Goal: Task Accomplishment & Management: Manage account settings

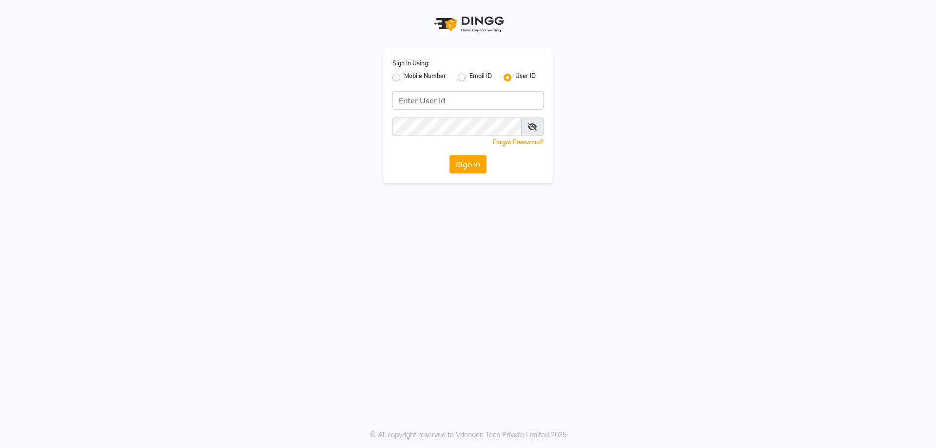
click at [404, 79] on label "Mobile Number" at bounding box center [425, 78] width 42 height 12
click at [404, 78] on input "Mobile Number" at bounding box center [407, 75] width 6 height 6
radio input "true"
radio input "false"
click at [460, 105] on input "Username" at bounding box center [484, 100] width 118 height 19
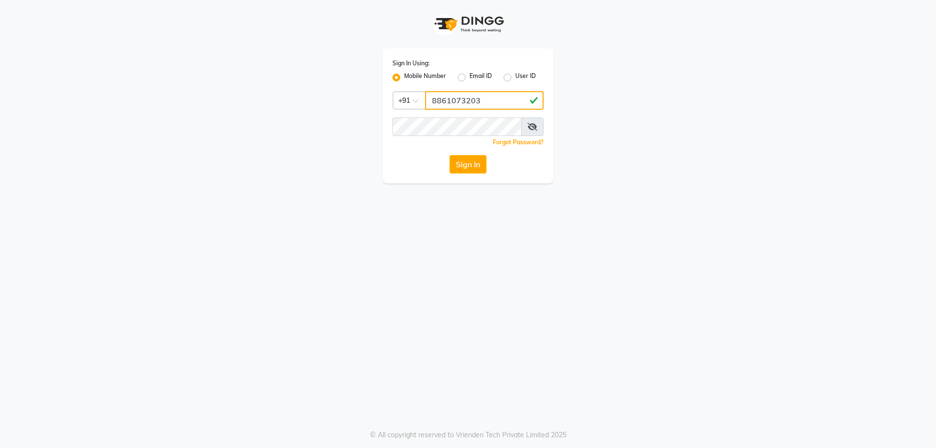
type input "8861073203"
click at [457, 135] on div "Sign In Using: Mobile Number Email ID User ID Country Code × [PHONE_NUMBER] Rem…" at bounding box center [468, 115] width 171 height 135
click at [449, 155] on button "Sign In" at bounding box center [467, 164] width 37 height 19
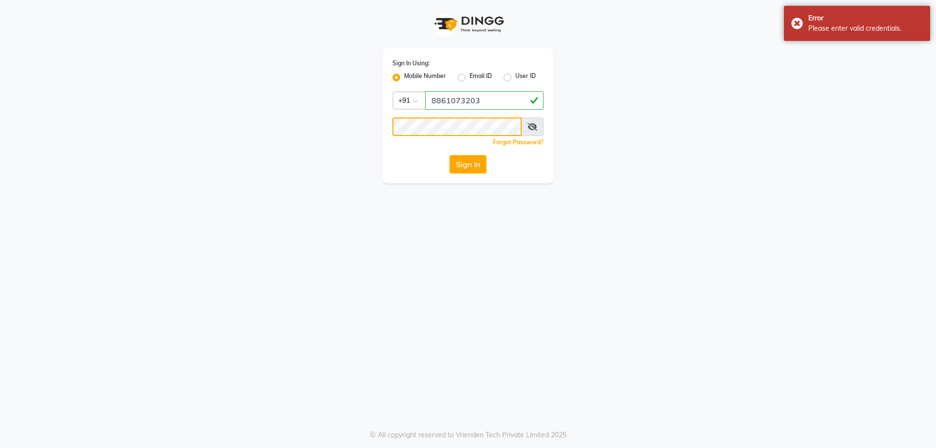
drag, startPoint x: 456, startPoint y: 136, endPoint x: 250, endPoint y: 101, distance: 208.5
click at [250, 101] on div "Sign In Using: Mobile Number Email ID User ID Country Code × [PHONE_NUMBER] Rem…" at bounding box center [468, 91] width 556 height 183
click at [449, 155] on button "Sign In" at bounding box center [467, 164] width 37 height 19
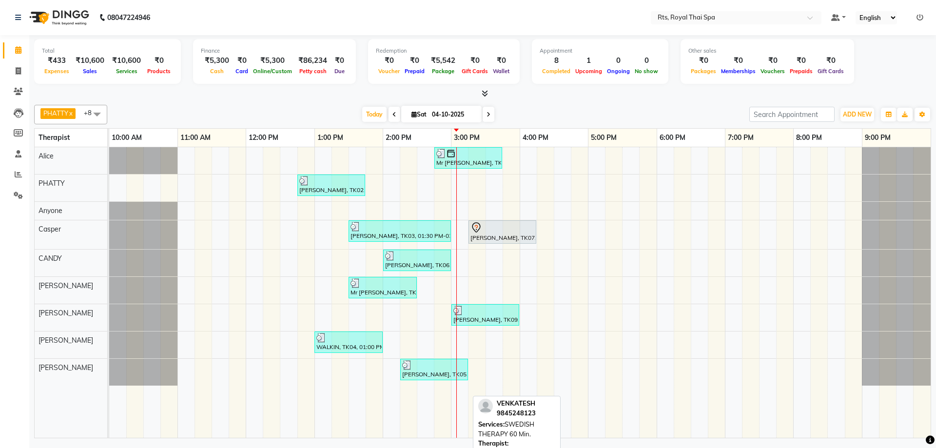
click at [441, 371] on div "[PERSON_NAME], TK05, 02:15 PM-03:15 PM, SWEDISH THERAPY 60 Min." at bounding box center [434, 369] width 66 height 19
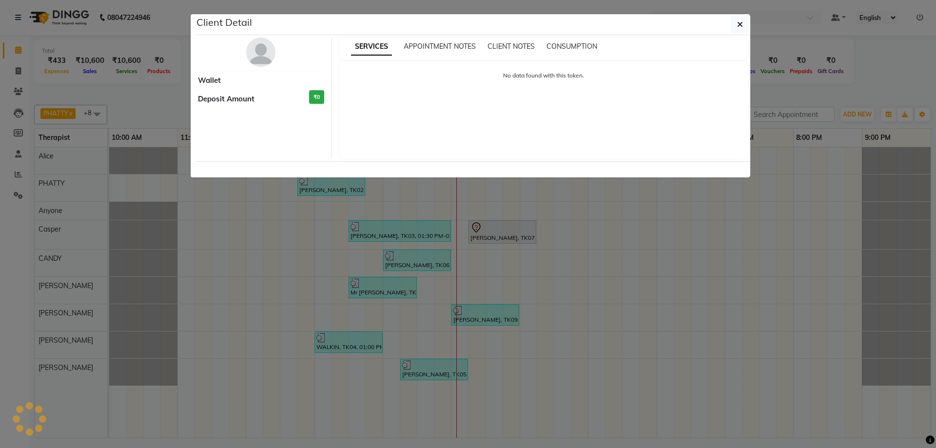
select select "3"
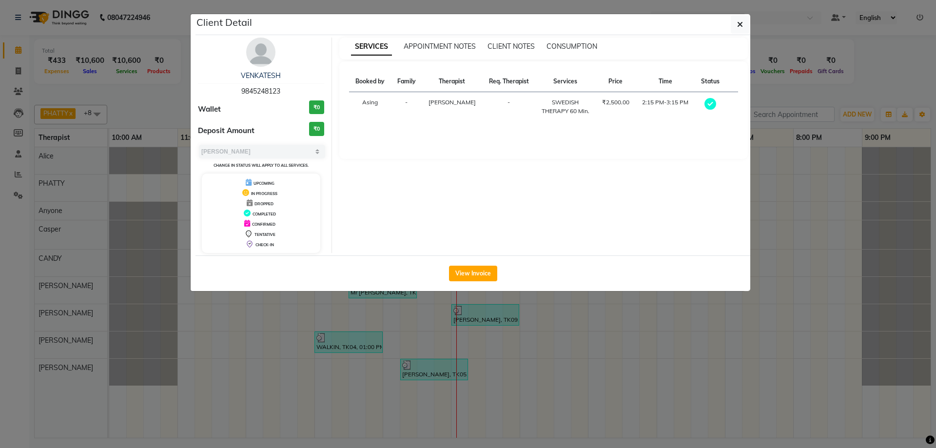
drag, startPoint x: 223, startPoint y: 90, endPoint x: 303, endPoint y: 90, distance: 79.9
click at [303, 90] on div "VENKATESH 9845248123" at bounding box center [261, 84] width 126 height 26
copy span "9845248123"
click at [743, 25] on button "button" at bounding box center [739, 24] width 19 height 19
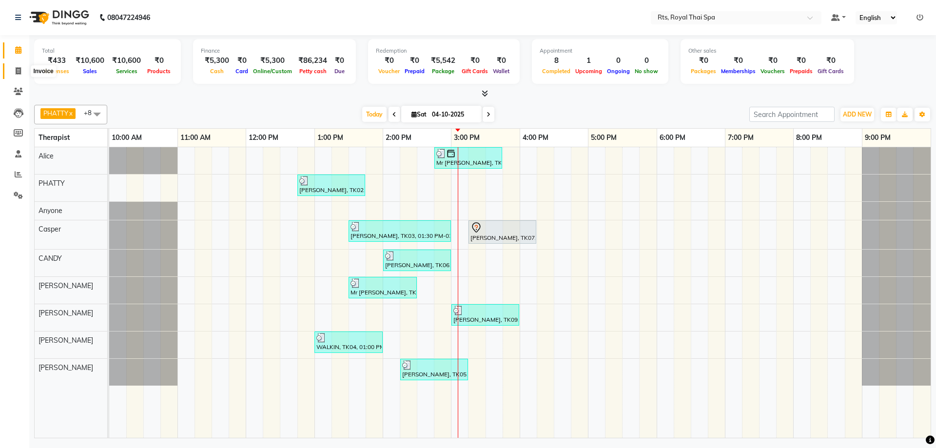
click at [14, 70] on span at bounding box center [18, 71] width 17 height 11
select select "service"
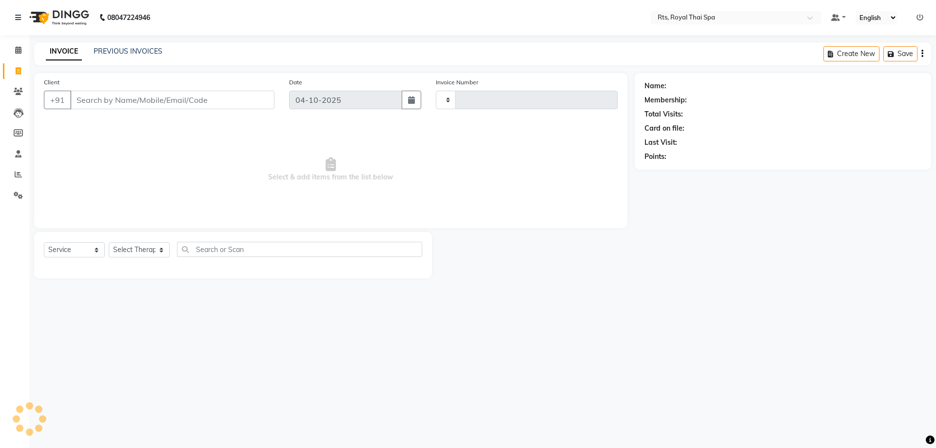
click at [89, 101] on input "Client" at bounding box center [172, 100] width 204 height 19
type input "9845248123"
type input "239"
select select "9068"
click at [134, 254] on select "Select Therapist [PERSON_NAME] APPLE N [PERSON_NAME] [PERSON_NAME] [PERSON_NAME…" at bounding box center [139, 253] width 61 height 15
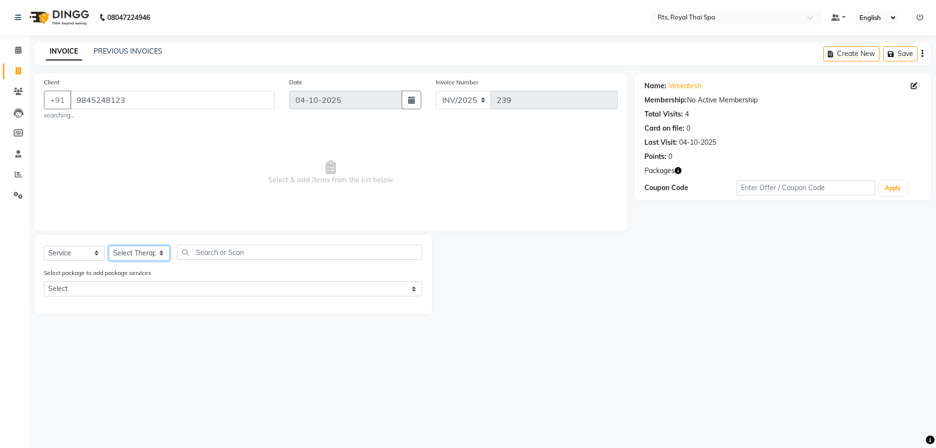
select select "34825"
click at [109, 246] on select "Select Therapist [PERSON_NAME] APPLE N [PERSON_NAME] [PERSON_NAME] [PERSON_NAME…" at bounding box center [139, 253] width 61 height 15
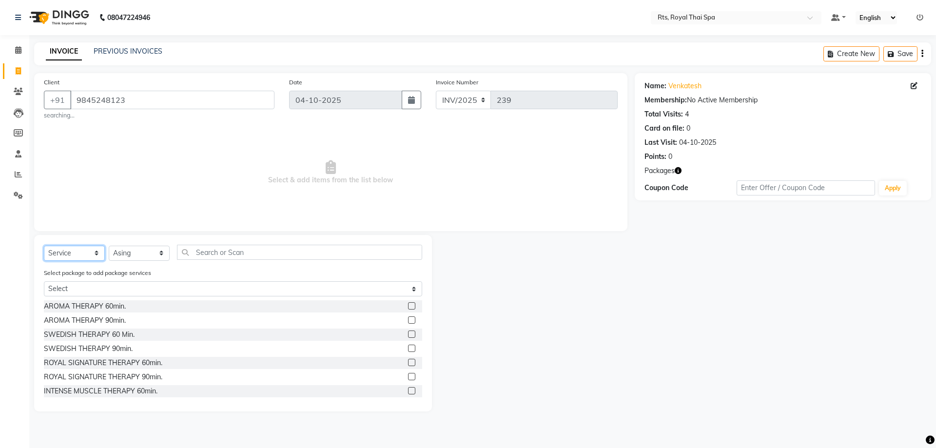
click at [74, 255] on select "Select Service Product Membership Package Voucher Prepaid Gift Card" at bounding box center [74, 253] width 61 height 15
select select "package"
click at [44, 246] on select "Select Service Product Membership Package Voucher Prepaid Gift Card" at bounding box center [74, 253] width 61 height 15
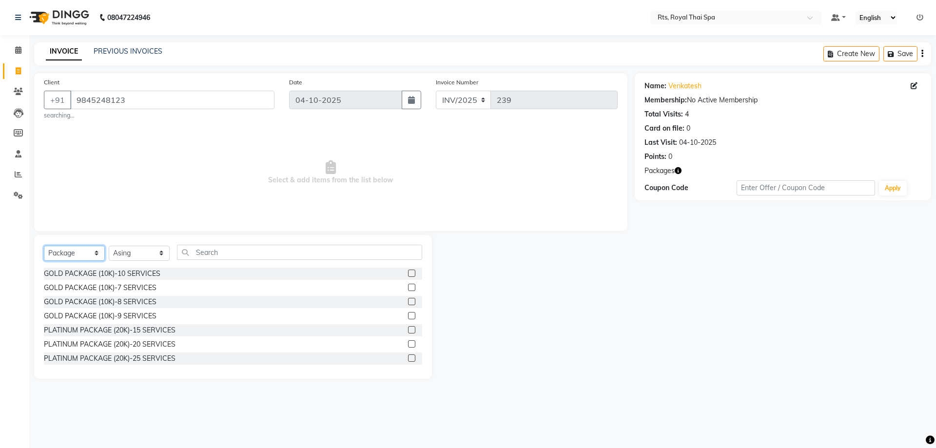
scroll to position [16, 0]
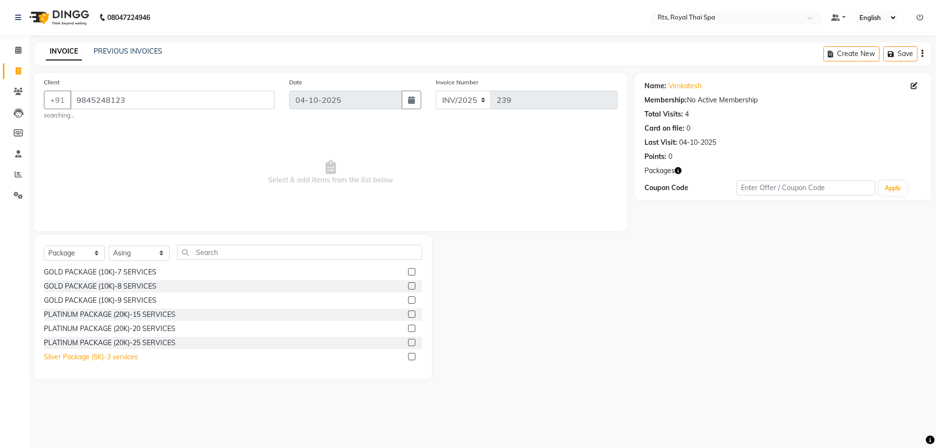
click at [131, 358] on div "Sliver Package (5K)-3 services" at bounding box center [91, 357] width 94 height 10
checkbox input "false"
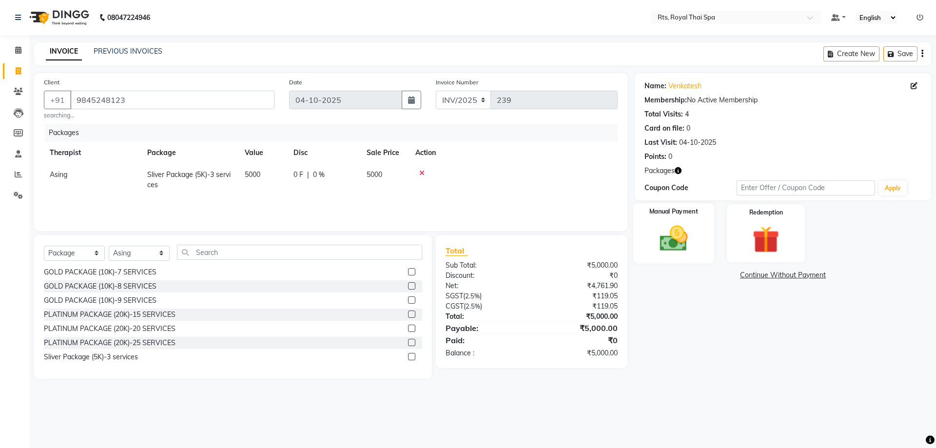
click at [676, 233] on img at bounding box center [673, 238] width 45 height 32
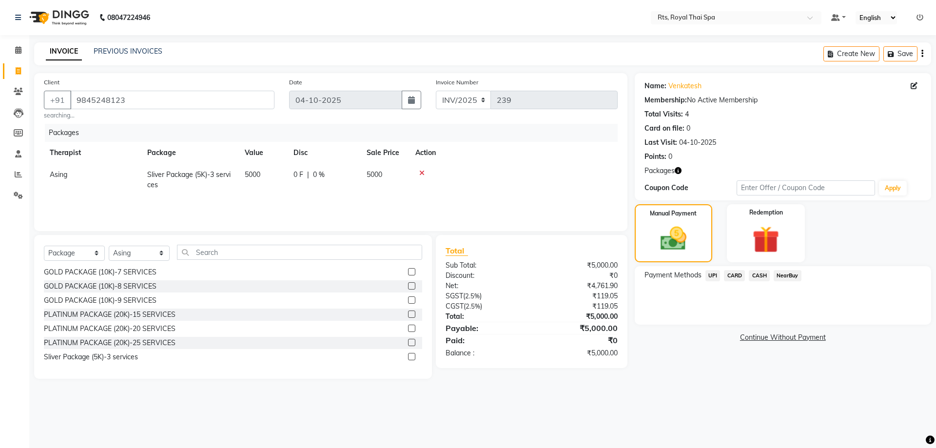
click at [757, 275] on span "CASH" at bounding box center [758, 275] width 21 height 11
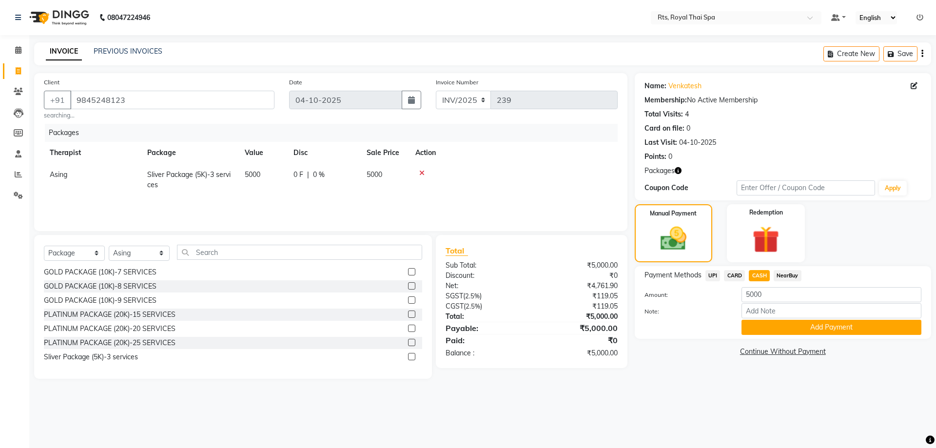
click at [768, 326] on button "Add Payment" at bounding box center [831, 327] width 180 height 15
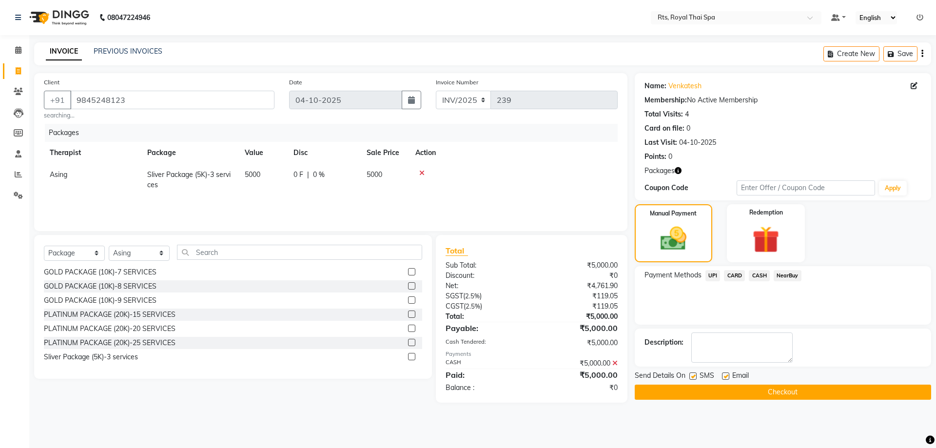
click at [692, 379] on label at bounding box center [692, 375] width 7 height 7
click at [692, 379] on input "checkbox" at bounding box center [692, 376] width 6 height 6
checkbox input "false"
click at [692, 391] on button "Checkout" at bounding box center [782, 391] width 296 height 15
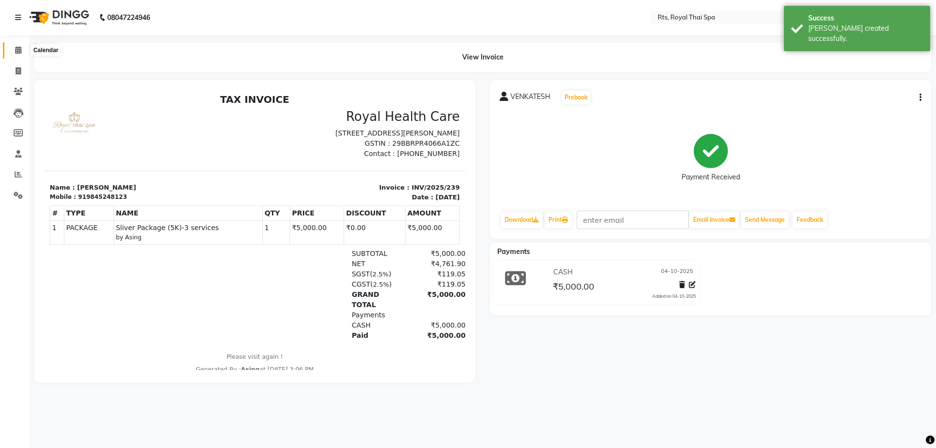
click at [18, 49] on icon at bounding box center [18, 49] width 6 height 7
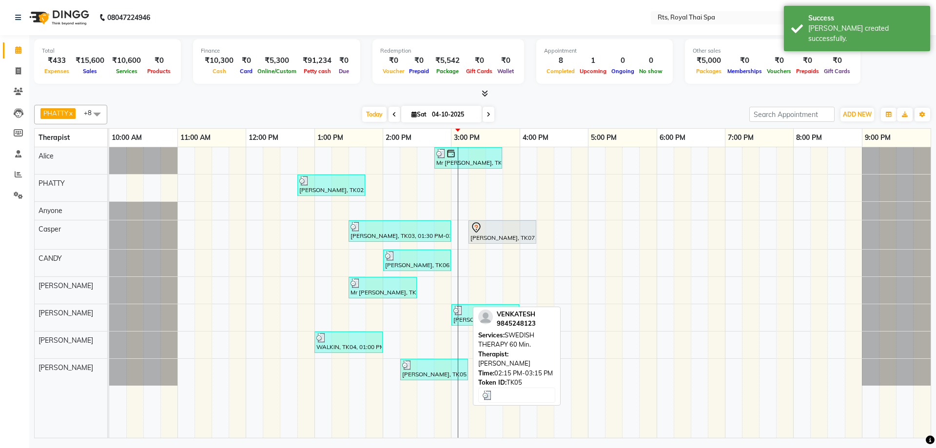
click at [422, 370] on div "[PERSON_NAME], TK05, 02:15 PM-03:15 PM, SWEDISH THERAPY 60 Min." at bounding box center [434, 369] width 66 height 19
select select "3"
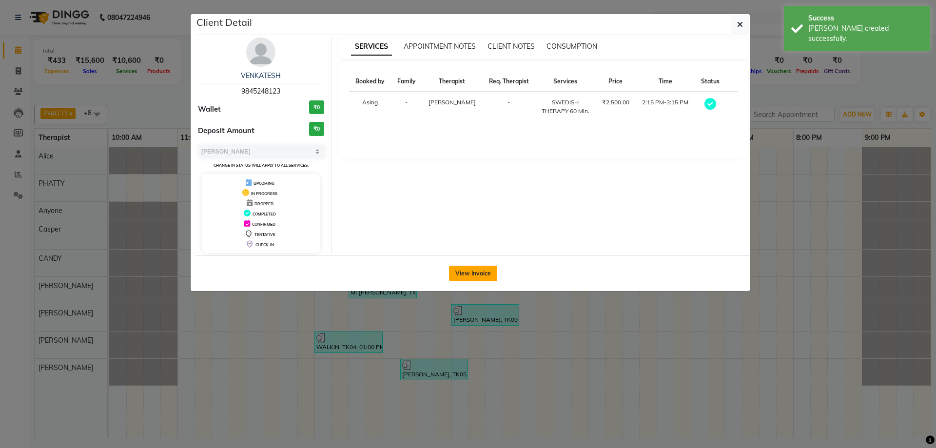
click at [470, 277] on button "View Invoice" at bounding box center [473, 274] width 48 height 16
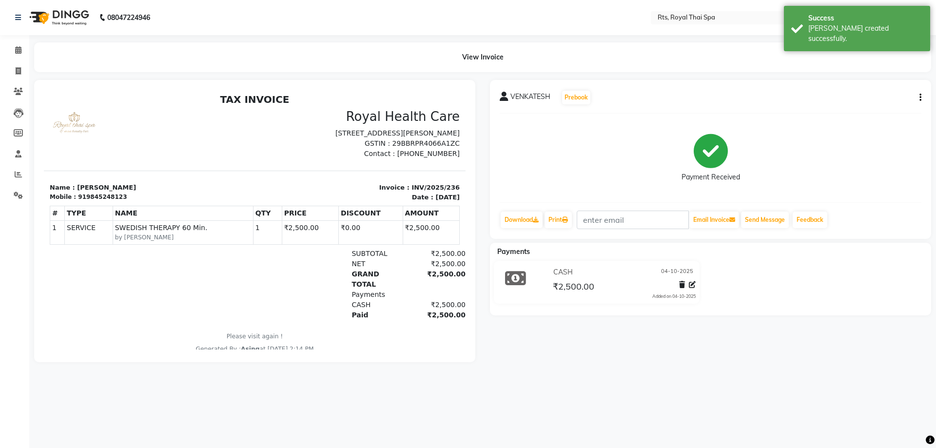
click at [920, 97] on icon "button" at bounding box center [920, 97] width 2 height 0
click at [868, 111] on div "Edit Invoice" at bounding box center [871, 110] width 67 height 12
select select "service"
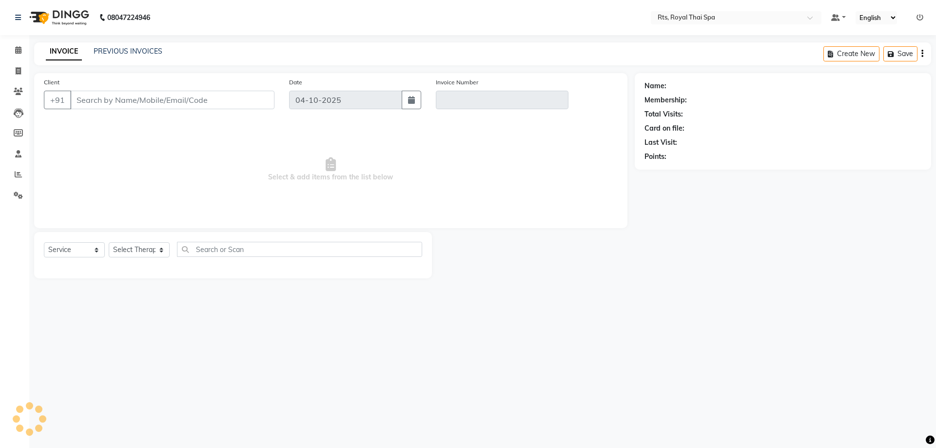
type input "9845248123"
type input "INV/2025/236"
select select "select"
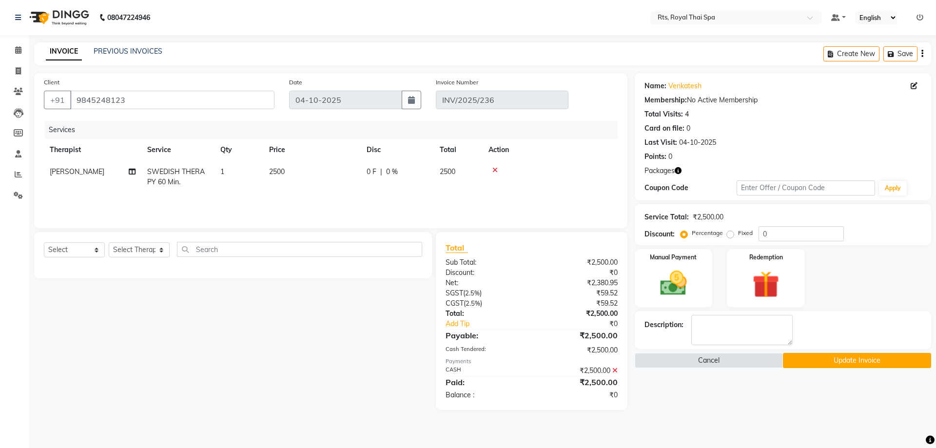
click at [614, 370] on icon at bounding box center [614, 370] width 5 height 7
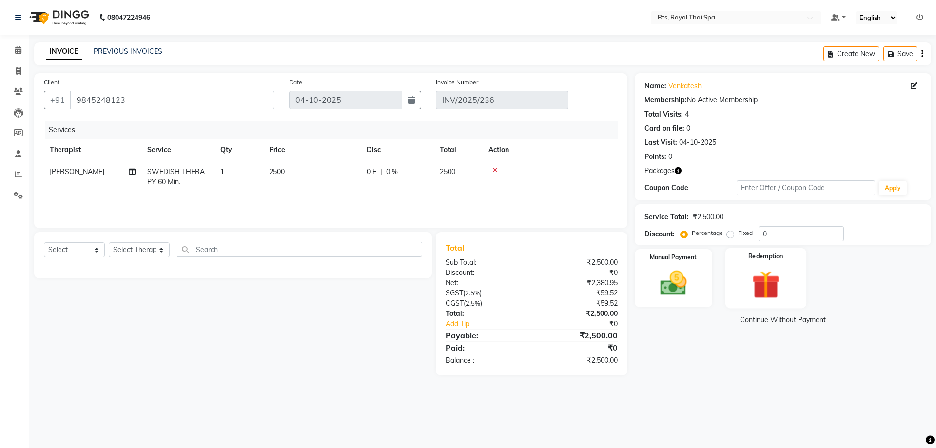
click at [745, 278] on img at bounding box center [765, 284] width 45 height 35
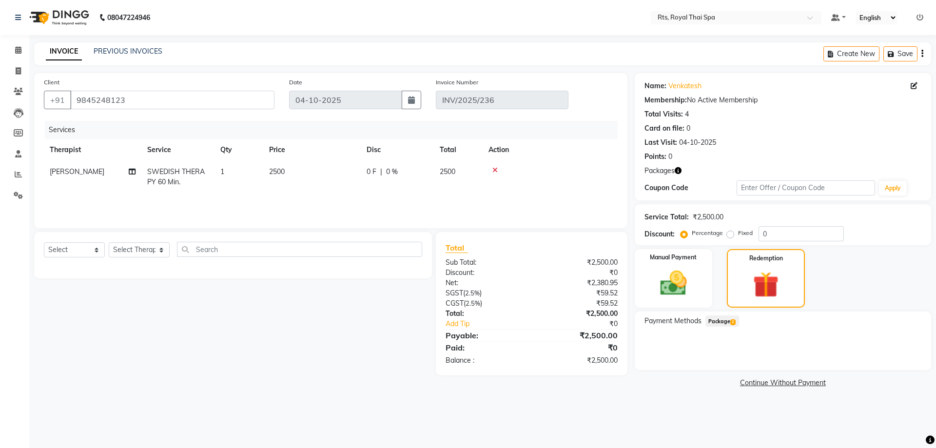
click at [724, 319] on span "Package 2" at bounding box center [722, 320] width 34 height 11
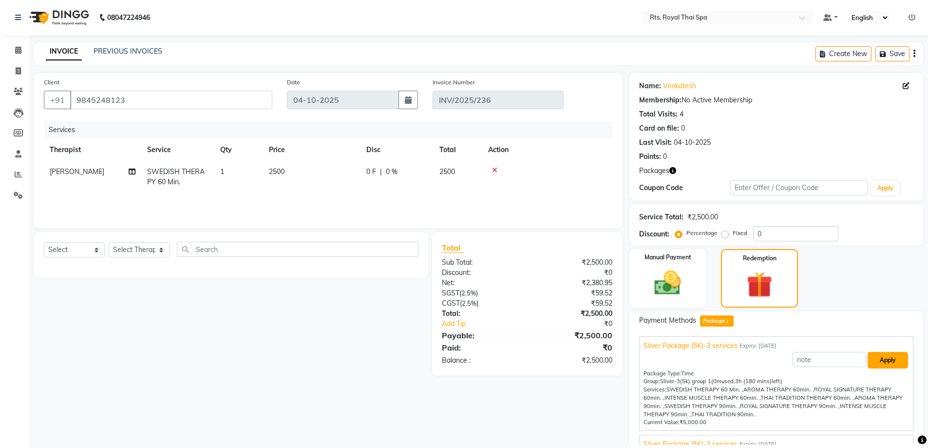
click at [868, 360] on button "Apply" at bounding box center [888, 360] width 40 height 17
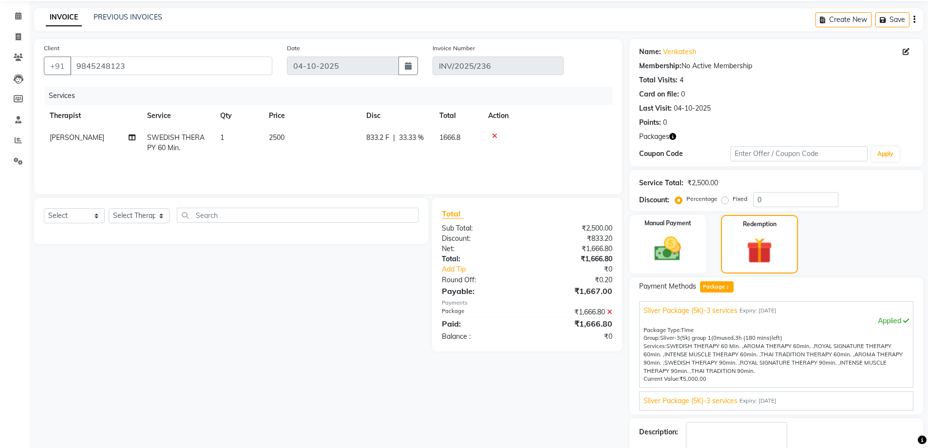
scroll to position [76, 0]
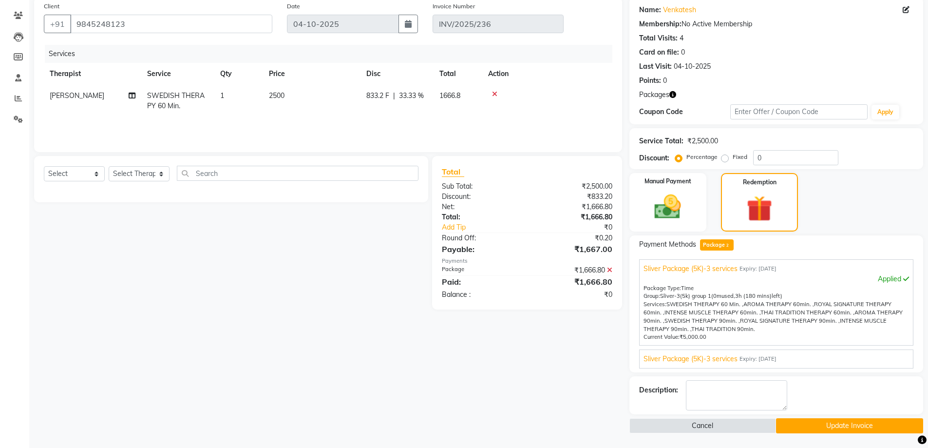
click at [842, 432] on button "Update Invoice" at bounding box center [849, 425] width 147 height 15
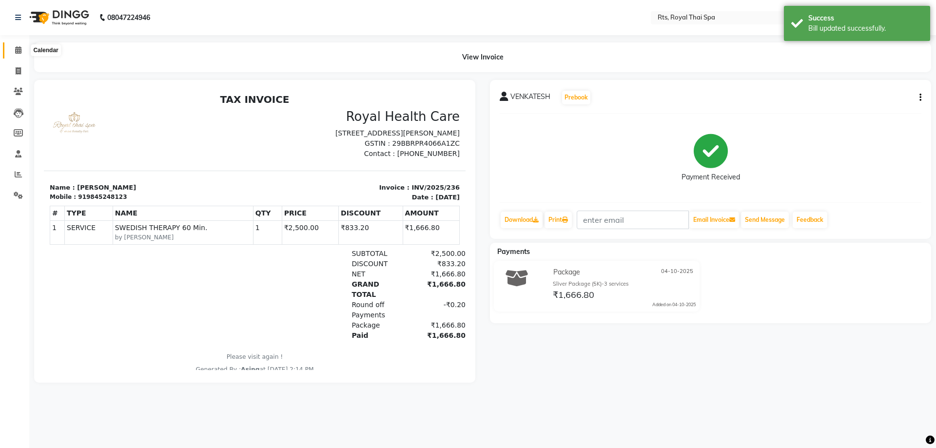
click at [15, 48] on icon at bounding box center [18, 49] width 6 height 7
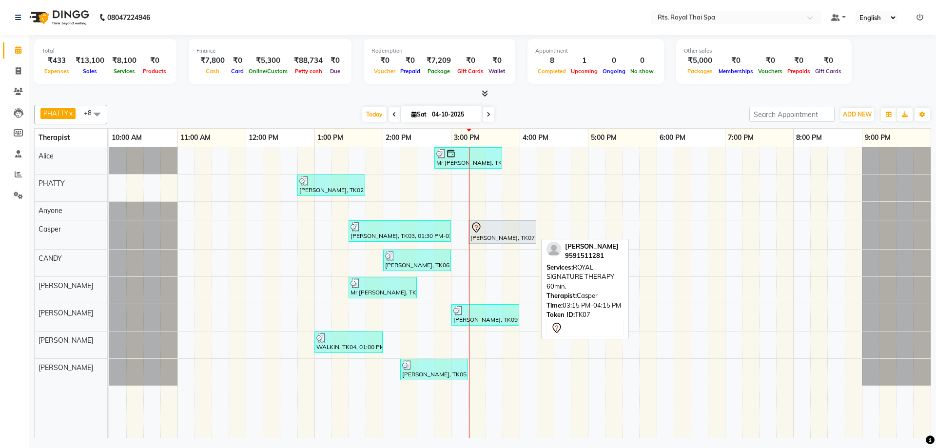
click at [494, 235] on div "[PERSON_NAME], TK07, 03:15 PM-04:15 PM, ROYAL SIGNATURE THERAPY 60min." at bounding box center [502, 232] width 66 height 20
select select "7"
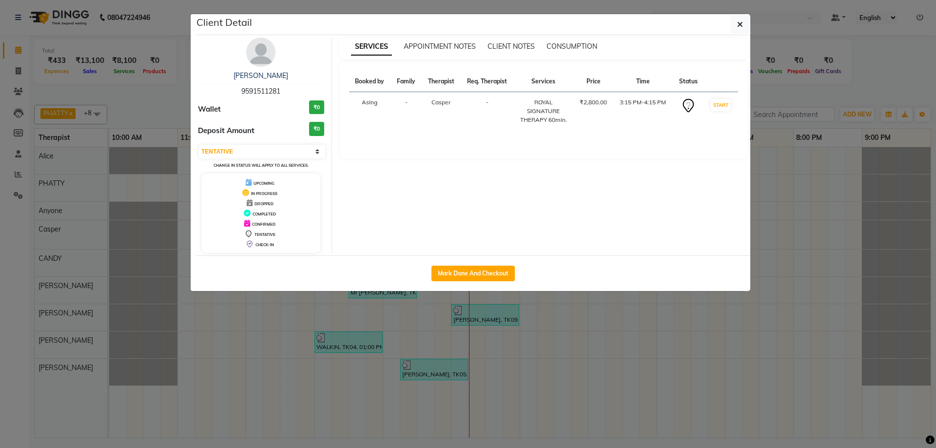
drag, startPoint x: 230, startPoint y: 91, endPoint x: 291, endPoint y: 90, distance: 61.4
click at [291, 90] on div "Kumar 9591511281" at bounding box center [261, 84] width 126 height 26
copy span "9591511281"
click at [743, 23] on button "button" at bounding box center [739, 24] width 19 height 19
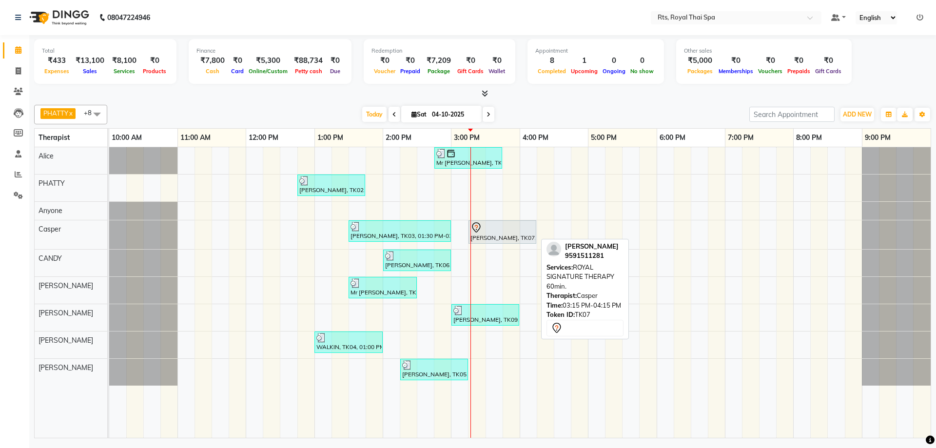
click at [482, 238] on div "[PERSON_NAME], TK07, 03:15 PM-04:15 PM, ROYAL SIGNATURE THERAPY 60min." at bounding box center [502, 232] width 66 height 20
select select "7"
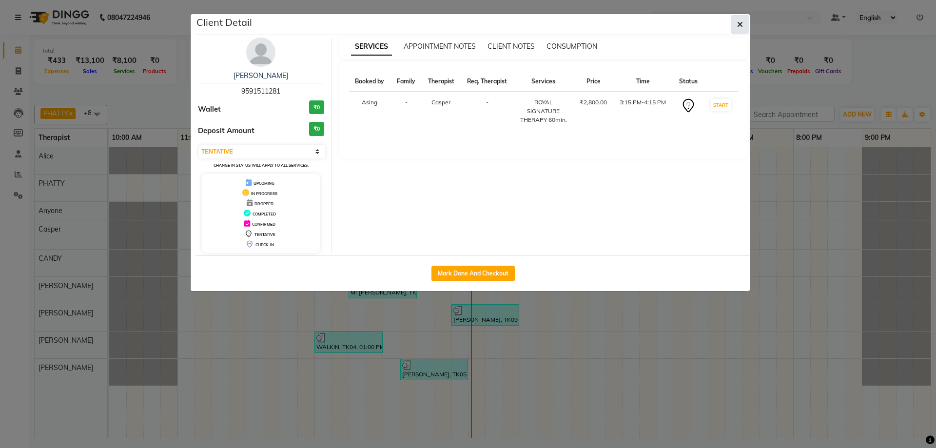
click at [739, 25] on icon "button" at bounding box center [740, 24] width 6 height 8
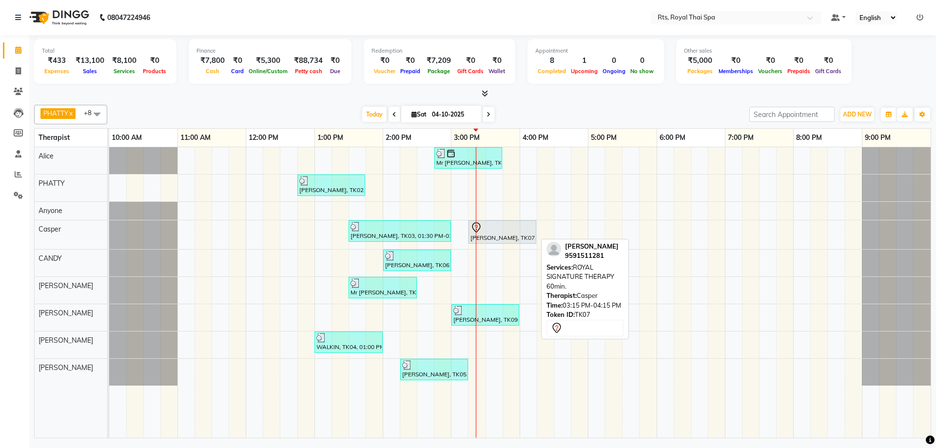
click at [491, 236] on div "[PERSON_NAME], TK07, 03:15 PM-04:15 PM, ROYAL SIGNATURE THERAPY 60min." at bounding box center [502, 232] width 66 height 20
select select "7"
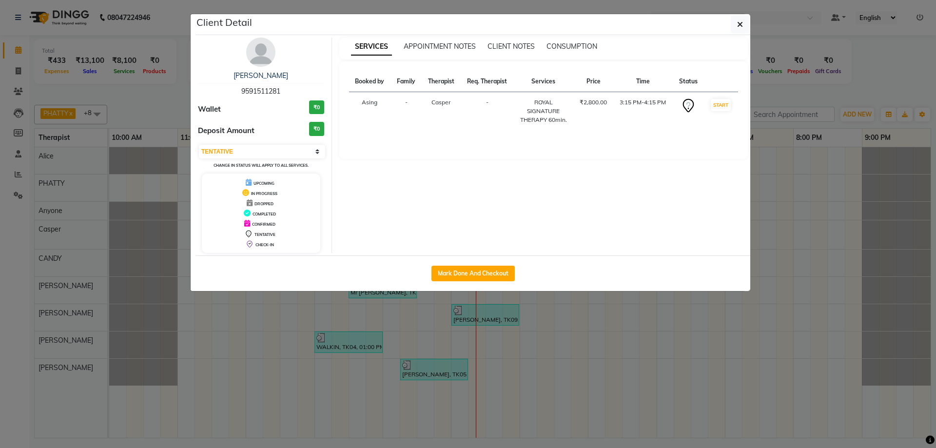
drag, startPoint x: 222, startPoint y: 88, endPoint x: 293, endPoint y: 88, distance: 71.6
click at [293, 88] on div "Kumar 9591511281" at bounding box center [261, 84] width 126 height 26
copy span "9591511281"
click at [735, 23] on button "button" at bounding box center [739, 24] width 19 height 19
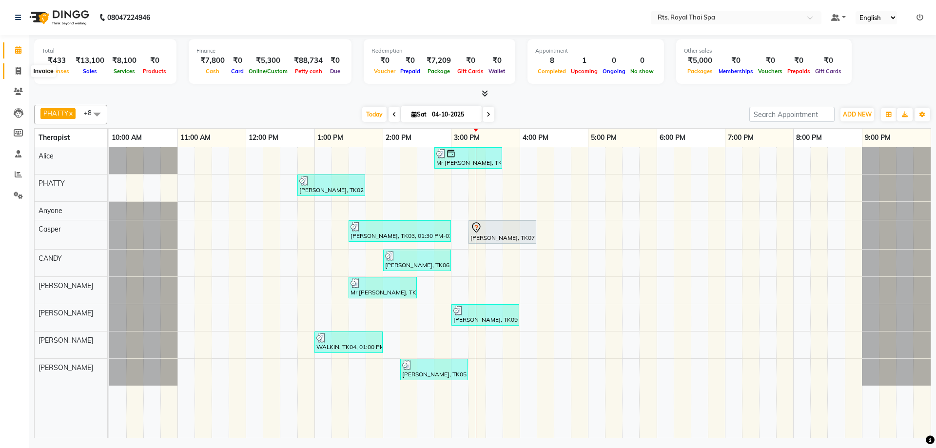
click at [18, 71] on icon at bounding box center [18, 70] width 5 height 7
select select "service"
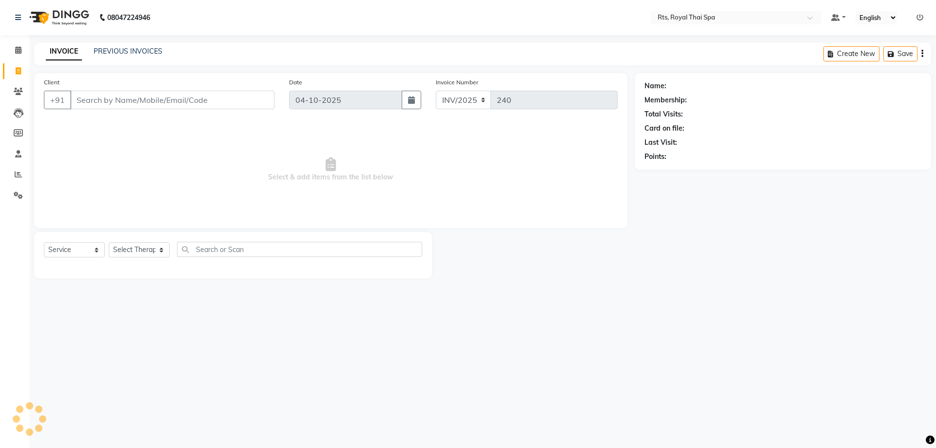
click at [108, 96] on input "Client" at bounding box center [172, 100] width 204 height 19
type input "9591511281"
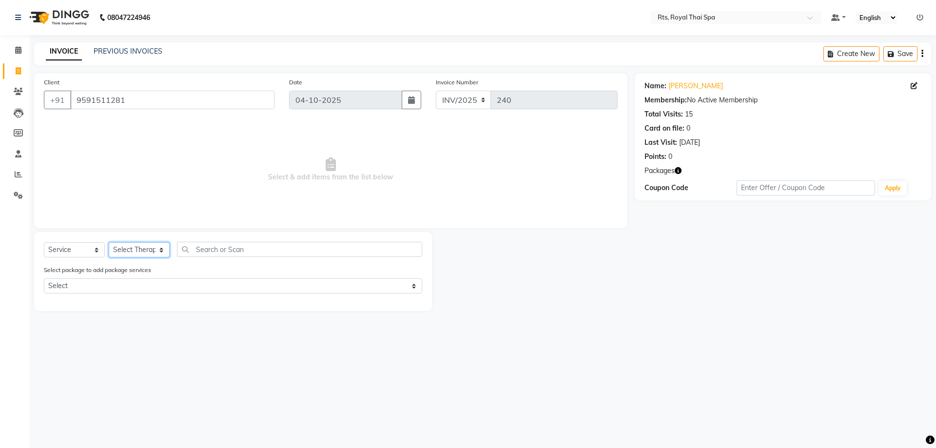
click at [136, 246] on select "Select Therapist [PERSON_NAME] APPLE N [PERSON_NAME] [PERSON_NAME] [PERSON_NAME…" at bounding box center [139, 249] width 61 height 15
select select "34825"
click at [109, 242] on select "Select Therapist [PERSON_NAME] APPLE N [PERSON_NAME] [PERSON_NAME] [PERSON_NAME…" at bounding box center [139, 249] width 61 height 15
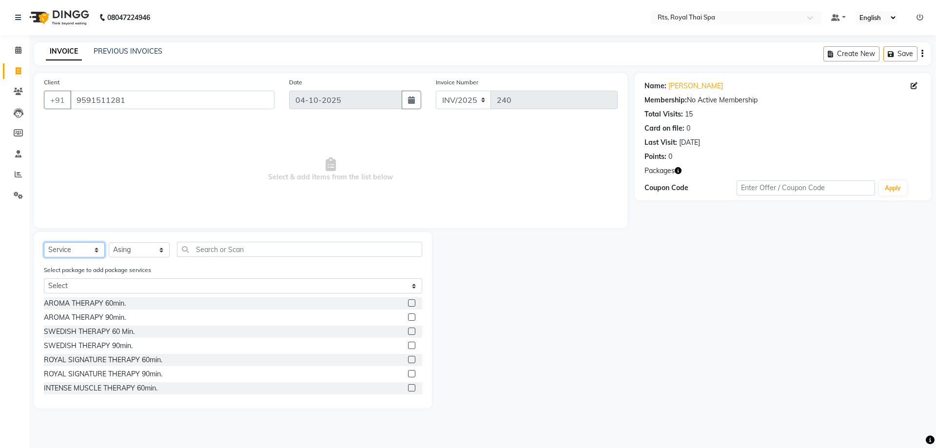
click at [67, 248] on select "Select Service Product Membership Package Voucher Prepaid Gift Card" at bounding box center [74, 249] width 61 height 15
select select "package"
click at [44, 242] on select "Select Service Product Membership Package Voucher Prepaid Gift Card" at bounding box center [74, 249] width 61 height 15
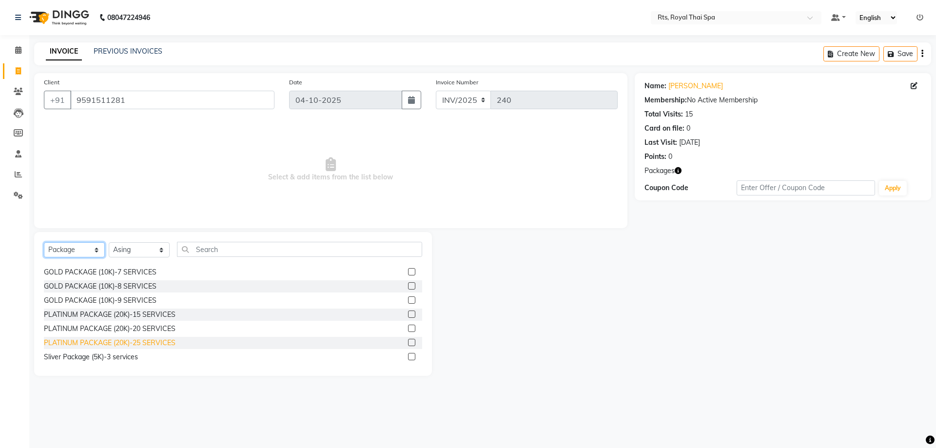
scroll to position [16, 0]
click at [143, 282] on div "GOLD PACKAGE (10K)-8 SERVICES" at bounding box center [100, 283] width 113 height 10
checkbox input "false"
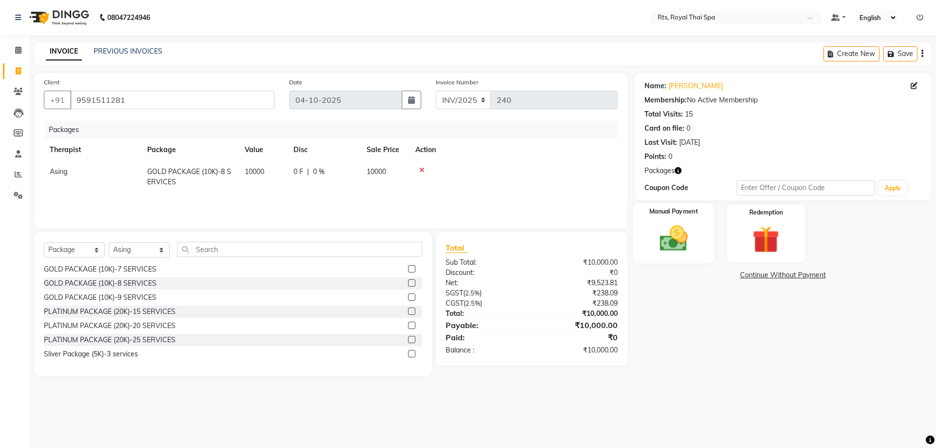
click at [654, 242] on img at bounding box center [673, 238] width 45 height 32
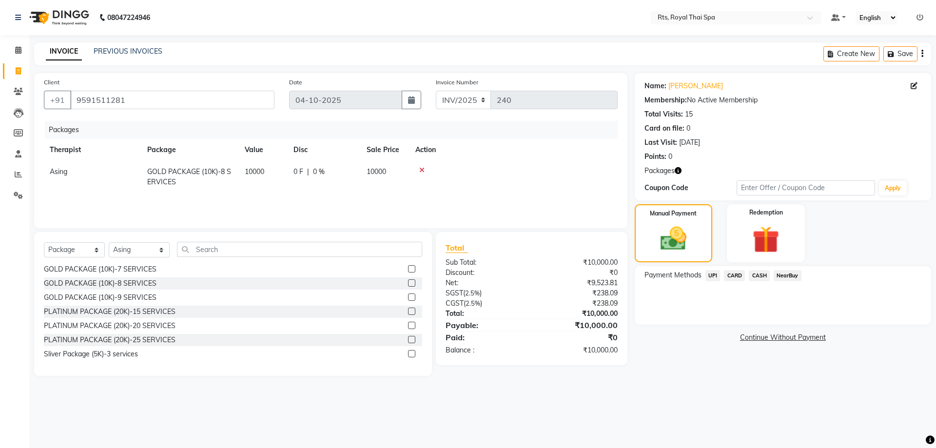
click at [714, 276] on span "UPI" at bounding box center [712, 275] width 15 height 11
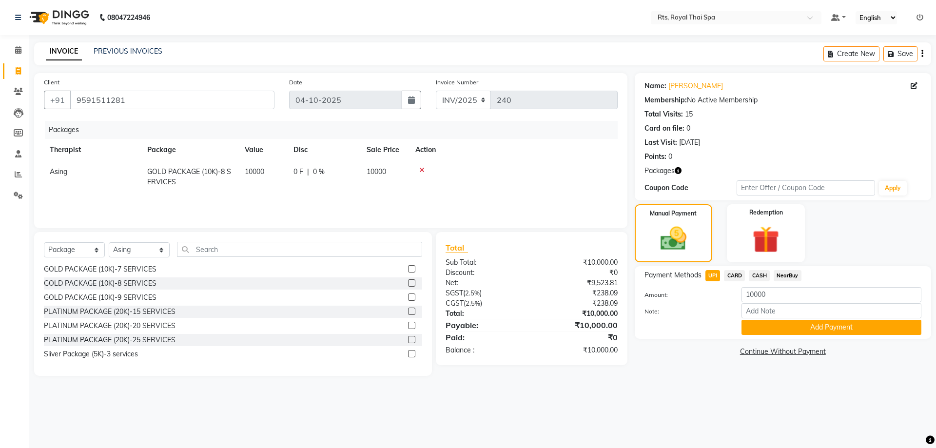
click at [755, 335] on div "Payment Methods UPI CARD CASH NearBuy Amount: 10000 Note: Add Payment" at bounding box center [782, 302] width 296 height 73
click at [757, 327] on button "Add Payment" at bounding box center [831, 327] width 180 height 15
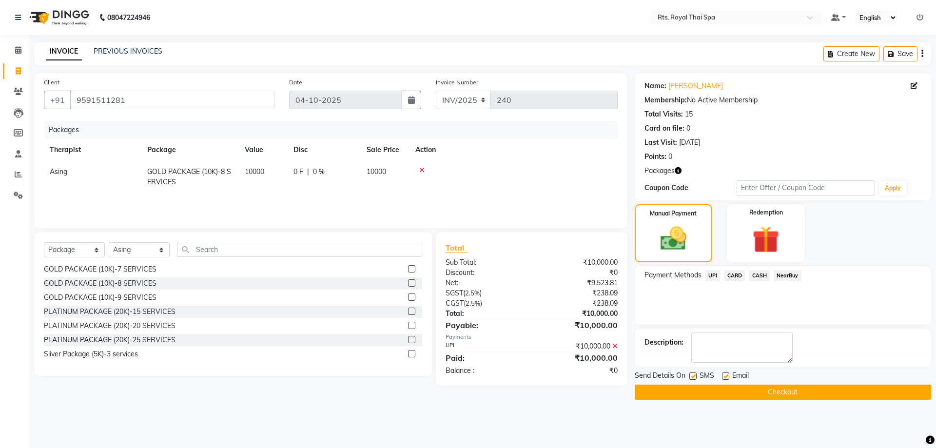
click at [694, 377] on label at bounding box center [692, 375] width 7 height 7
click at [694, 377] on input "checkbox" at bounding box center [692, 376] width 6 height 6
checkbox input "false"
click at [693, 390] on button "Checkout" at bounding box center [782, 391] width 296 height 15
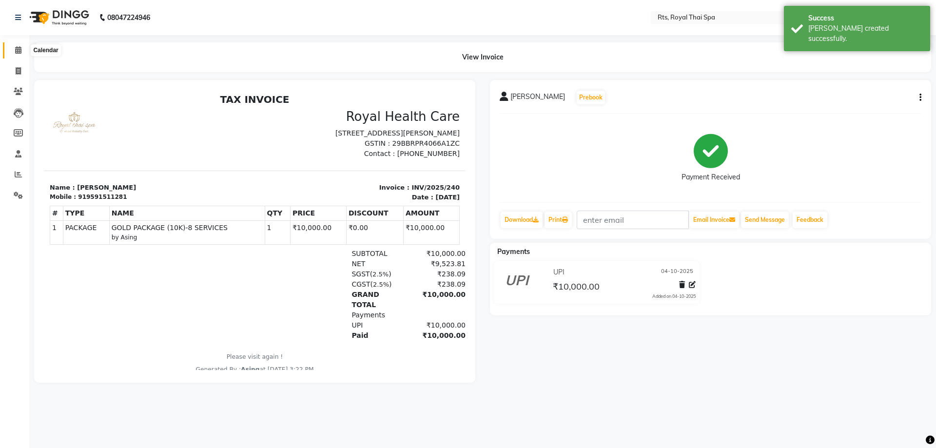
click at [19, 51] on icon at bounding box center [18, 49] width 6 height 7
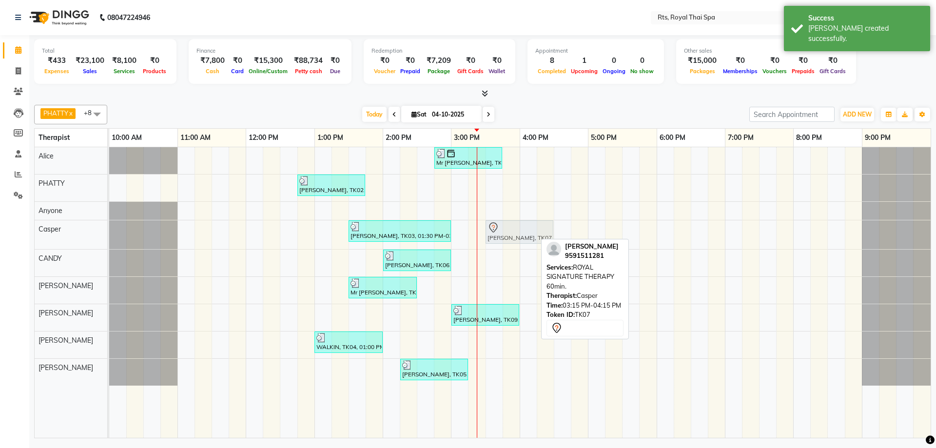
drag, startPoint x: 481, startPoint y: 229, endPoint x: 495, endPoint y: 225, distance: 14.3
click at [109, 225] on div "[PERSON_NAME], TK03, 01:30 PM-03:00 PM, ROYAL SIGNATURE THERAPY 90min. Kumar, T…" at bounding box center [109, 234] width 0 height 29
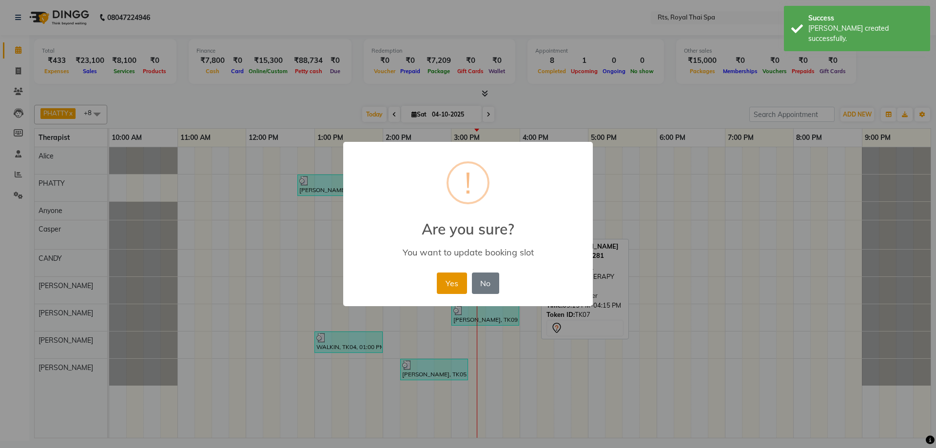
click at [447, 282] on button "Yes" at bounding box center [452, 282] width 30 height 21
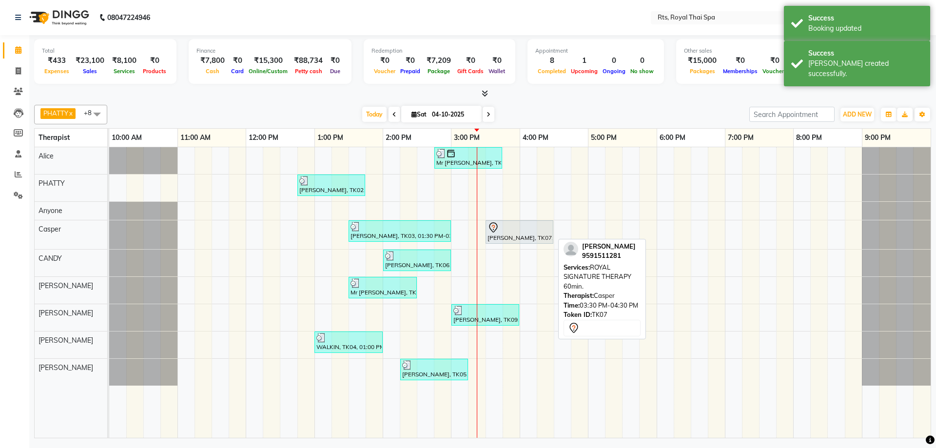
click at [502, 233] on div "[PERSON_NAME], TK07, 03:30 PM-04:30 PM, ROYAL SIGNATURE THERAPY 60min." at bounding box center [519, 232] width 66 height 20
select select "7"
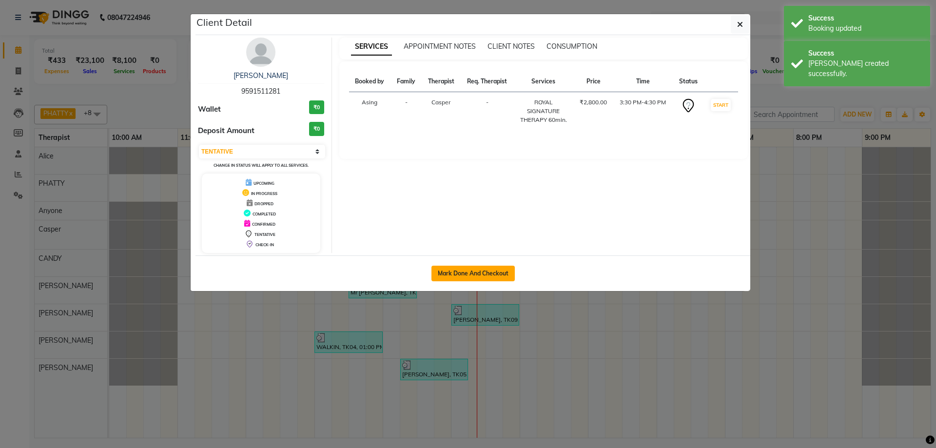
click at [473, 267] on button "Mark Done And Checkout" at bounding box center [472, 274] width 83 height 16
select select "service"
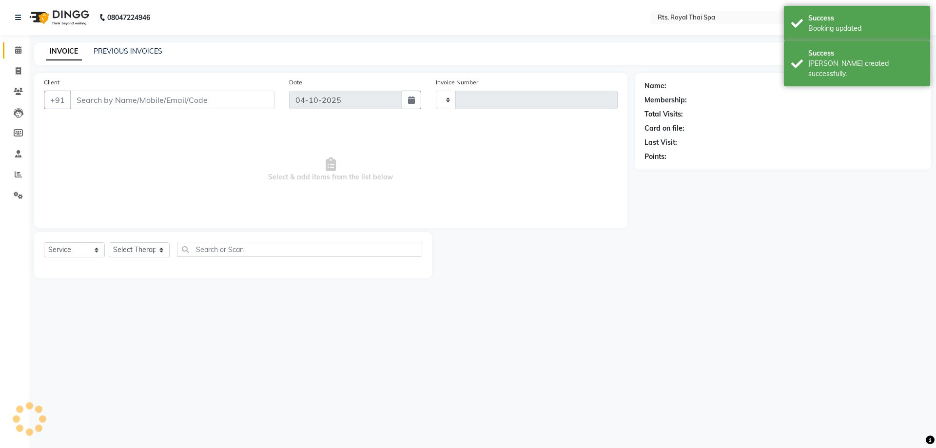
type input "241"
select select "3"
select select "9068"
type input "9591511281"
select select "39991"
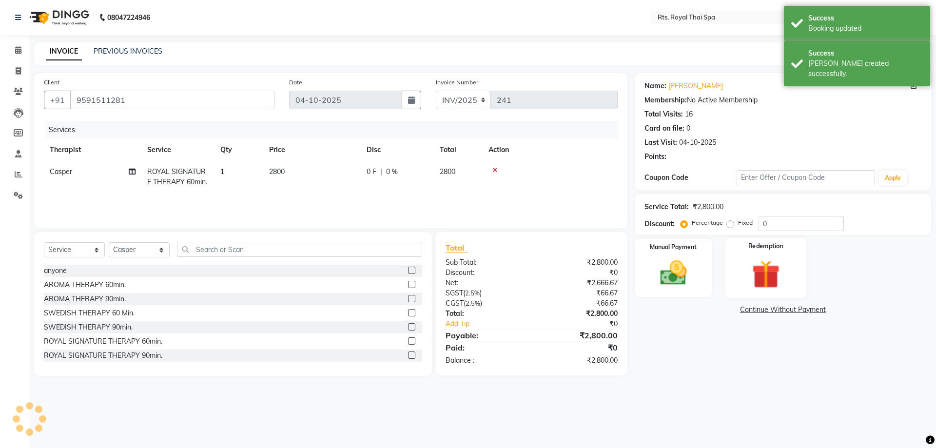
click at [762, 268] on img at bounding box center [765, 274] width 45 height 35
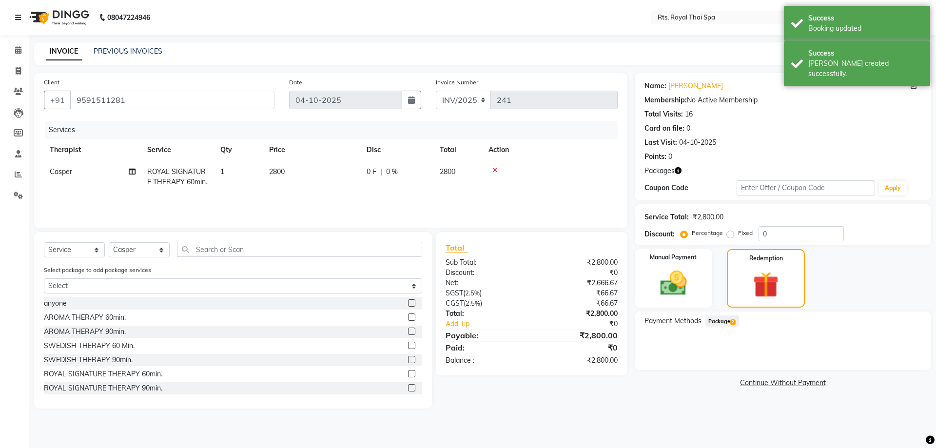
click at [729, 322] on span "Package 2" at bounding box center [722, 320] width 34 height 11
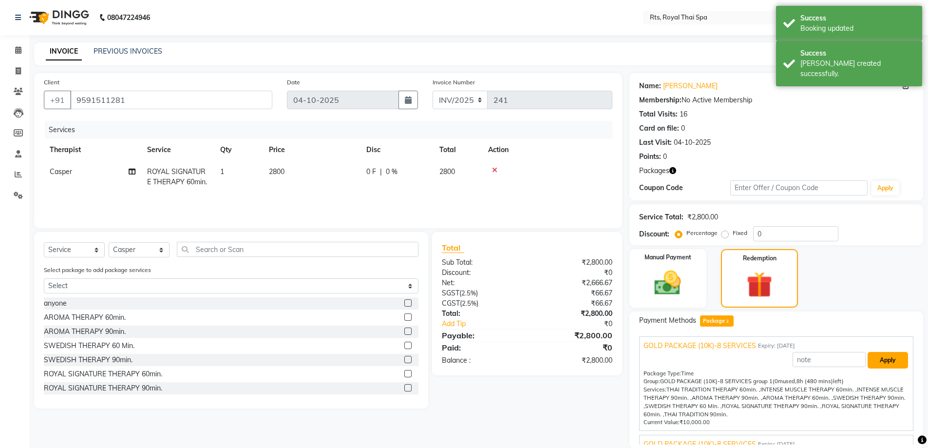
drag, startPoint x: 876, startPoint y: 360, endPoint x: 870, endPoint y: 365, distance: 8.0
click at [877, 361] on button "Apply" at bounding box center [888, 360] width 40 height 17
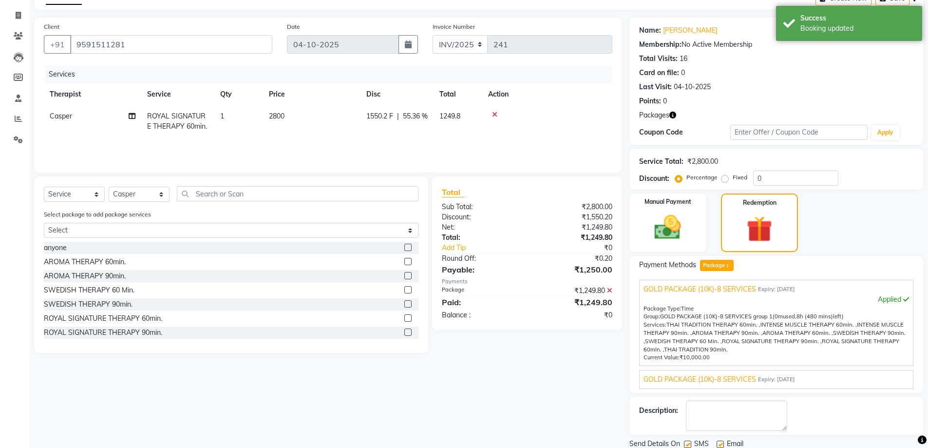
scroll to position [90, 0]
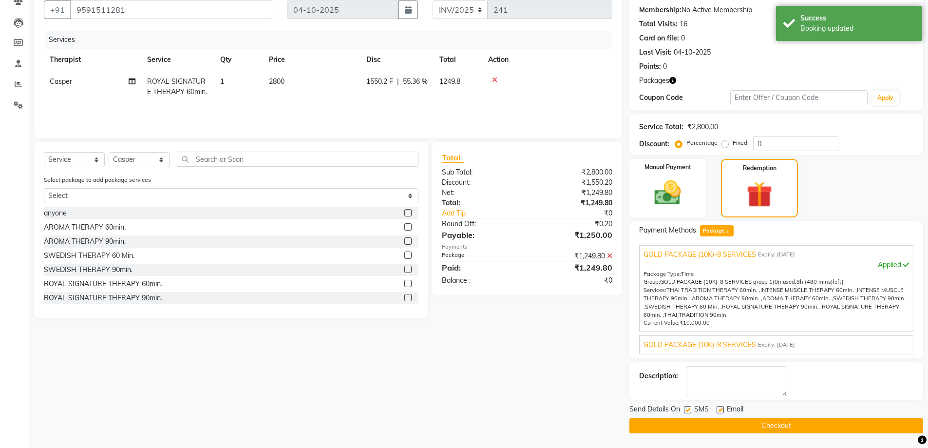
click at [689, 411] on label at bounding box center [687, 409] width 7 height 7
click at [689, 411] on input "checkbox" at bounding box center [687, 410] width 6 height 6
checkbox input "false"
drag, startPoint x: 688, startPoint y: 426, endPoint x: 715, endPoint y: 435, distance: 29.1
click at [688, 427] on button "Checkout" at bounding box center [777, 425] width 294 height 15
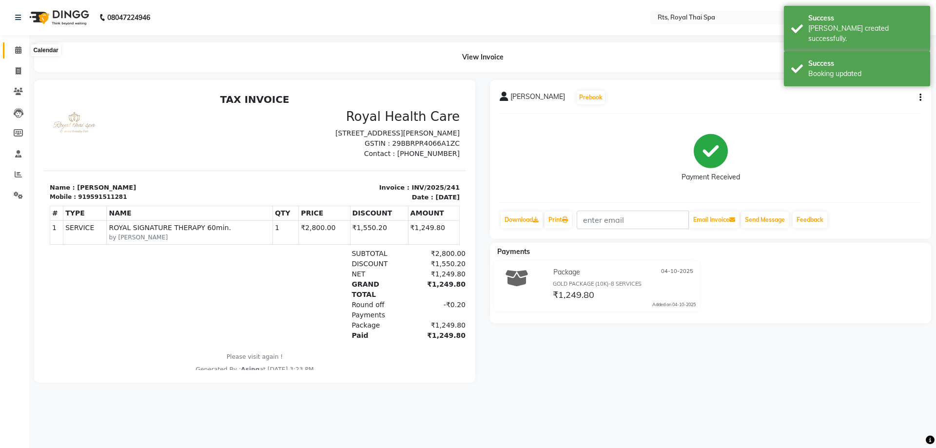
click at [17, 52] on icon at bounding box center [18, 49] width 6 height 7
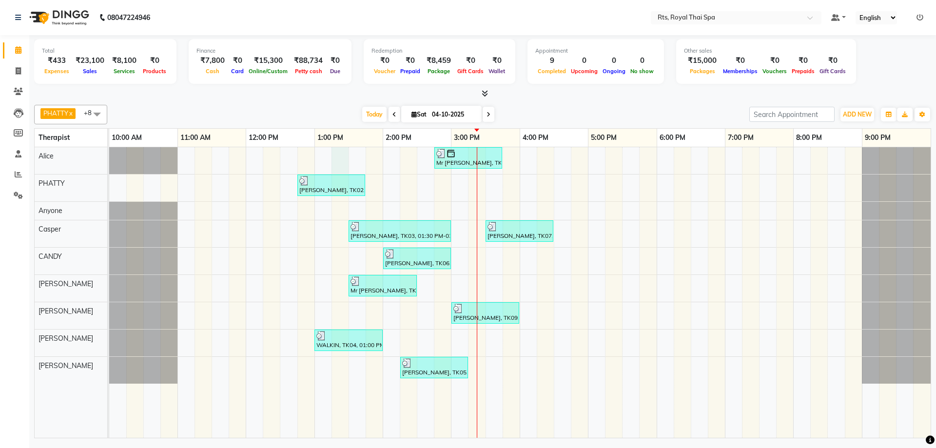
click at [333, 153] on div "Mr [PERSON_NAME], TK08, 02:45 PM-03:45 PM, ROYAL SIGNATURE THERAPY 60min. [PERS…" at bounding box center [519, 292] width 821 height 290
select select "34830"
select select "tentative"
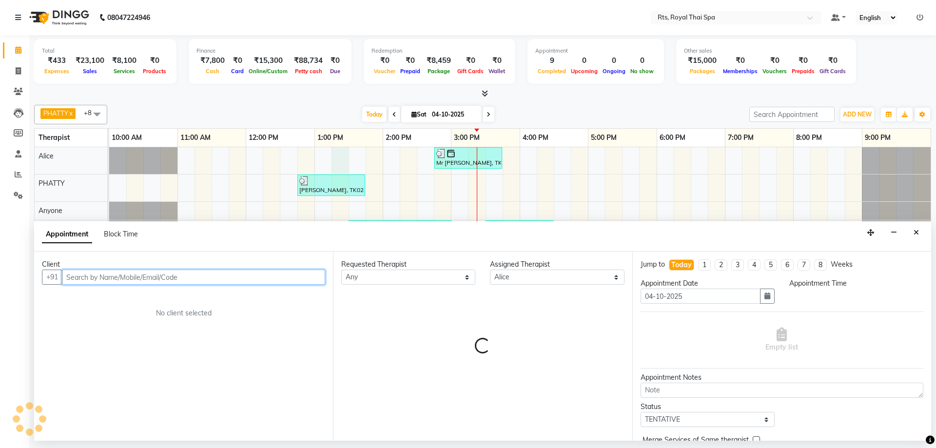
select select "795"
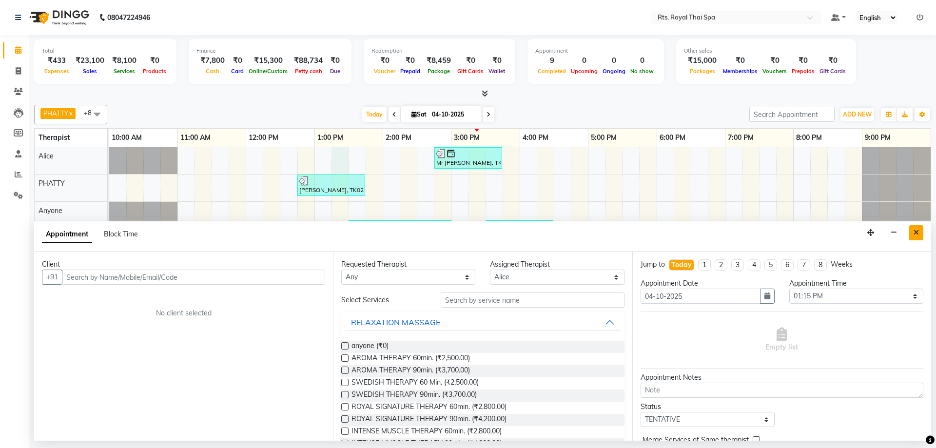
click at [916, 236] on button "Close" at bounding box center [916, 232] width 14 height 15
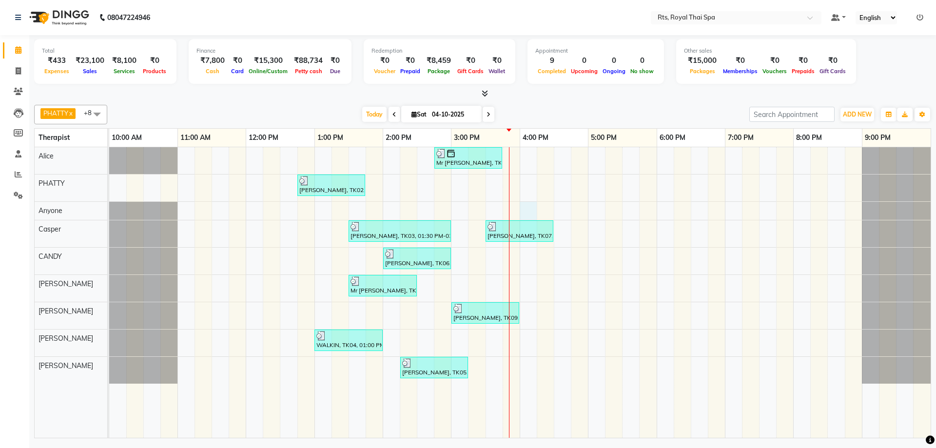
click at [524, 212] on div "Mr [PERSON_NAME], TK08, 02:45 PM-03:45 PM, ROYAL SIGNATURE THERAPY 60min. [PERS…" at bounding box center [519, 292] width 821 height 290
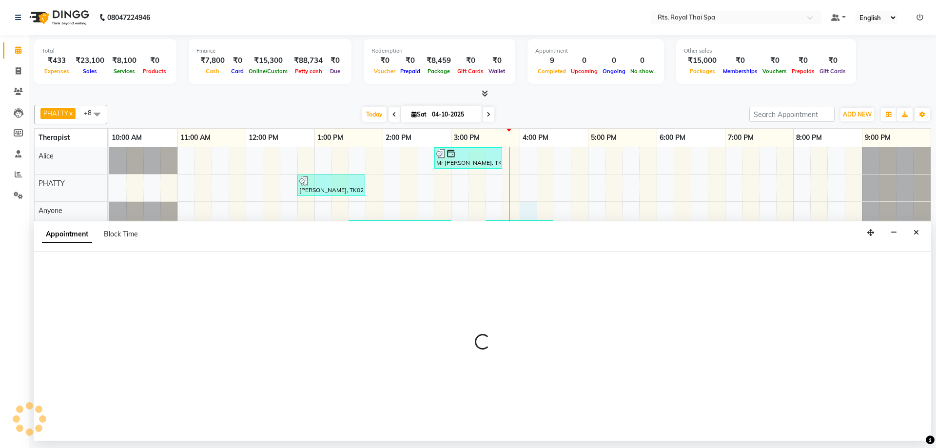
select select "39979"
select select "960"
select select "tentative"
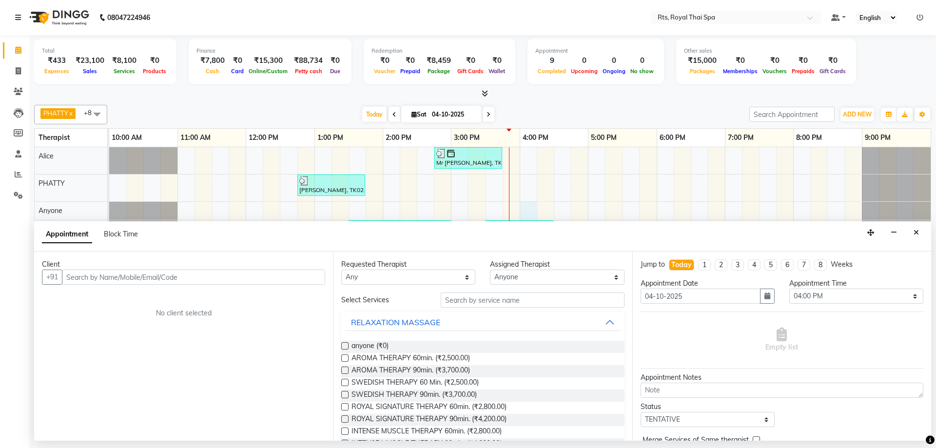
click at [302, 277] on input "text" at bounding box center [193, 276] width 263 height 15
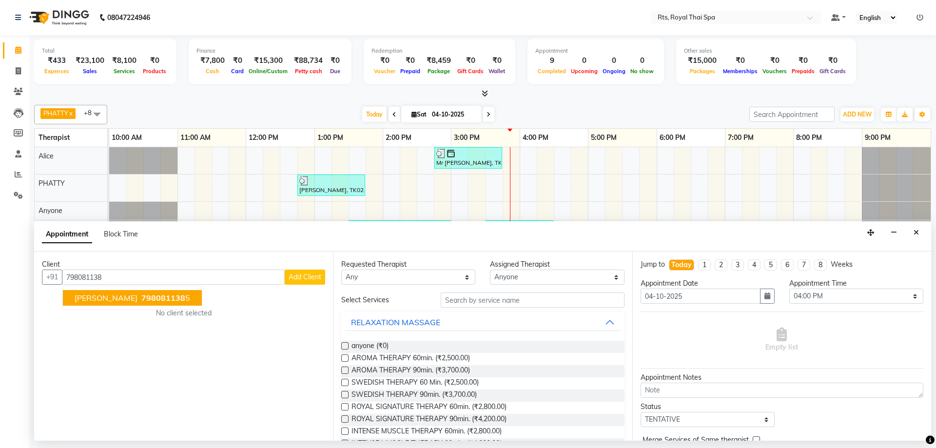
click at [149, 299] on span "798081138" at bounding box center [163, 298] width 44 height 10
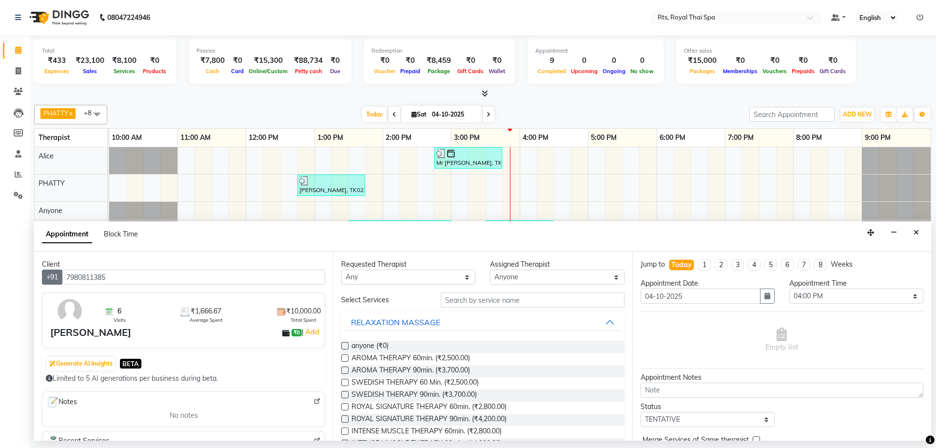
drag, startPoint x: 135, startPoint y: 277, endPoint x: 43, endPoint y: 269, distance: 92.9
click at [43, 269] on div "[PHONE_NUMBER]" at bounding box center [183, 276] width 283 height 15
type input "7980811385"
click at [138, 271] on input "7980811385" at bounding box center [193, 276] width 263 height 15
drag, startPoint x: 137, startPoint y: 271, endPoint x: 79, endPoint y: 263, distance: 58.6
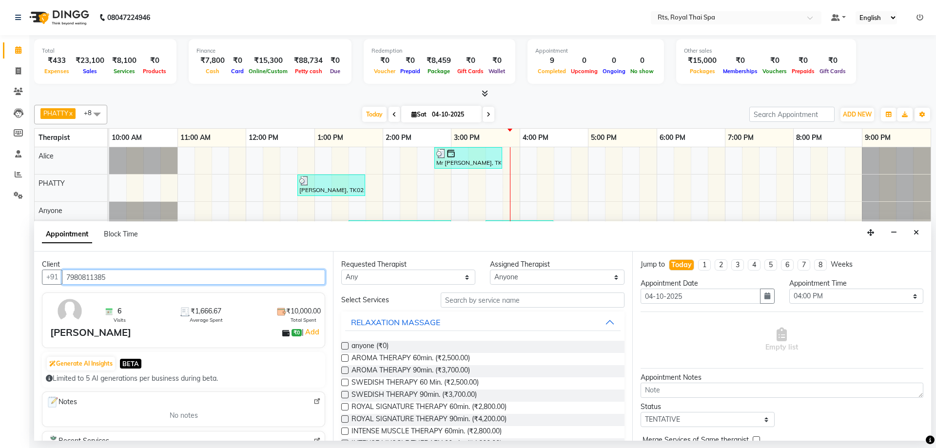
click at [79, 263] on div "Client +91 7980811385 6 Visits ₹1,666.67 Average Spent ₹10,000.00 Total Spent […" at bounding box center [183, 345] width 299 height 189
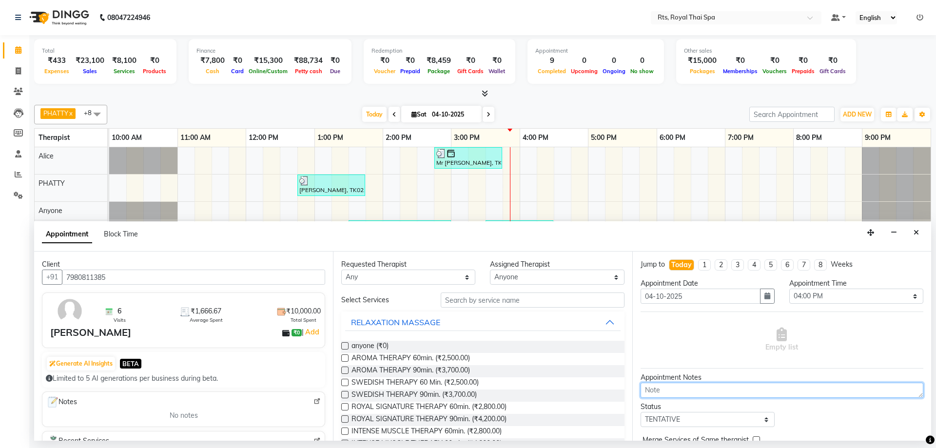
click at [701, 386] on textarea at bounding box center [781, 390] width 283 height 15
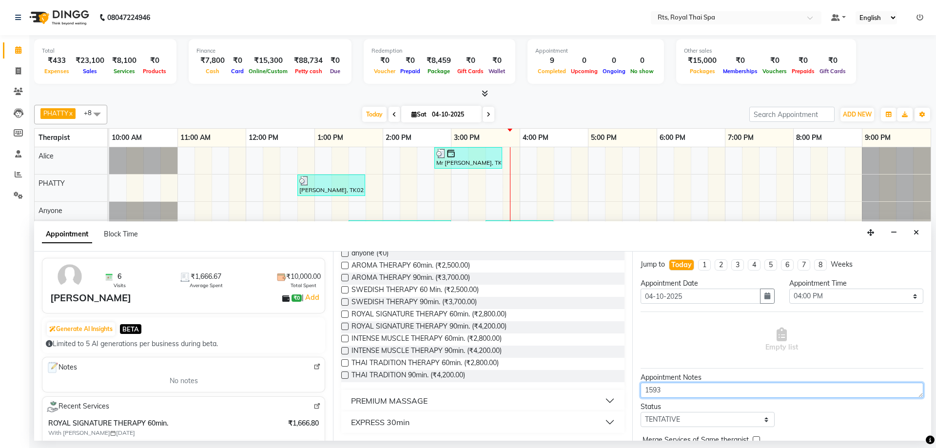
scroll to position [49, 0]
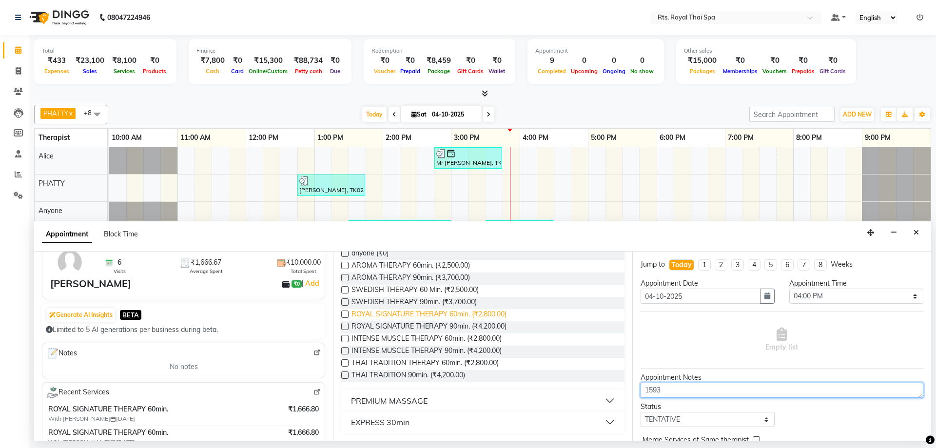
type textarea "1593"
click at [474, 315] on span "ROYAL SIGNATURE THERAPY 60min. (₹2,800.00)" at bounding box center [428, 315] width 155 height 12
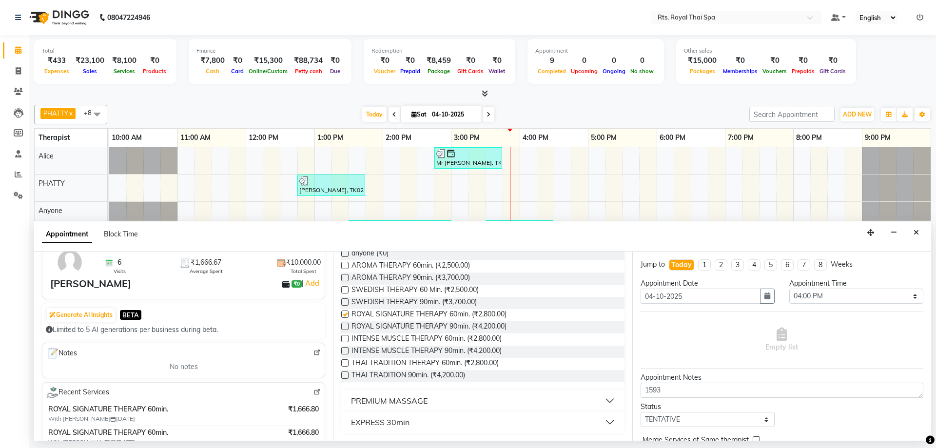
checkbox input "false"
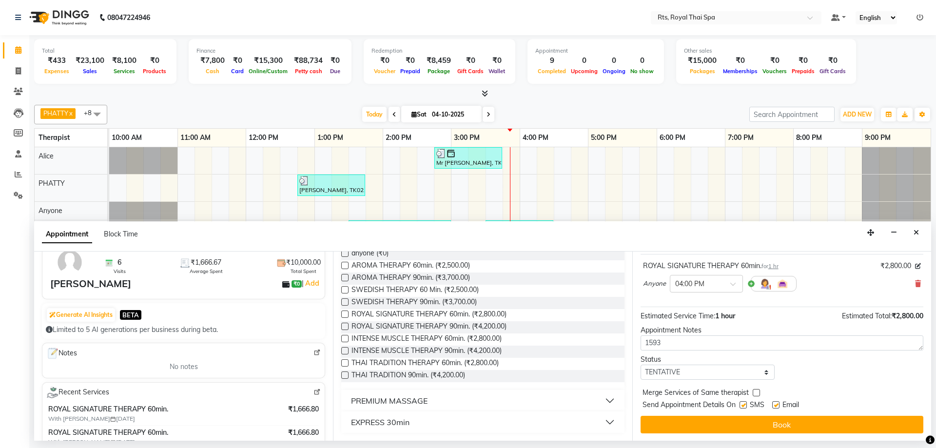
scroll to position [58, 0]
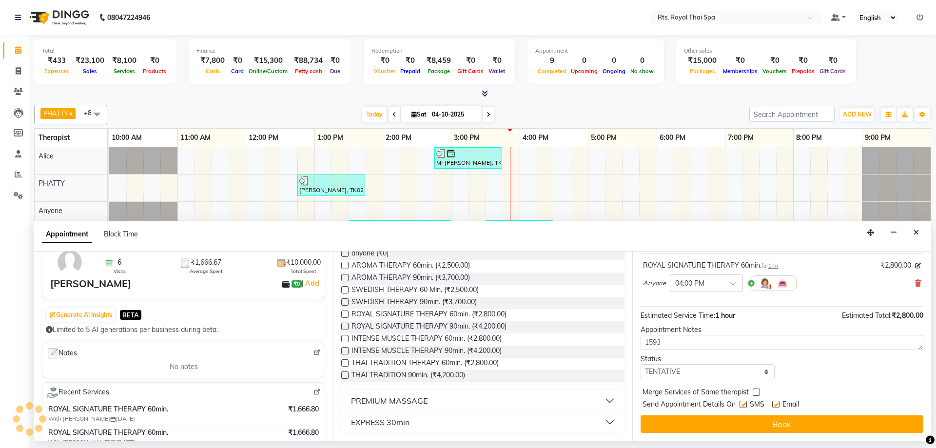
click at [744, 401] on div "SMS" at bounding box center [755, 405] width 33 height 12
click at [745, 410] on div at bounding box center [742, 406] width 6 height 10
drag, startPoint x: 745, startPoint y: 405, endPoint x: 746, endPoint y: 413, distance: 8.3
click at [745, 404] on label at bounding box center [742, 404] width 7 height 7
click at [745, 404] on input "checkbox" at bounding box center [742, 405] width 6 height 6
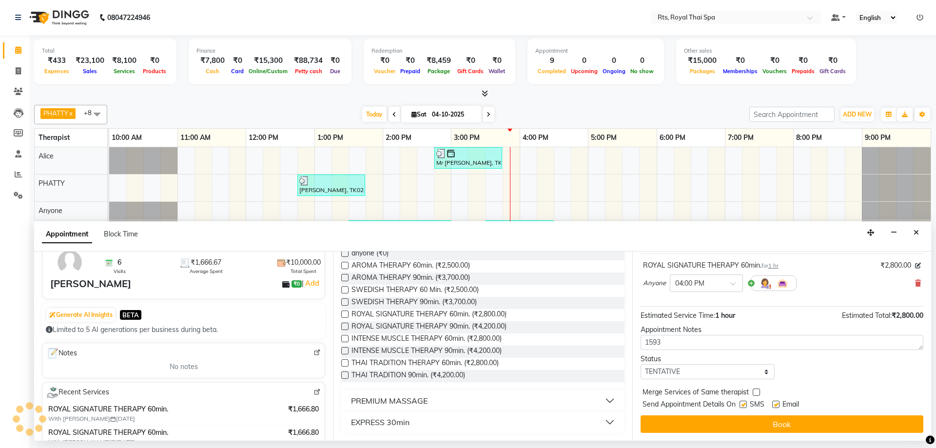
checkbox input "false"
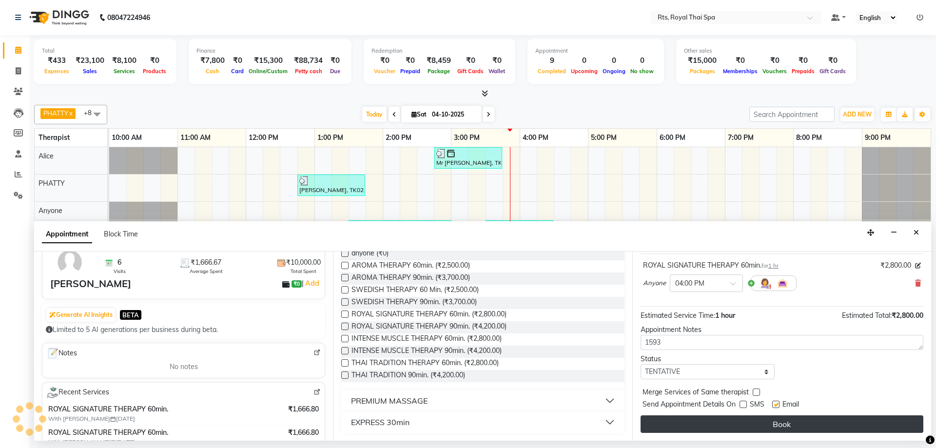
click at [748, 420] on button "Book" at bounding box center [781, 424] width 283 height 18
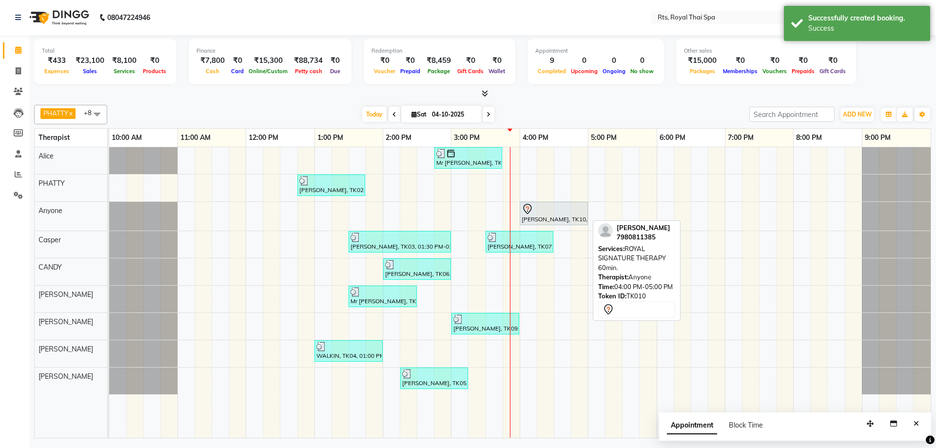
click at [556, 212] on div at bounding box center [553, 209] width 64 height 12
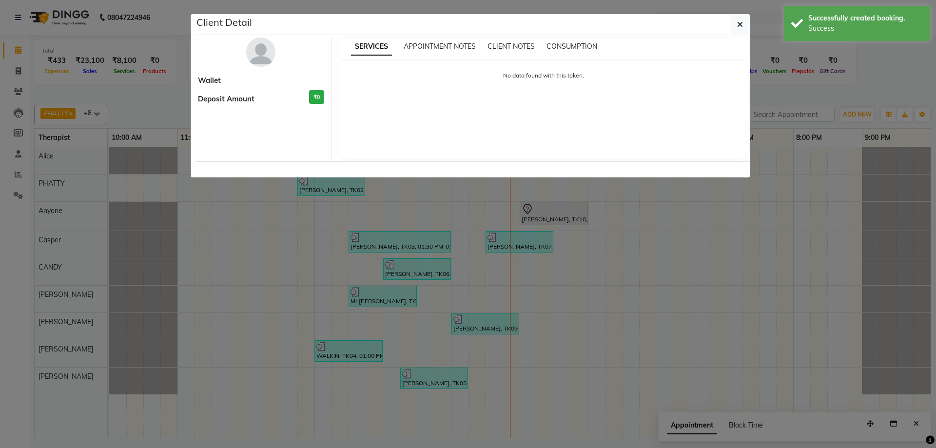
select select "7"
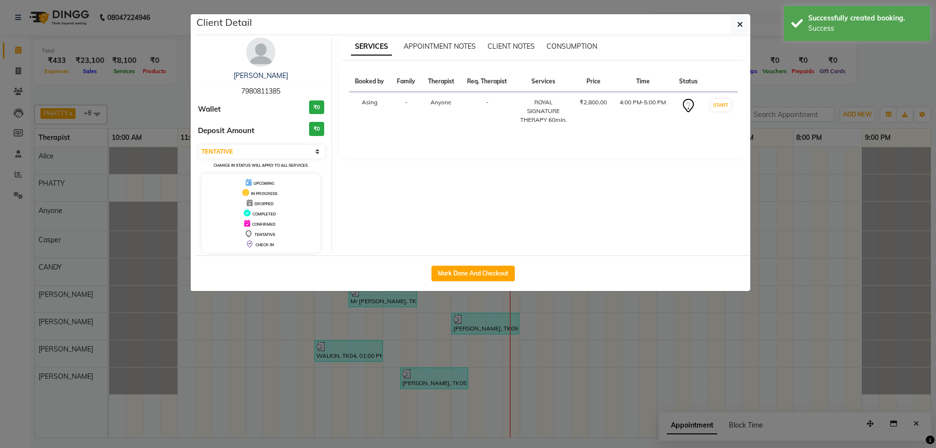
click at [270, 57] on img at bounding box center [260, 52] width 29 height 29
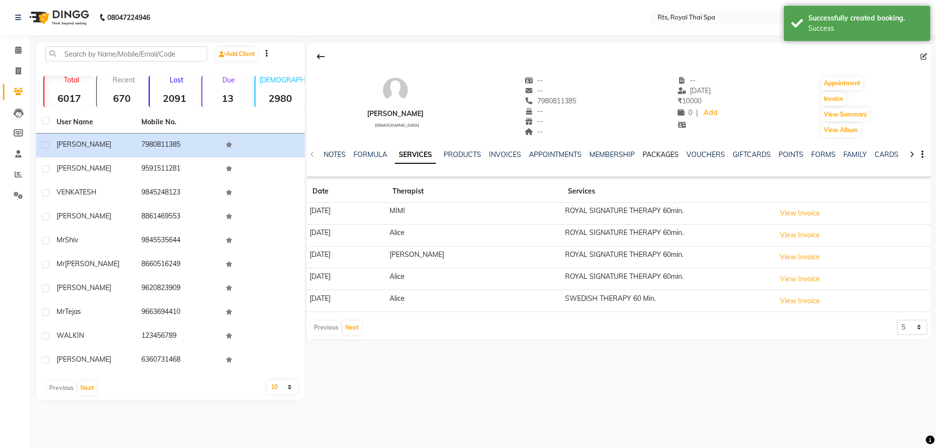
click at [653, 154] on link "PACKAGES" at bounding box center [660, 154] width 36 height 9
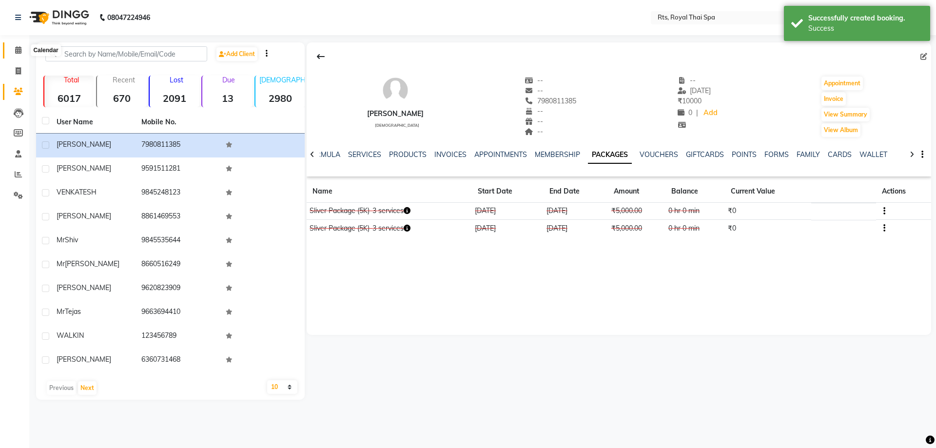
click at [17, 49] on icon at bounding box center [18, 49] width 6 height 7
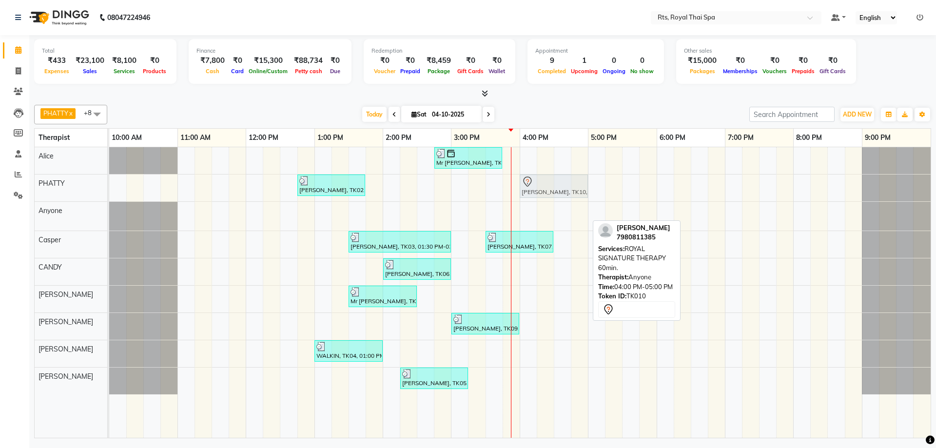
drag, startPoint x: 534, startPoint y: 215, endPoint x: 533, endPoint y: 196, distance: 18.6
click at [533, 196] on tbody "Mr [PERSON_NAME], TK08, 02:45 PM-03:45 PM, ROYAL SIGNATURE THERAPY 60min. [PERS…" at bounding box center [519, 270] width 821 height 247
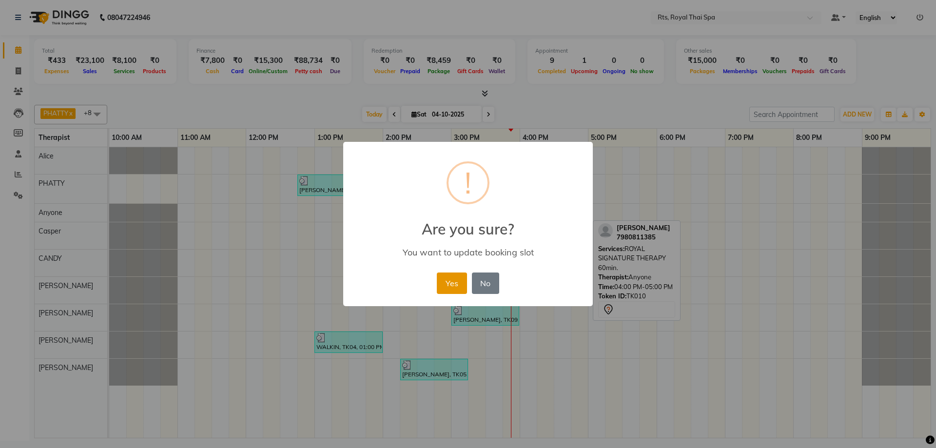
click at [446, 287] on button "Yes" at bounding box center [452, 282] width 30 height 21
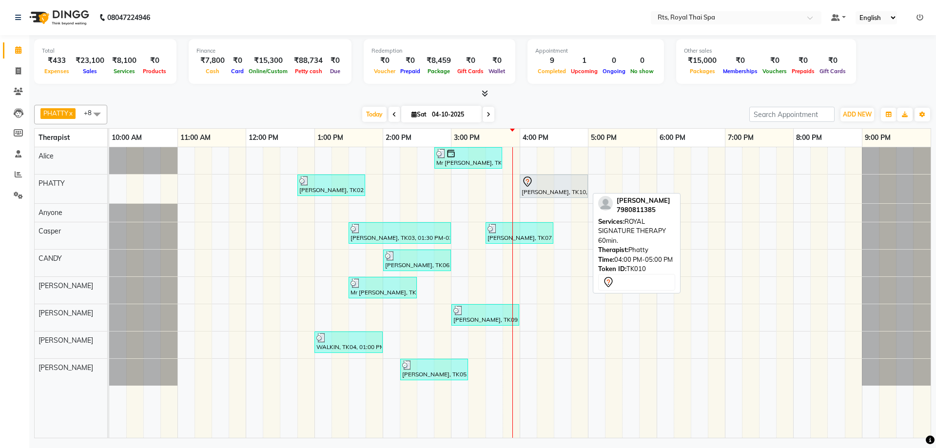
click at [534, 186] on div at bounding box center [553, 182] width 64 height 12
click at [535, 185] on div at bounding box center [553, 182] width 64 height 12
select select "7"
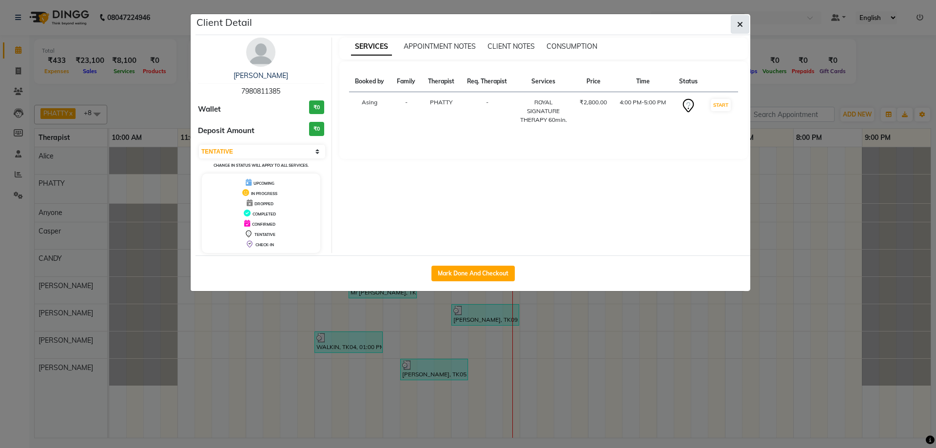
click at [741, 27] on icon "button" at bounding box center [740, 24] width 6 height 8
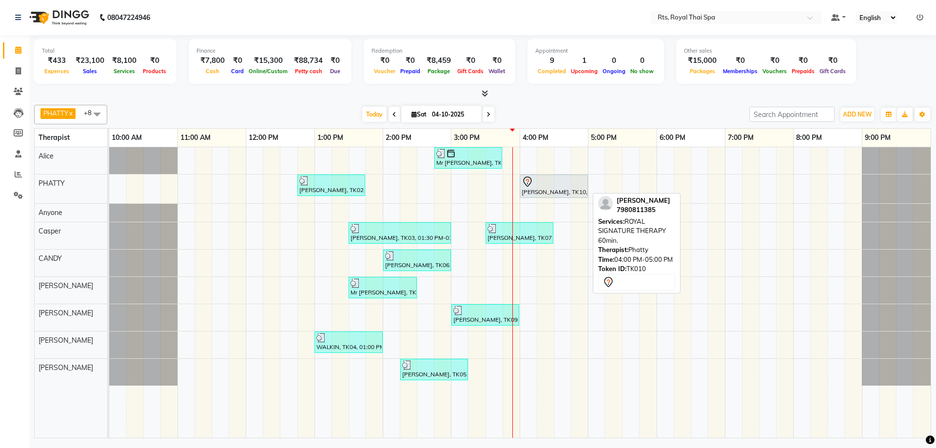
click at [535, 182] on div at bounding box center [553, 182] width 64 height 12
select select "7"
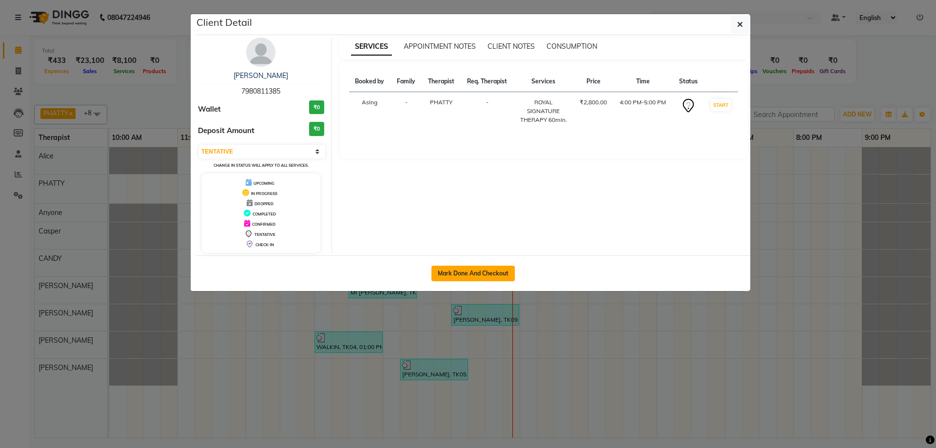
click at [484, 273] on button "Mark Done And Checkout" at bounding box center [472, 274] width 83 height 16
select select "service"
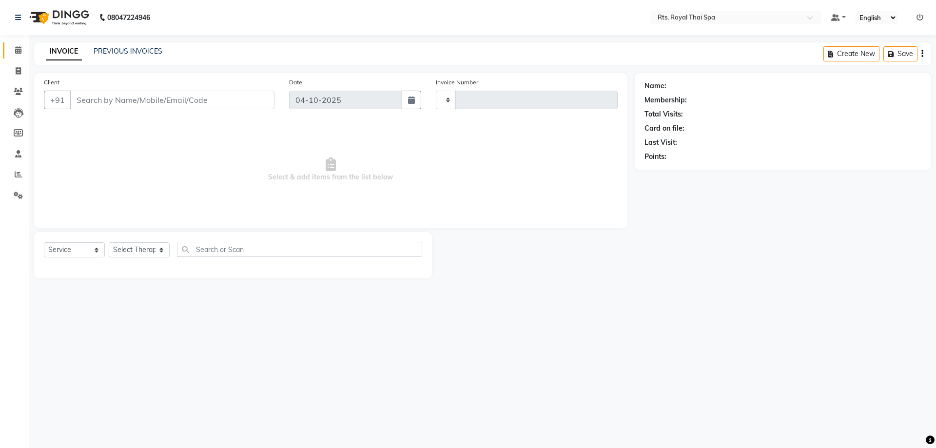
type input "242"
select select "9068"
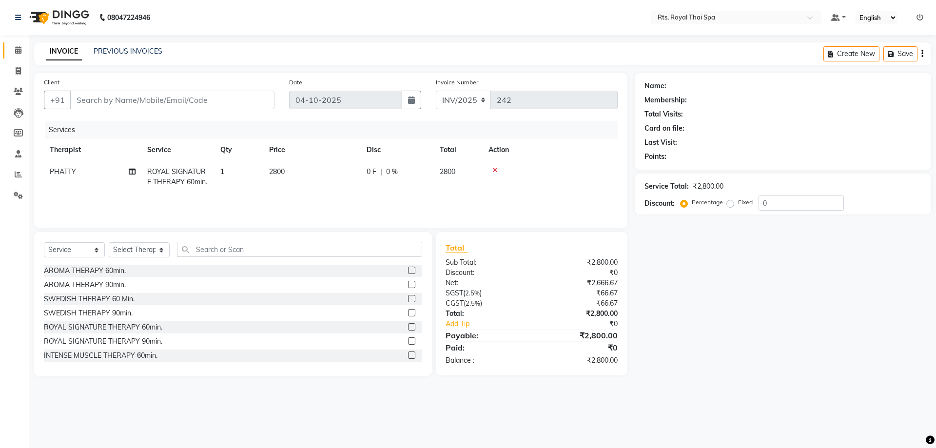
type input "7980811385"
select select "34835"
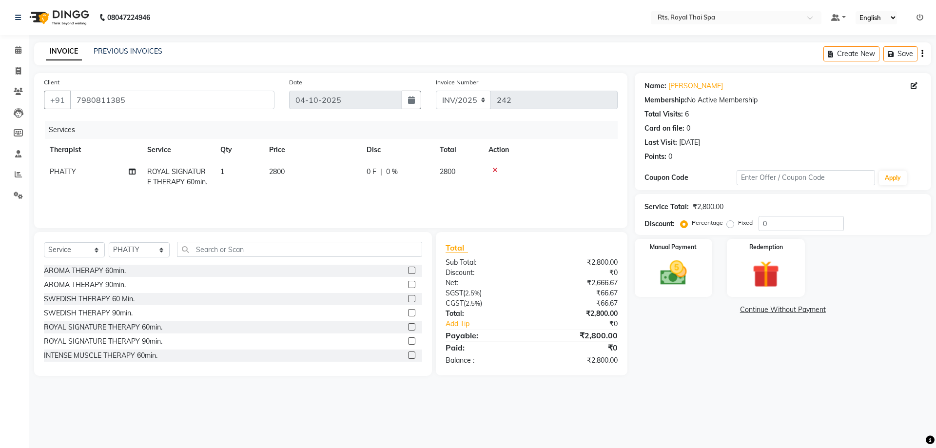
click at [492, 168] on icon at bounding box center [494, 170] width 5 height 7
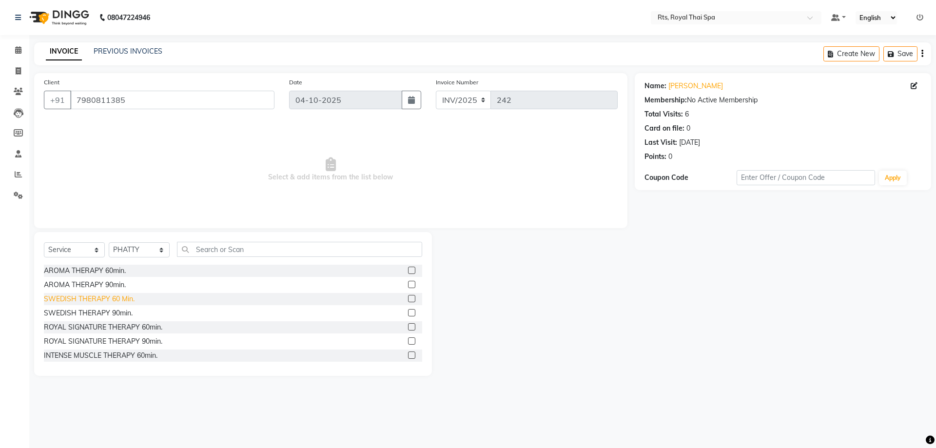
click at [114, 298] on div "SWEDISH THERAPY 60 Min." at bounding box center [89, 299] width 91 height 10
checkbox input "false"
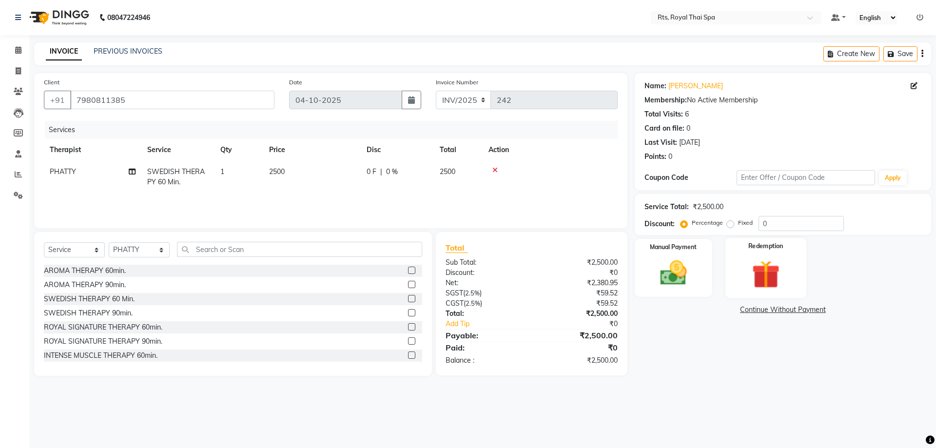
click at [773, 277] on img at bounding box center [765, 274] width 45 height 35
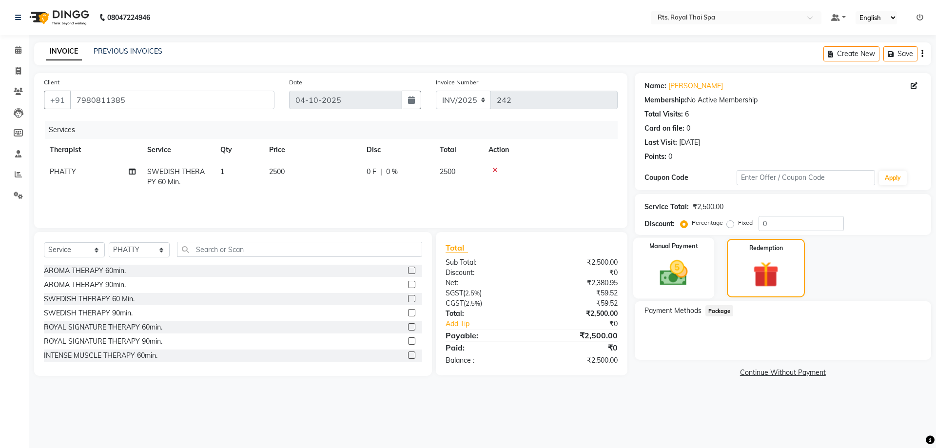
click at [691, 282] on img at bounding box center [673, 273] width 45 height 32
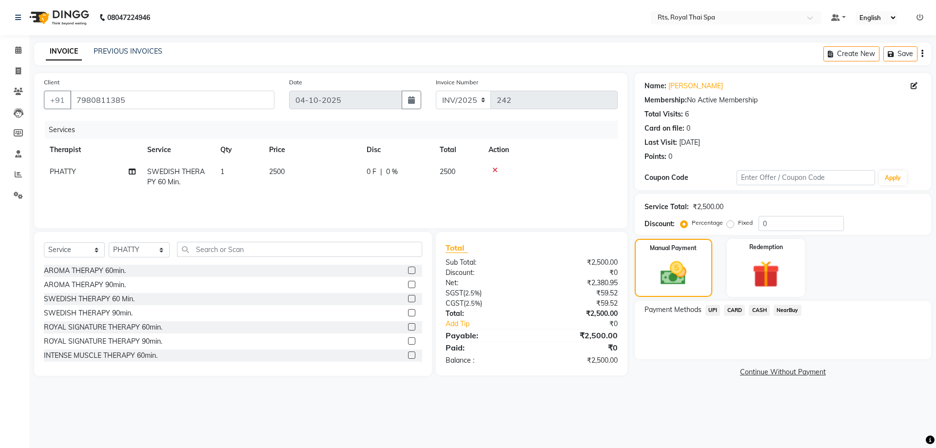
click at [755, 310] on span "CASH" at bounding box center [758, 310] width 21 height 11
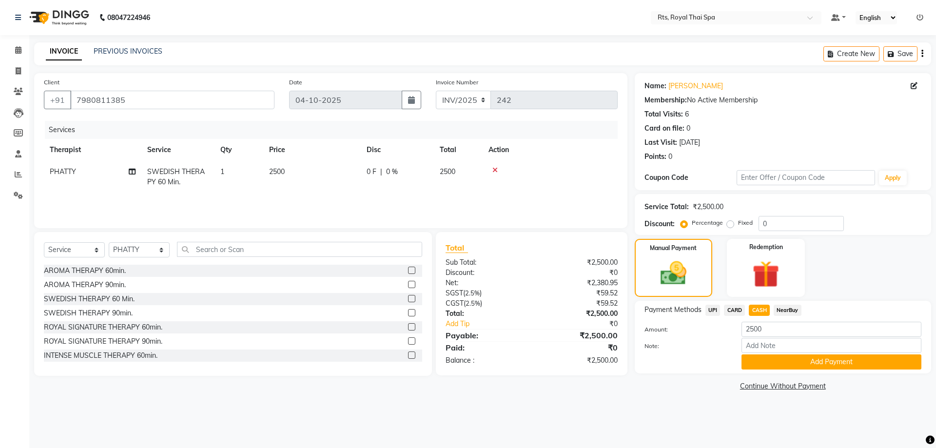
click at [709, 312] on span "UPI" at bounding box center [712, 310] width 15 height 11
click at [764, 362] on button "Add Payment" at bounding box center [831, 361] width 180 height 15
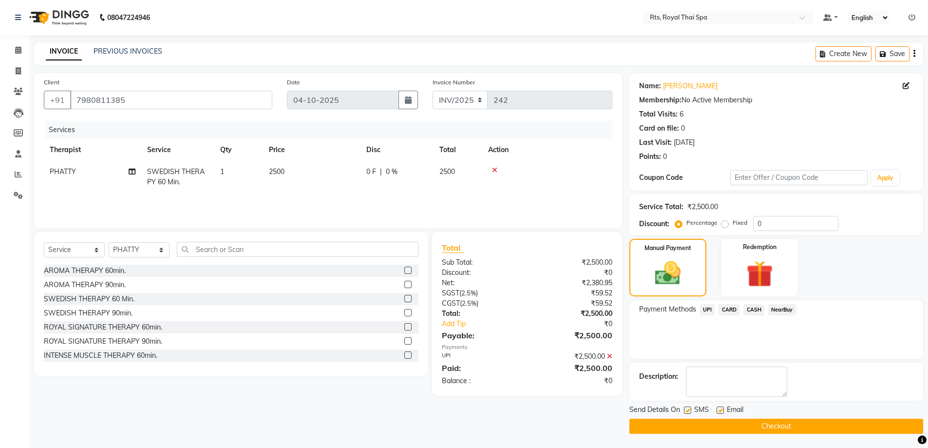
click at [687, 412] on label at bounding box center [687, 409] width 7 height 7
click at [687, 412] on input "checkbox" at bounding box center [687, 410] width 6 height 6
checkbox input "false"
click at [684, 428] on button "Checkout" at bounding box center [777, 426] width 294 height 15
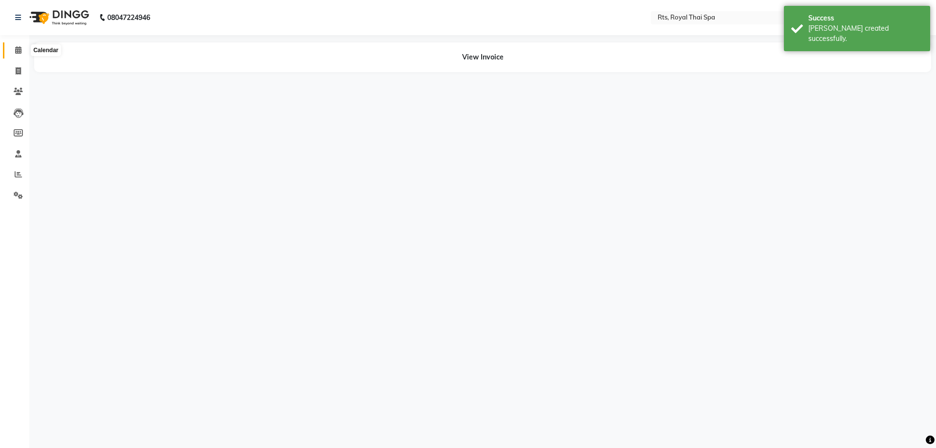
click at [14, 54] on span at bounding box center [18, 50] width 17 height 11
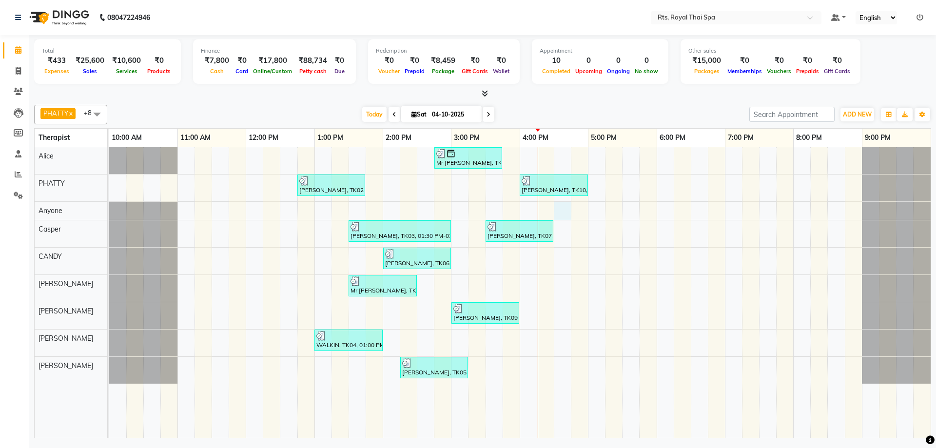
click at [562, 208] on div "Mr [PERSON_NAME], TK08, 02:45 PM-03:45 PM, ROYAL SIGNATURE THERAPY 60min. [PERS…" at bounding box center [519, 292] width 821 height 290
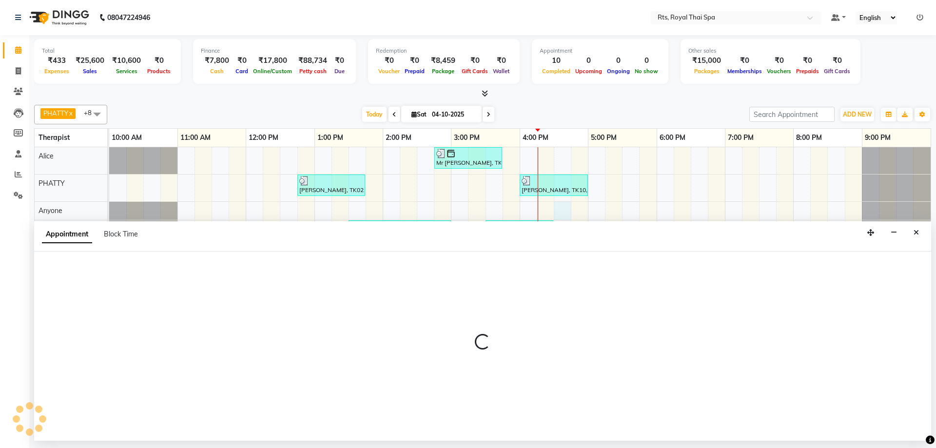
select select "39979"
select select "990"
select select "tentative"
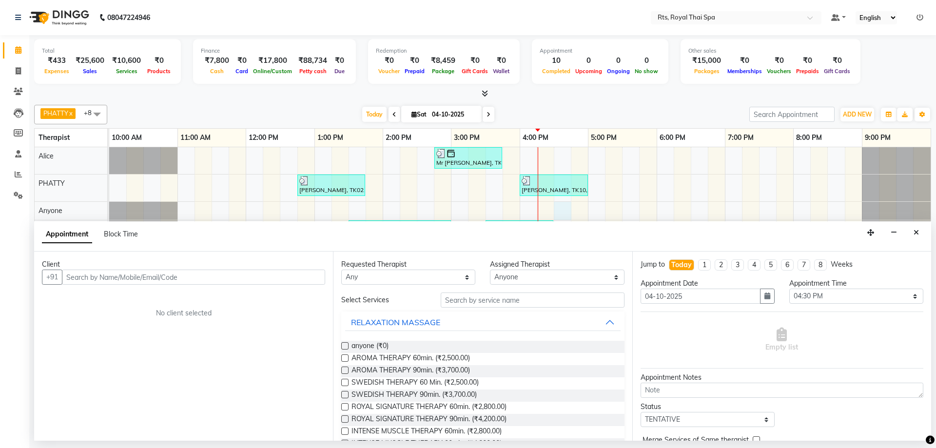
click at [150, 277] on input "text" at bounding box center [193, 276] width 263 height 15
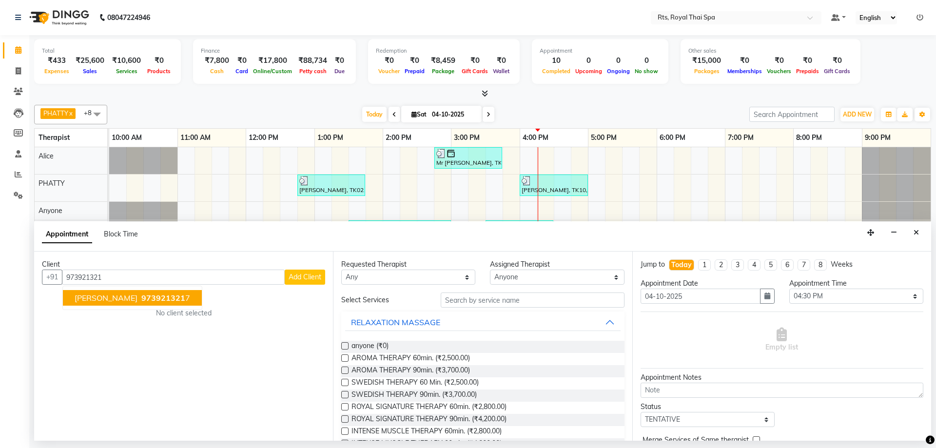
click at [94, 299] on span "[PERSON_NAME]" at bounding box center [106, 298] width 63 height 10
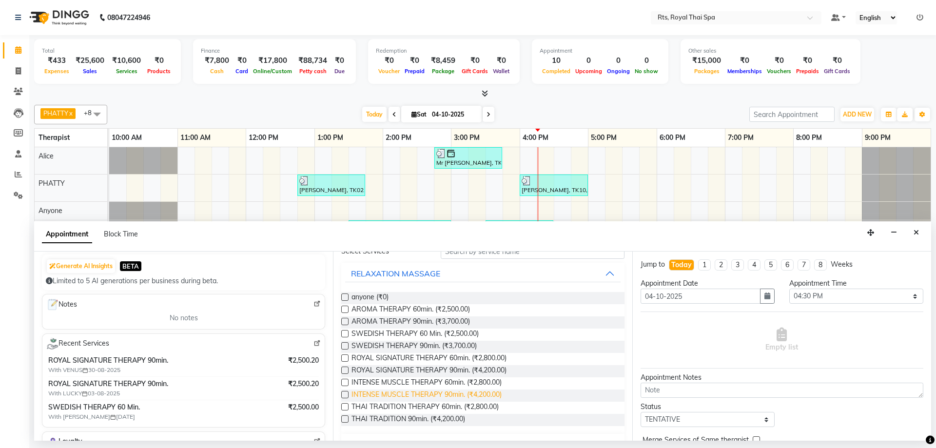
scroll to position [93, 0]
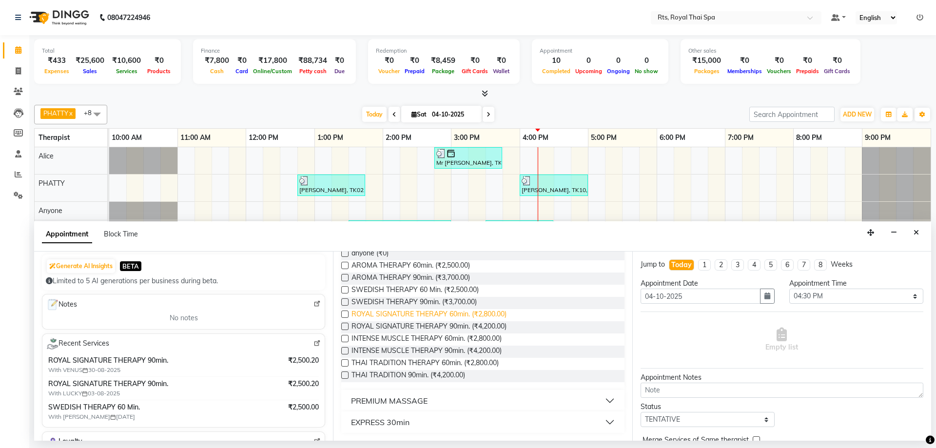
type input "9739213217"
click at [396, 311] on span "ROYAL SIGNATURE THERAPY 60min. (₹2,800.00)" at bounding box center [428, 315] width 155 height 12
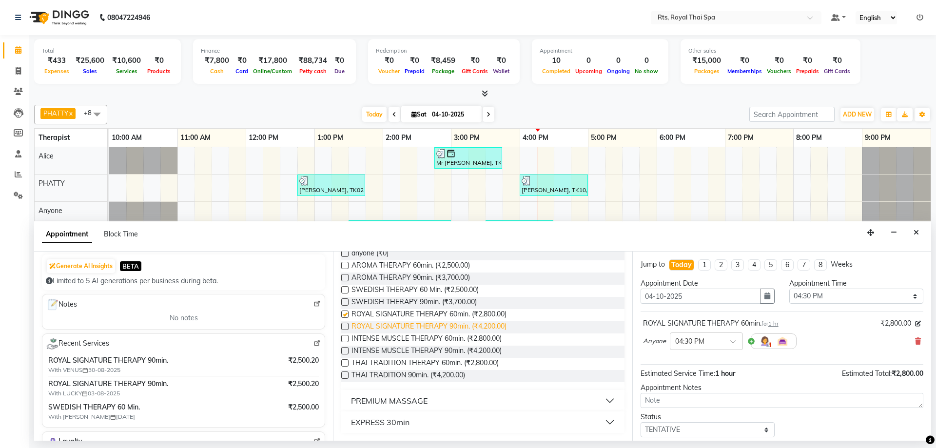
checkbox input "false"
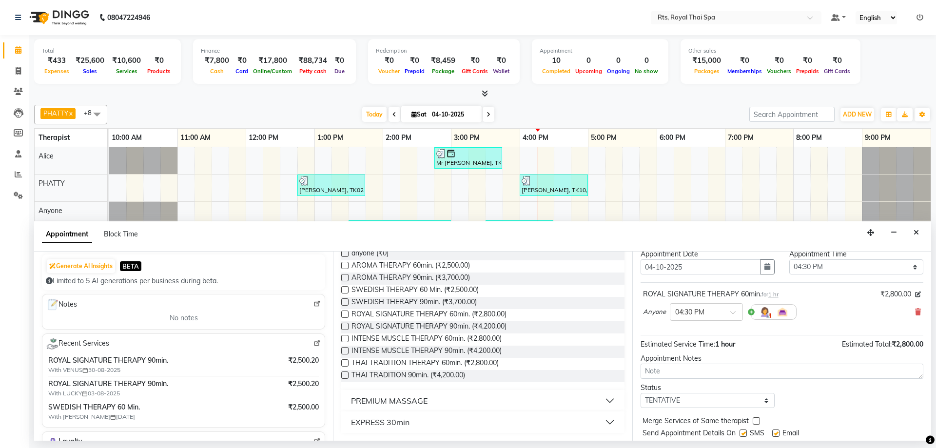
scroll to position [58, 0]
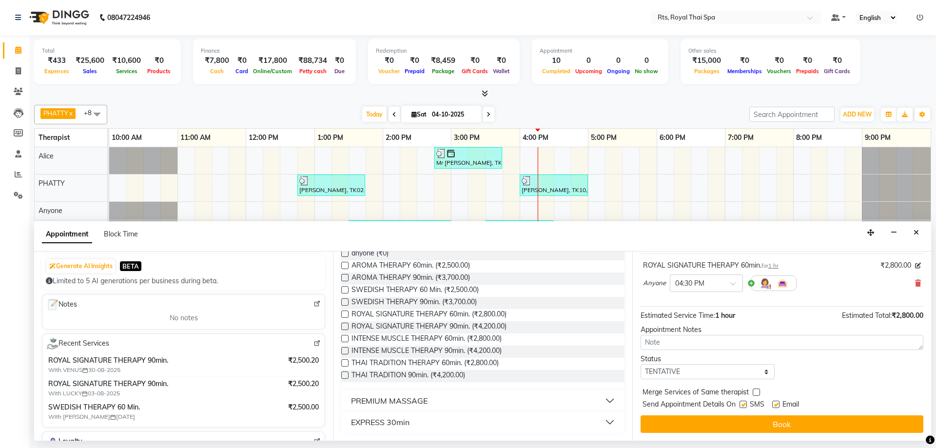
click at [742, 404] on label at bounding box center [742, 404] width 7 height 7
click at [742, 404] on input "checkbox" at bounding box center [742, 405] width 6 height 6
checkbox input "false"
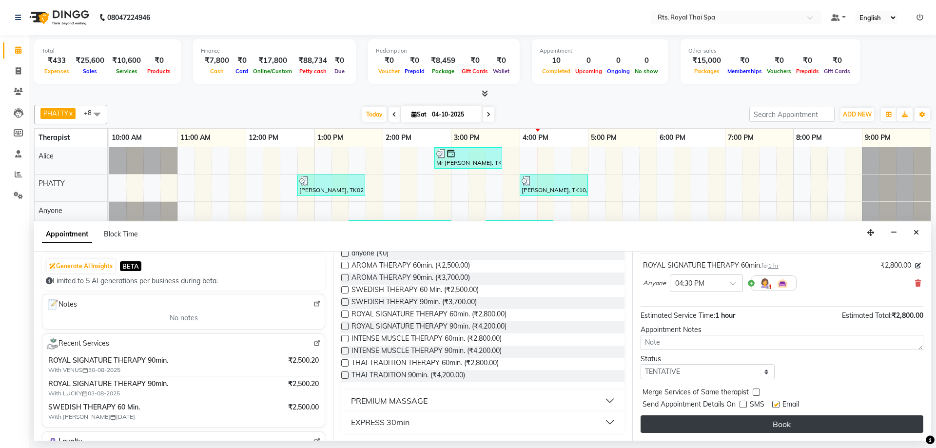
click at [746, 420] on button "Book" at bounding box center [781, 424] width 283 height 18
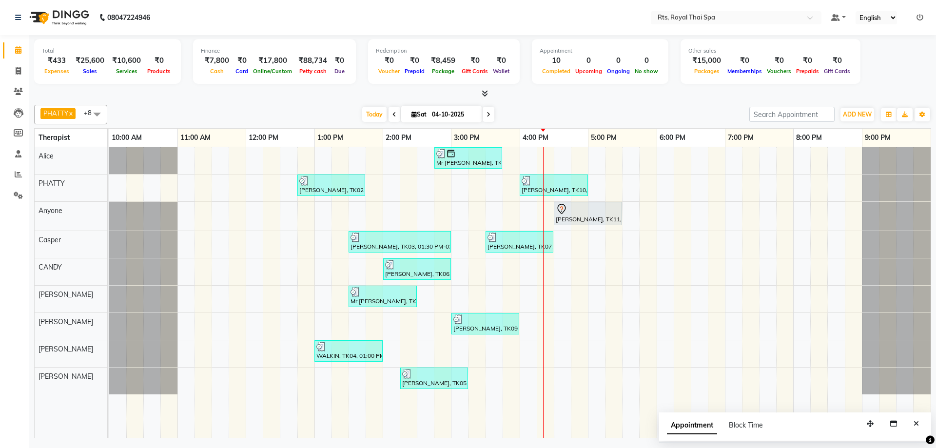
click at [695, 217] on div "Mr [PERSON_NAME], TK08, 02:45 PM-03:45 PM, ROYAL SIGNATURE THERAPY 60min. [PERS…" at bounding box center [519, 292] width 821 height 290
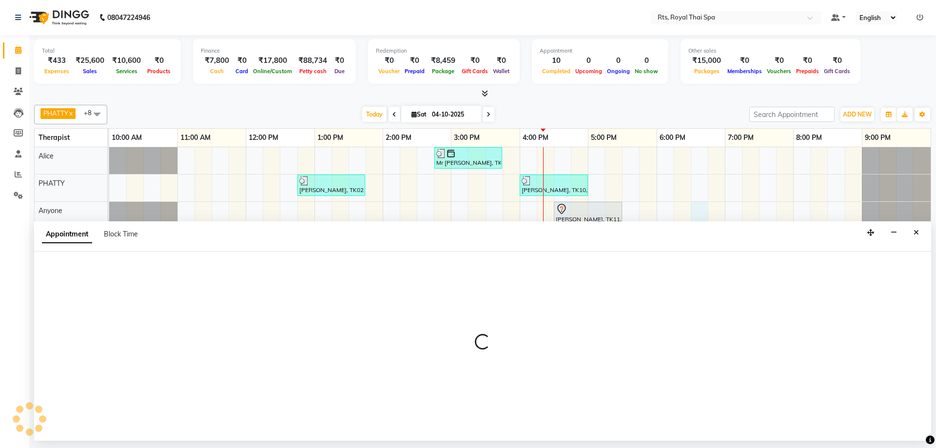
select select "39979"
select select "1110"
select select "tentative"
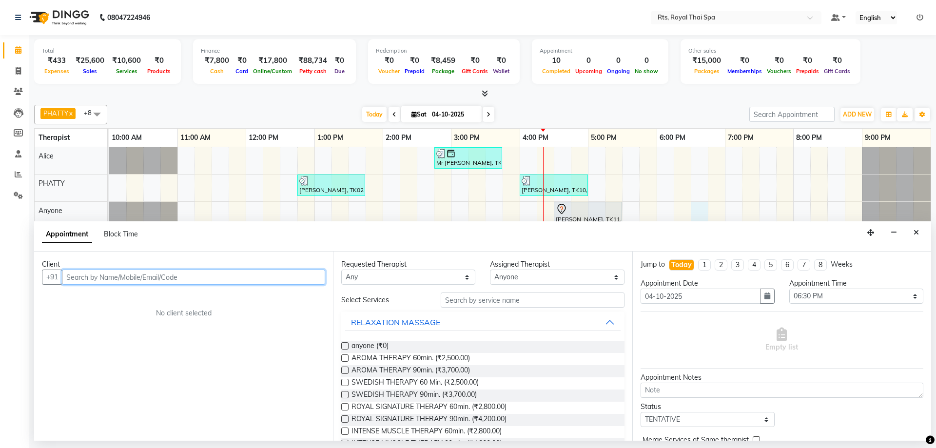
click at [104, 278] on input "text" at bounding box center [193, 276] width 263 height 15
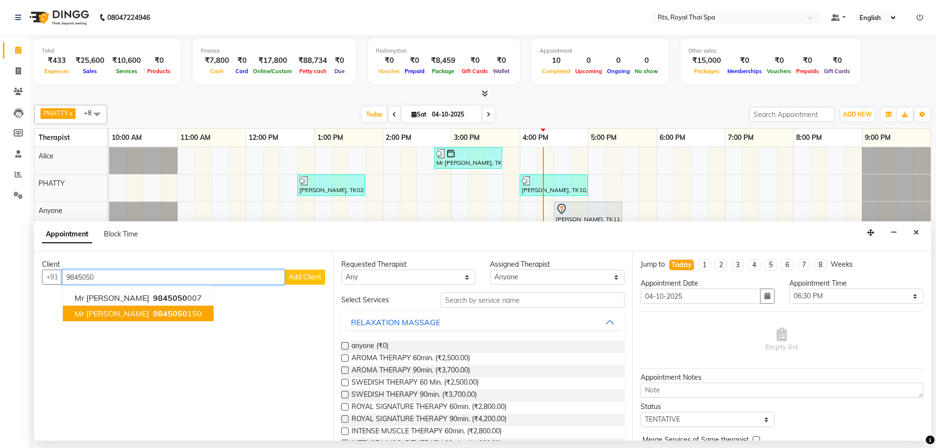
click at [153, 310] on span "9845050" at bounding box center [170, 313] width 34 height 10
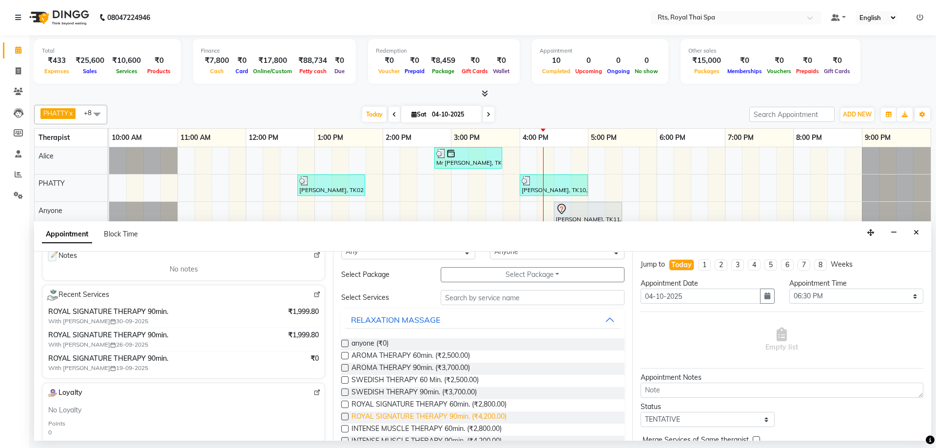
scroll to position [49, 0]
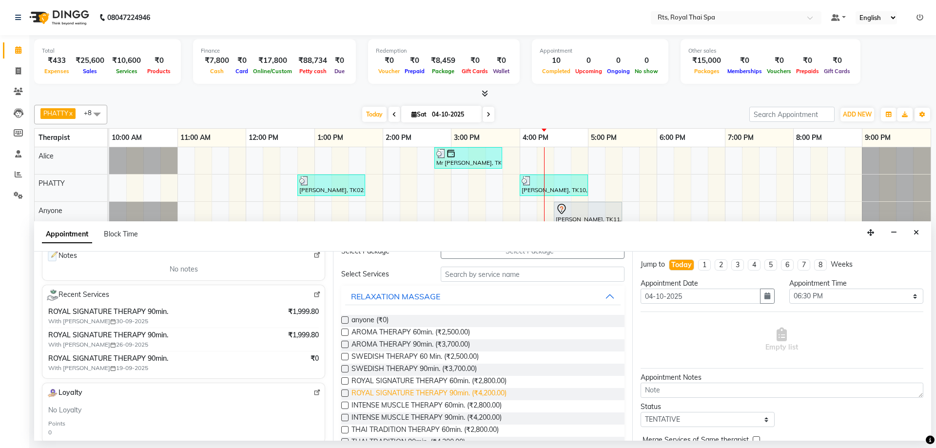
type input "9845050150"
click at [403, 392] on span "ROYAL SIGNATURE THERAPY 90min. (₹4,200.00)" at bounding box center [428, 394] width 155 height 12
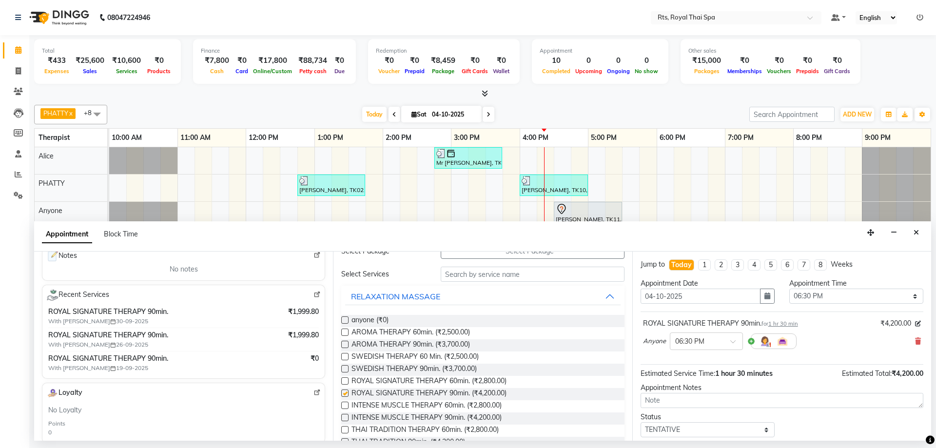
checkbox input "false"
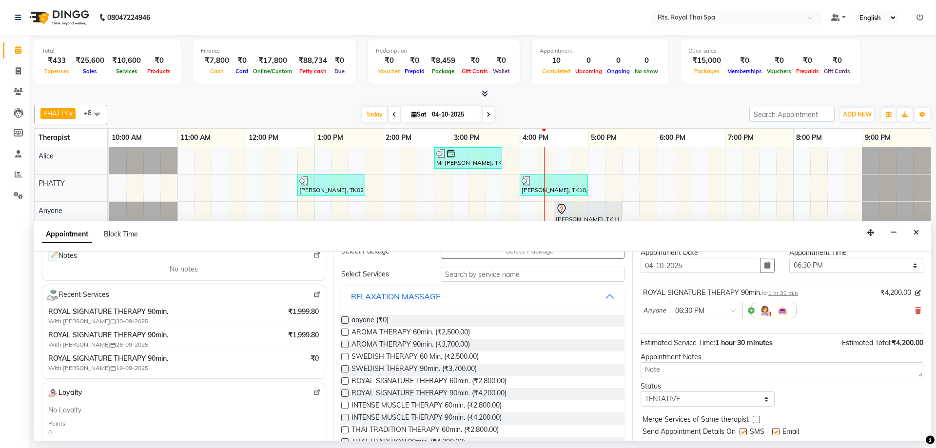
scroll to position [58, 0]
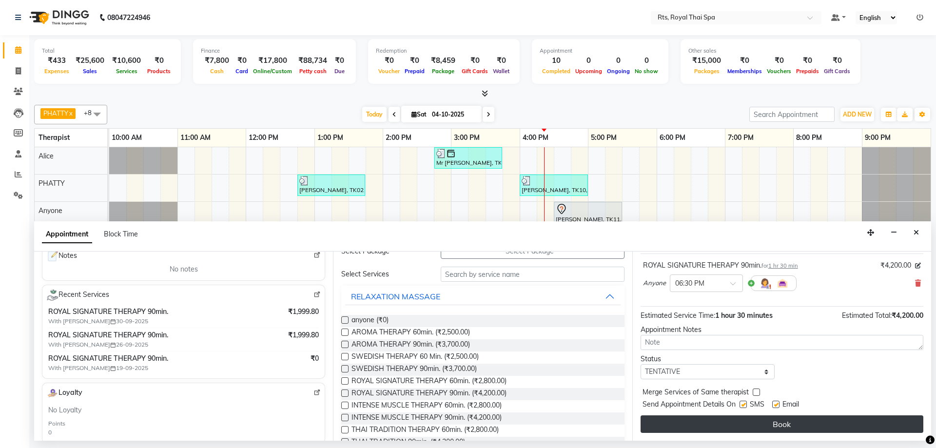
drag, startPoint x: 746, startPoint y: 403, endPoint x: 749, endPoint y: 416, distance: 13.6
click at [746, 403] on label at bounding box center [742, 404] width 7 height 7
click at [746, 403] on input "checkbox" at bounding box center [742, 405] width 6 height 6
checkbox input "false"
click at [748, 421] on button "Book" at bounding box center [781, 424] width 283 height 18
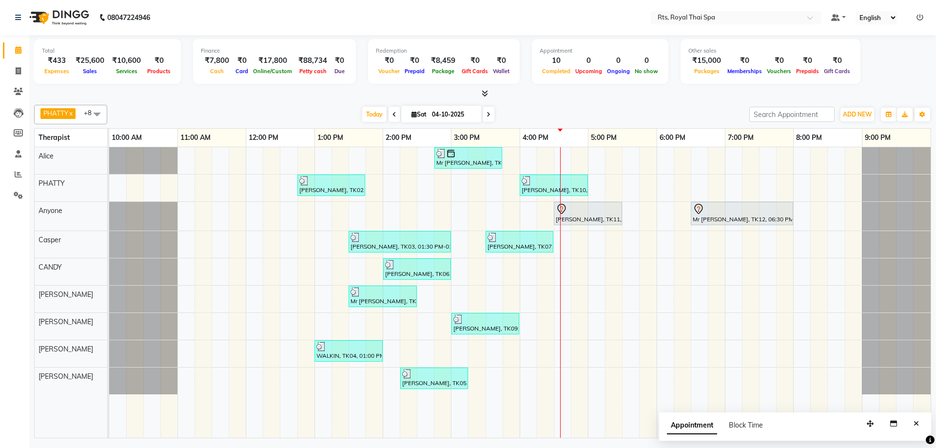
click at [915, 425] on icon "Close" at bounding box center [915, 423] width 5 height 7
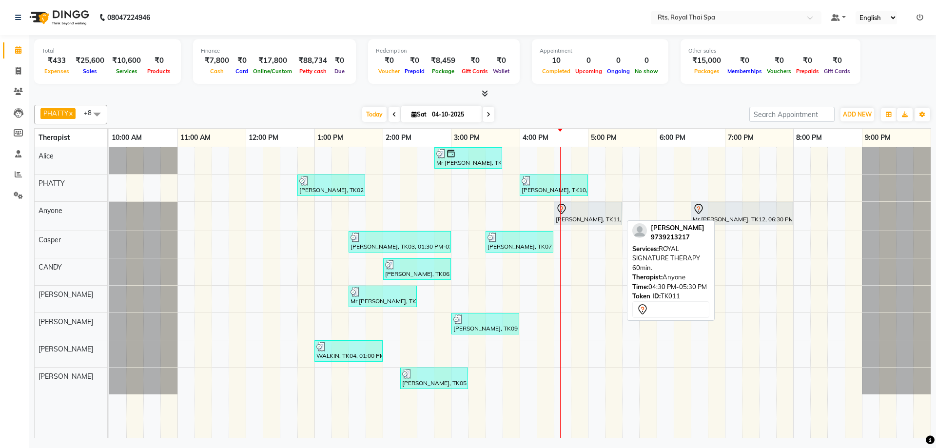
click at [575, 217] on div "[PERSON_NAME], TK11, 04:30 PM-05:30 PM, ROYAL SIGNATURE THERAPY 60min." at bounding box center [588, 213] width 66 height 20
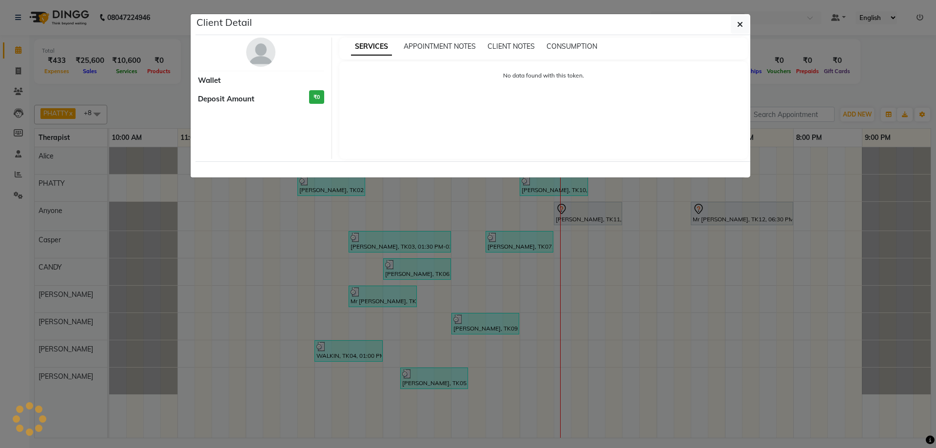
select select "7"
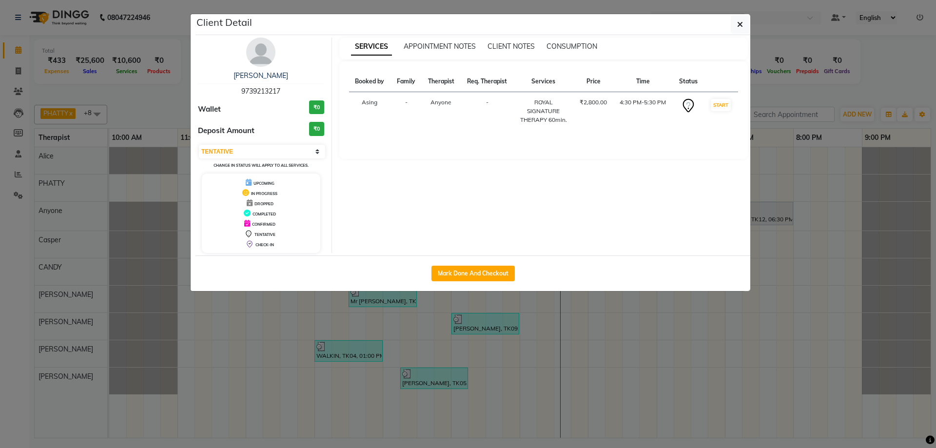
click at [260, 50] on img at bounding box center [260, 52] width 29 height 29
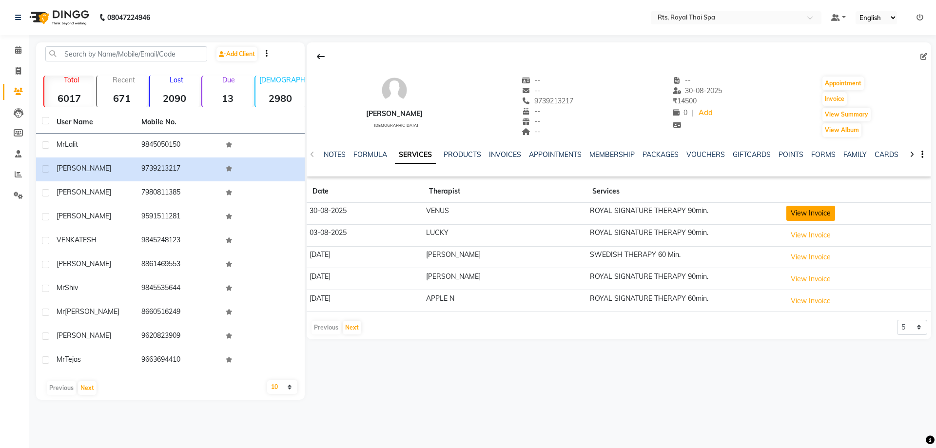
click at [795, 211] on button "View Invoice" at bounding box center [810, 213] width 49 height 15
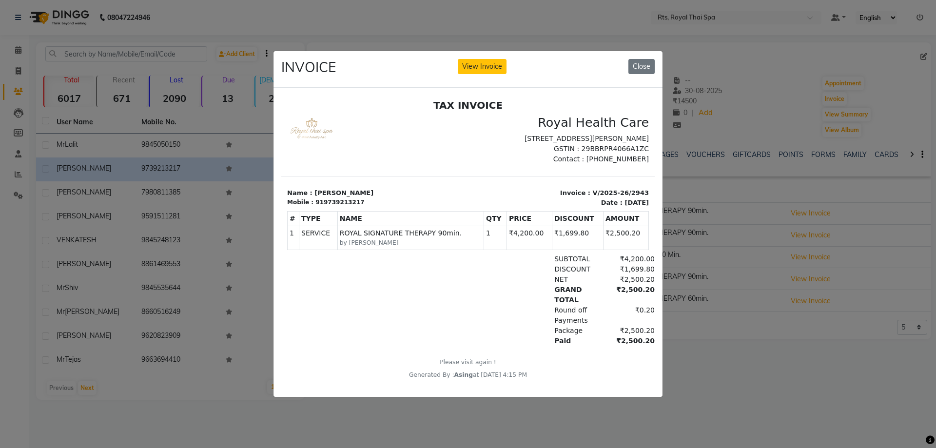
click at [643, 46] on ngb-modal-window "INVOICE View Invoice Close" at bounding box center [468, 224] width 936 height 448
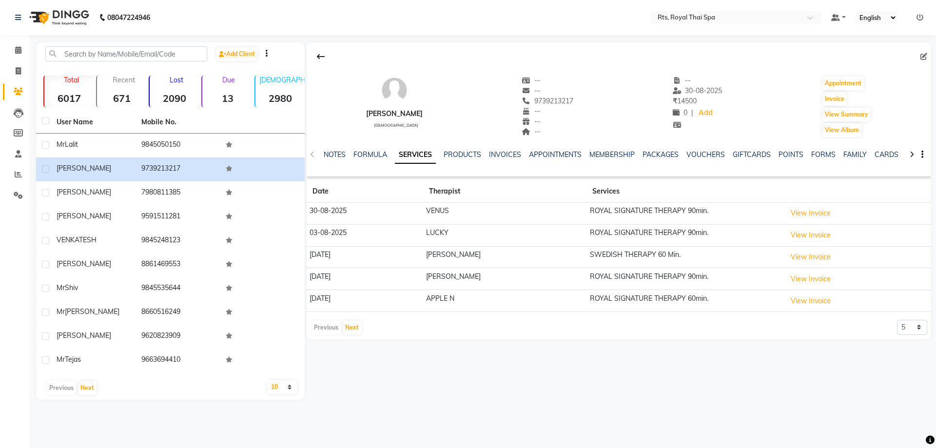
drag, startPoint x: 517, startPoint y: 102, endPoint x: 572, endPoint y: 102, distance: 55.1
click at [572, 102] on div "[PERSON_NAME][DEMOGRAPHIC_DATA] -- -- 9739213217 -- -- -- -- [DATE] ₹ 14500 0 |…" at bounding box center [619, 102] width 624 height 72
copy span "9739213217"
click at [663, 155] on link "PACKAGES" at bounding box center [660, 154] width 36 height 9
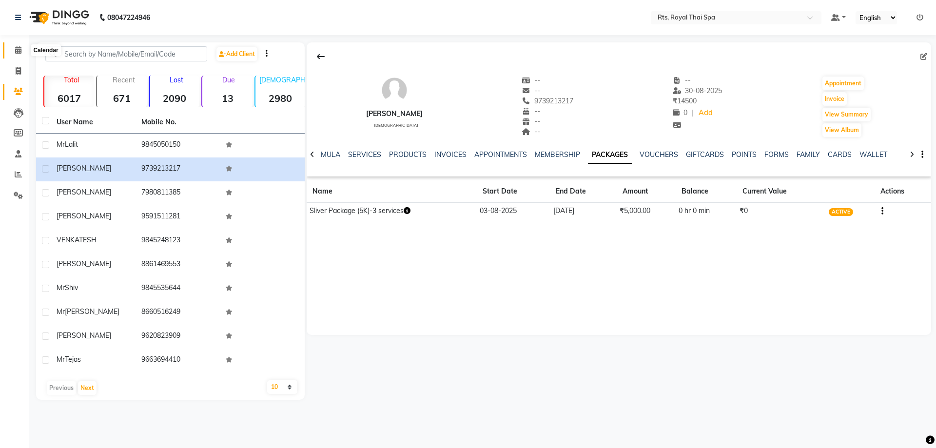
click at [20, 49] on icon at bounding box center [18, 49] width 6 height 7
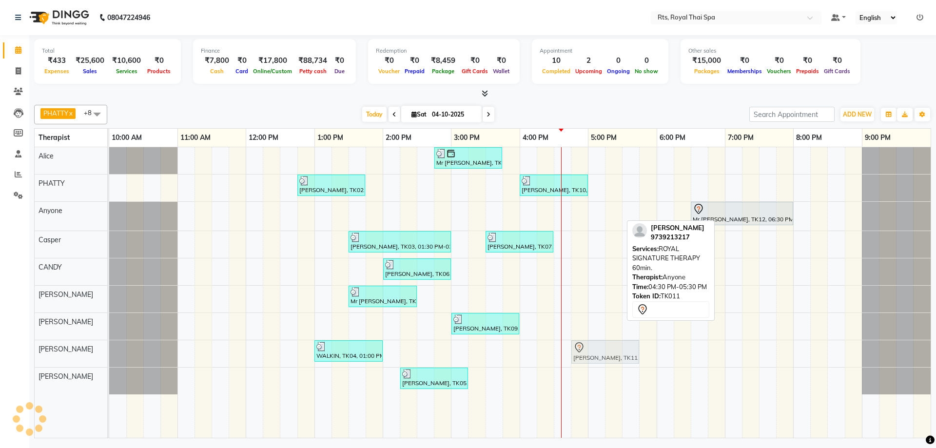
drag, startPoint x: 567, startPoint y: 217, endPoint x: 577, endPoint y: 357, distance: 139.7
click at [577, 357] on tbody "Mr [PERSON_NAME], TK08, 02:45 PM-03:45 PM, ROYAL SIGNATURE THERAPY 60min. [PERS…" at bounding box center [519, 270] width 821 height 247
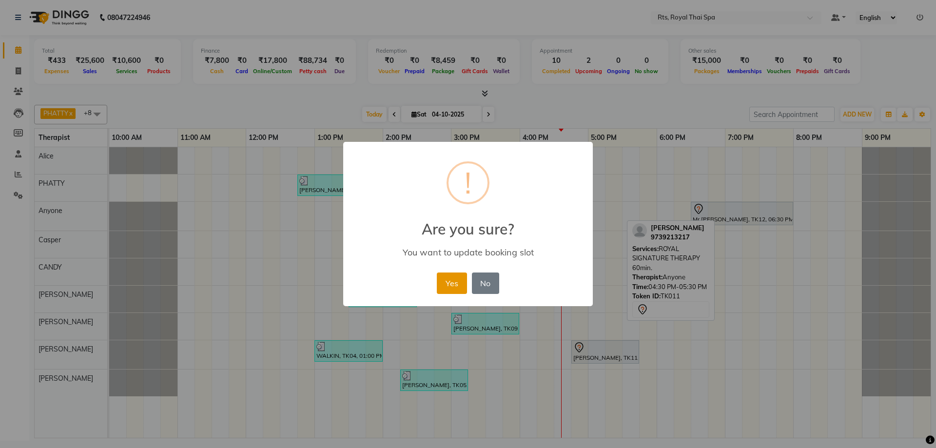
click at [446, 285] on button "Yes" at bounding box center [452, 282] width 30 height 21
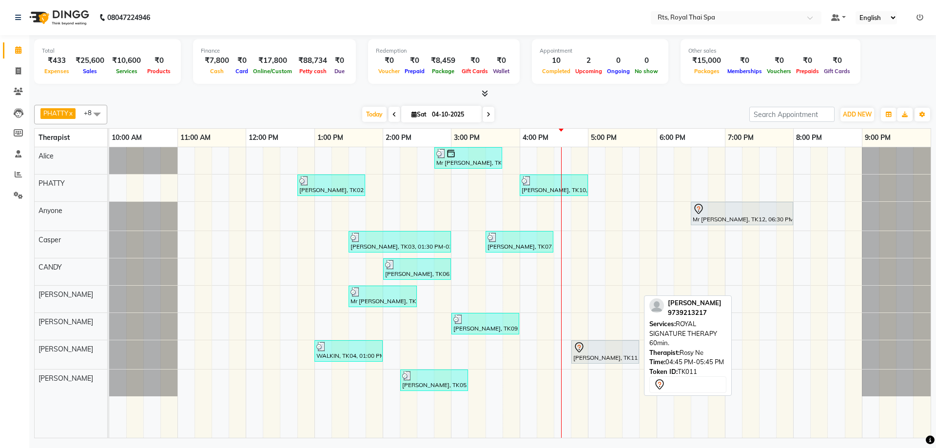
click at [589, 353] on div "[PERSON_NAME], TK11, 04:45 PM-05:45 PM, ROYAL SIGNATURE THERAPY 60min." at bounding box center [605, 352] width 66 height 20
click at [589, 352] on div at bounding box center [605, 348] width 64 height 12
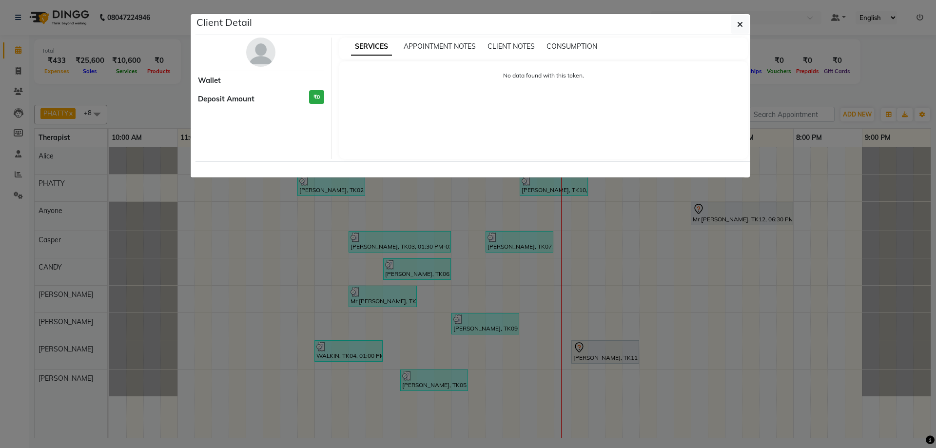
select select "7"
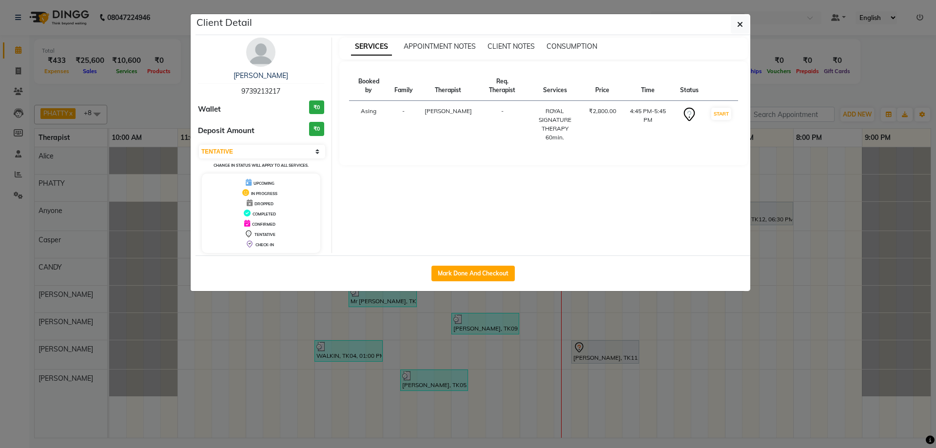
drag, startPoint x: 234, startPoint y: 92, endPoint x: 308, endPoint y: 91, distance: 73.6
click at [308, 91] on div "[PERSON_NAME] 9739213217" at bounding box center [261, 84] width 126 height 26
copy span "9739213217"
click at [19, 72] on ngb-modal-window "Client Detail [PERSON_NAME] 9739213217 Wallet ₹0 Deposit Amount ₹0 Select IN SE…" at bounding box center [468, 224] width 936 height 448
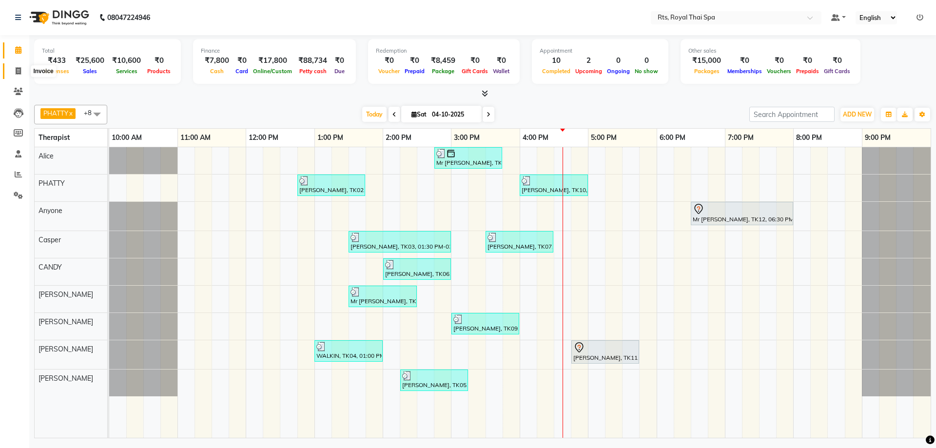
click at [19, 72] on icon at bounding box center [18, 70] width 5 height 7
select select "service"
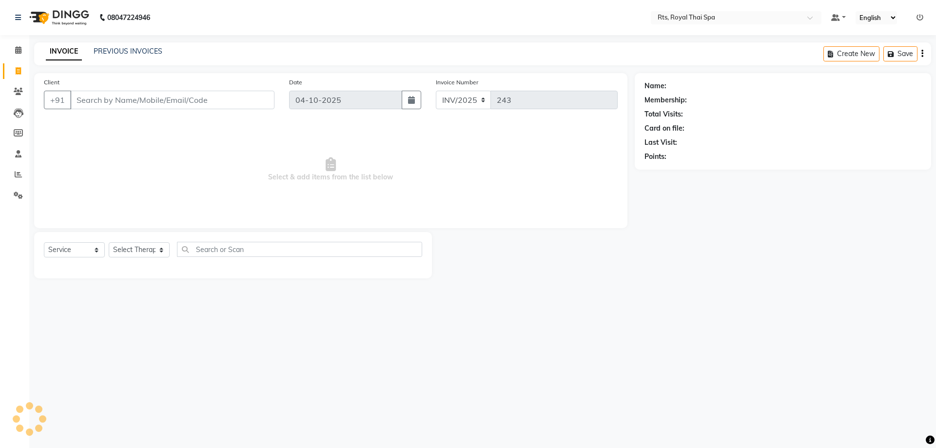
click at [114, 100] on input "Client" at bounding box center [172, 100] width 204 height 19
drag, startPoint x: 109, startPoint y: 93, endPoint x: 115, endPoint y: 95, distance: 5.7
click at [115, 95] on input "Client" at bounding box center [172, 100] width 204 height 19
paste input "9739213217"
type input "9739213217"
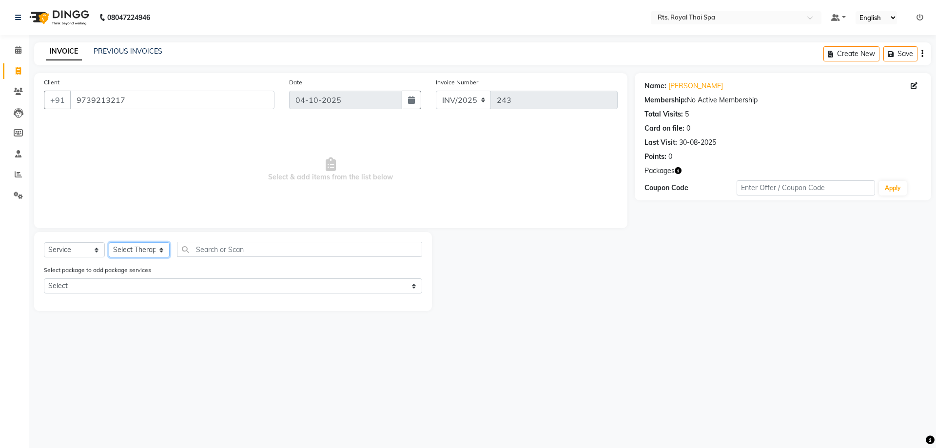
click at [142, 251] on select "Select Therapist [PERSON_NAME] APPLE N [PERSON_NAME] [PERSON_NAME] [PERSON_NAME…" at bounding box center [139, 249] width 61 height 15
select select "34825"
click at [109, 242] on select "Select Therapist [PERSON_NAME] APPLE N [PERSON_NAME] [PERSON_NAME] [PERSON_NAME…" at bounding box center [139, 249] width 61 height 15
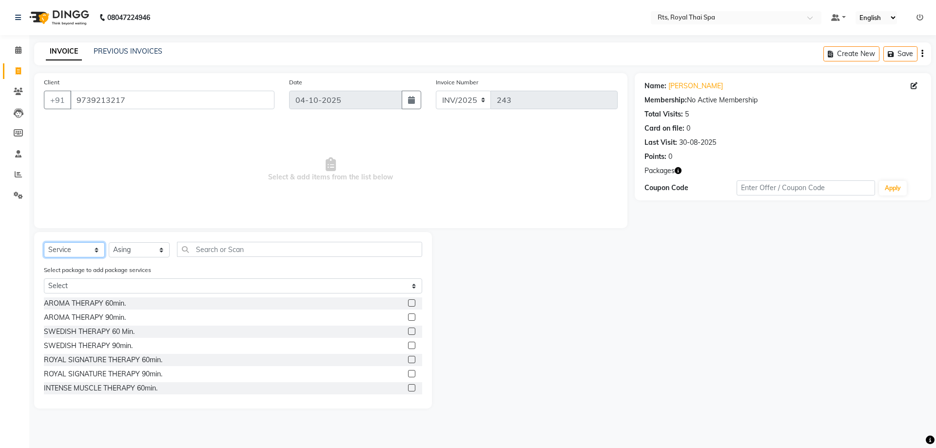
click at [77, 251] on select "Select Service Product Membership Package Voucher Prepaid Gift Card" at bounding box center [74, 249] width 61 height 15
select select "package"
click at [44, 242] on select "Select Service Product Membership Package Voucher Prepaid Gift Card" at bounding box center [74, 249] width 61 height 15
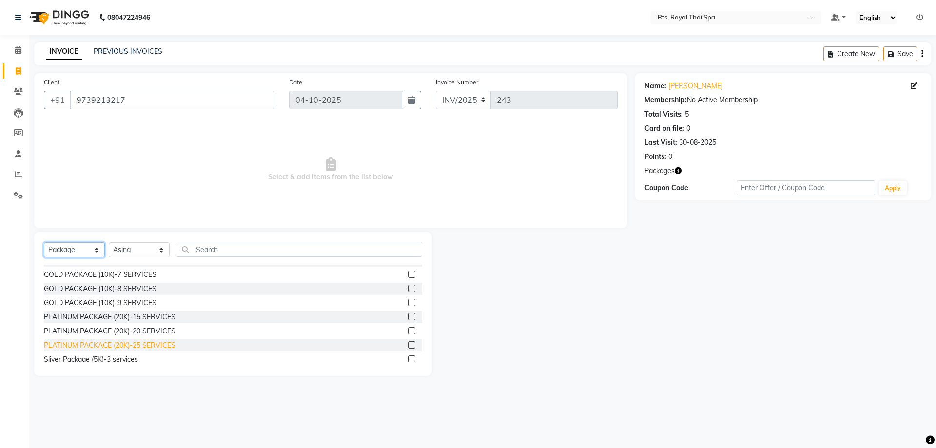
scroll to position [16, 0]
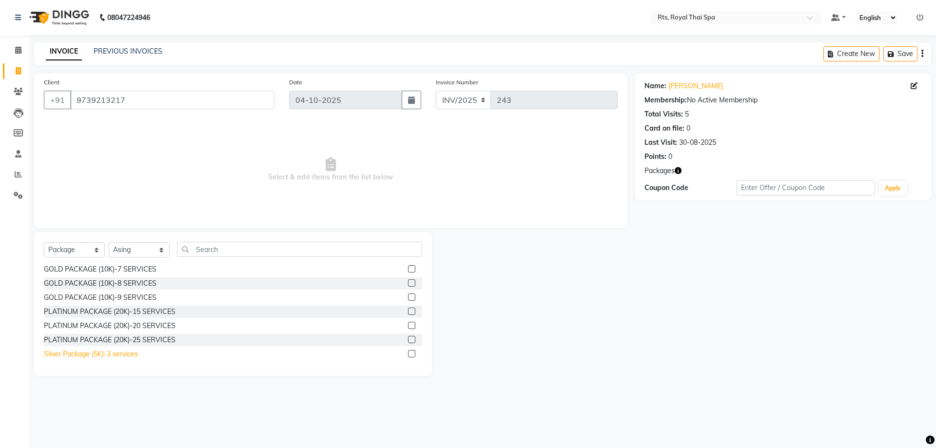
click at [123, 355] on div "Sliver Package (5K)-3 services" at bounding box center [91, 354] width 94 height 10
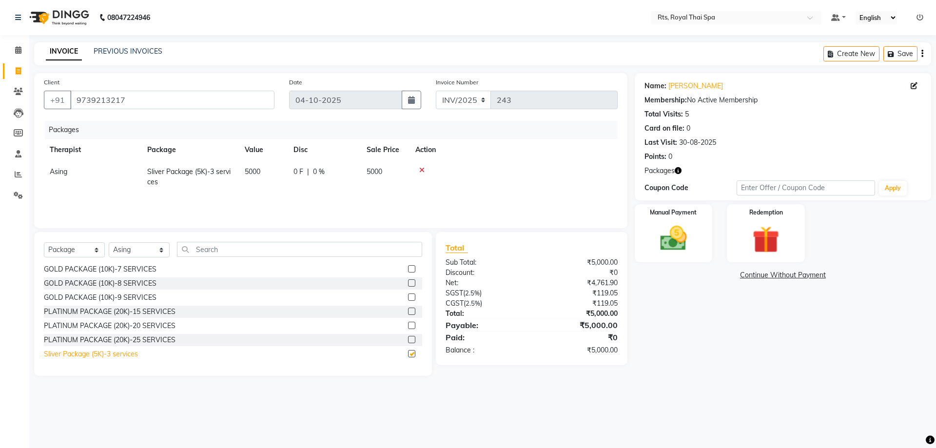
checkbox input "false"
drag, startPoint x: 693, startPoint y: 248, endPoint x: 688, endPoint y: 250, distance: 5.4
click at [692, 248] on img at bounding box center [673, 238] width 45 height 32
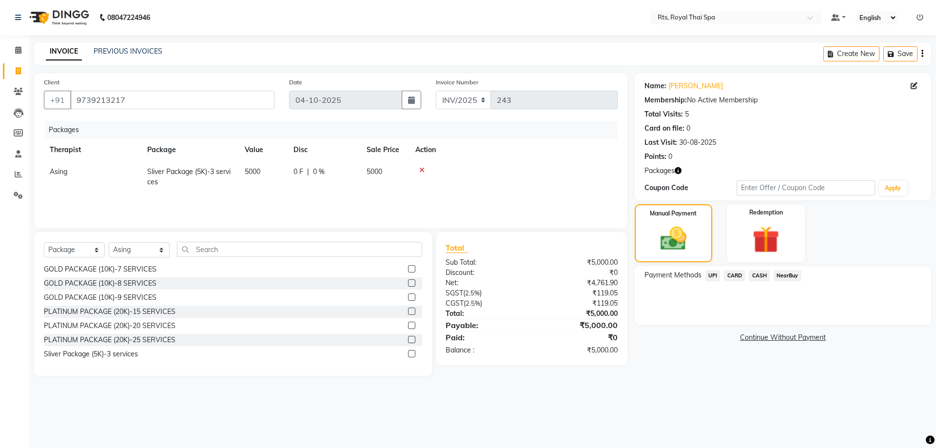
click at [715, 276] on span "UPI" at bounding box center [712, 275] width 15 height 11
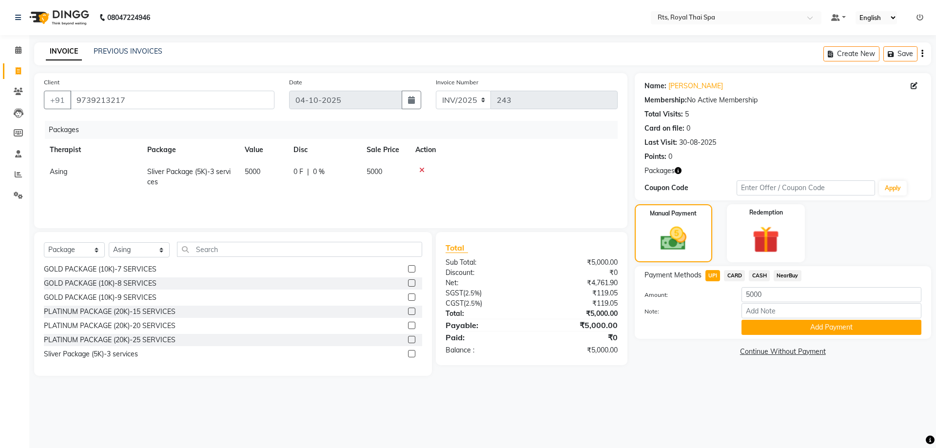
click at [790, 323] on button "Add Payment" at bounding box center [831, 327] width 180 height 15
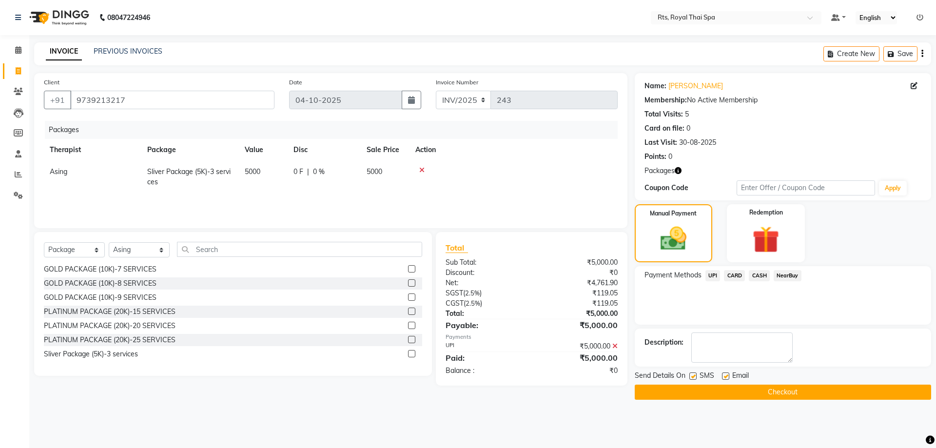
click at [693, 375] on label at bounding box center [692, 375] width 7 height 7
click at [693, 375] on input "checkbox" at bounding box center [692, 376] width 6 height 6
checkbox input "false"
click at [705, 396] on button "Checkout" at bounding box center [782, 391] width 296 height 15
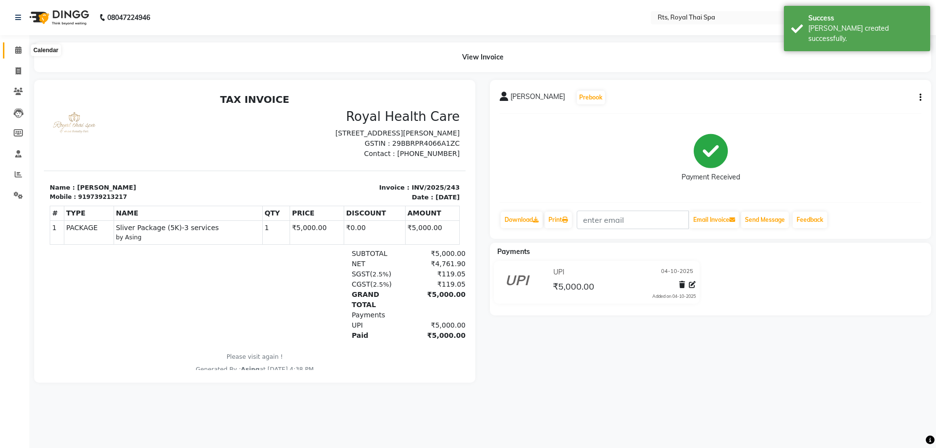
click at [21, 54] on span at bounding box center [18, 50] width 17 height 11
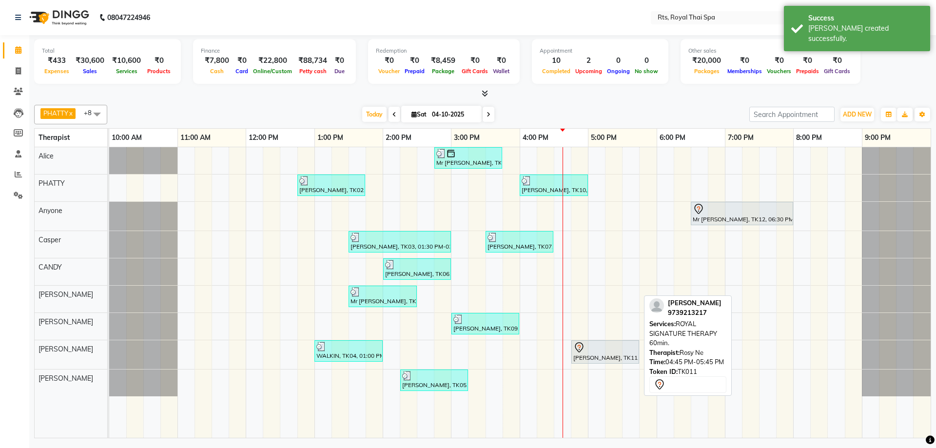
click at [588, 354] on div "[PERSON_NAME], TK11, 04:45 PM-05:45 PM, ROYAL SIGNATURE THERAPY 60min." at bounding box center [605, 352] width 66 height 20
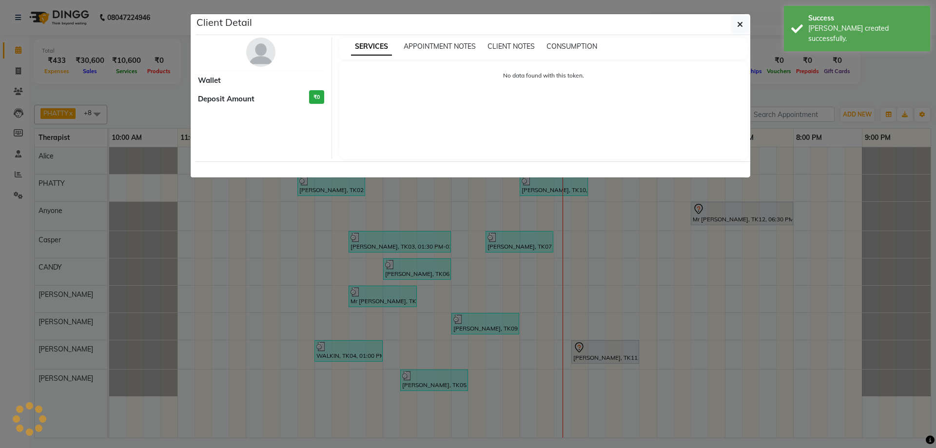
select select "7"
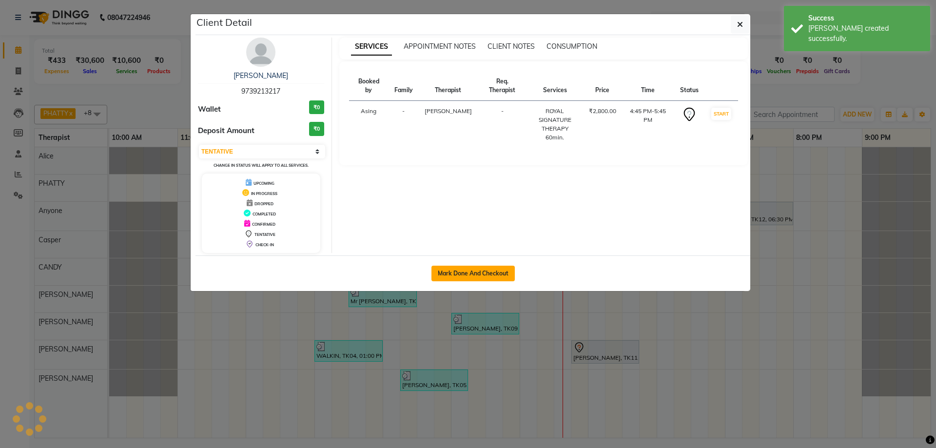
click at [499, 269] on button "Mark Done And Checkout" at bounding box center [472, 274] width 83 height 16
select select "service"
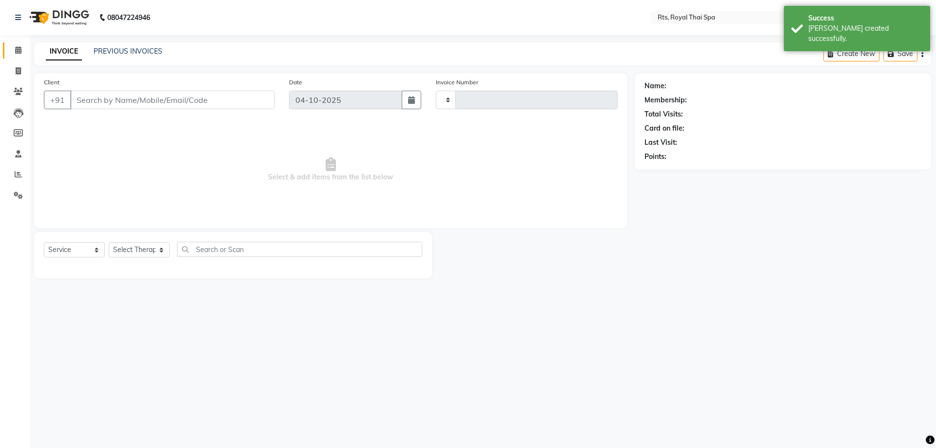
type input "244"
select select "9068"
type input "9739213217"
select select "91169"
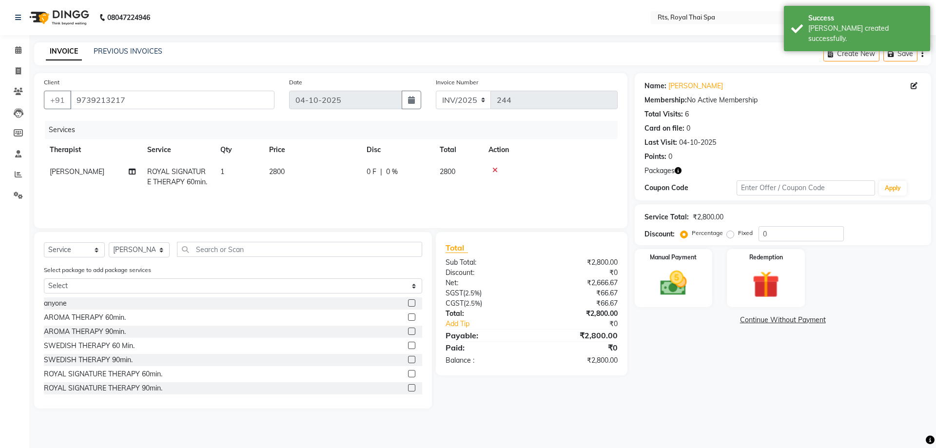
click at [495, 170] on icon at bounding box center [494, 170] width 5 height 7
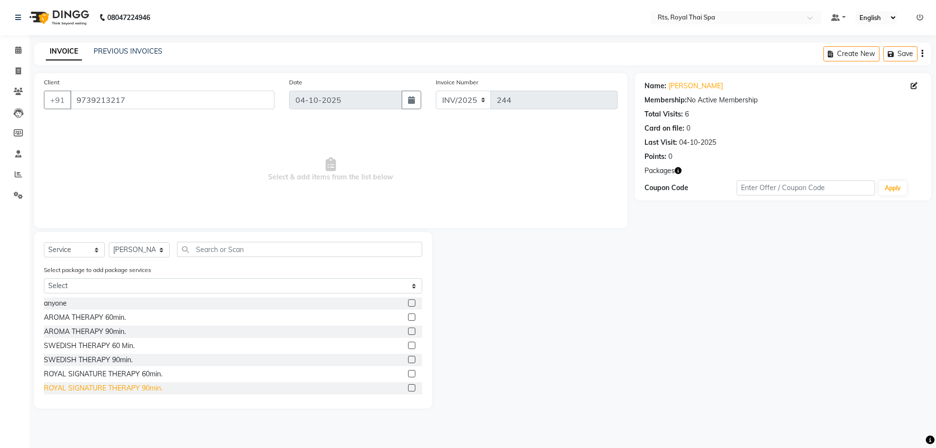
click at [131, 387] on div "ROYAL SIGNATURE THERAPY 90min." at bounding box center [103, 388] width 118 height 10
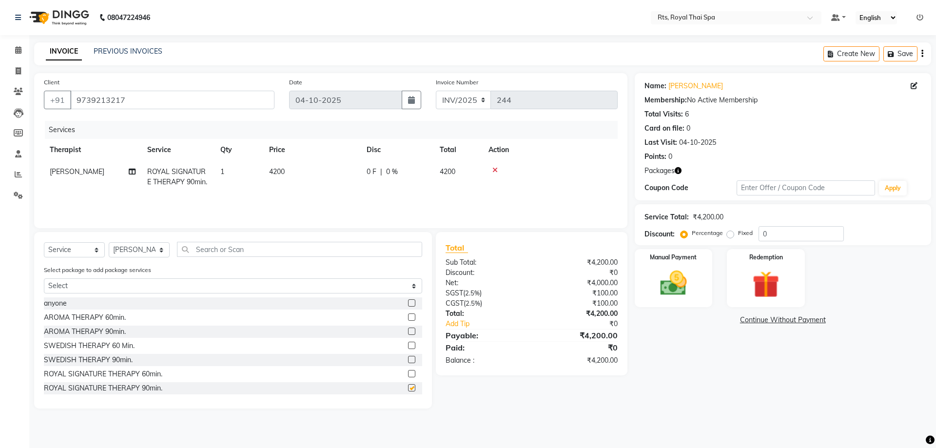
checkbox input "false"
click at [752, 279] on img at bounding box center [765, 284] width 45 height 35
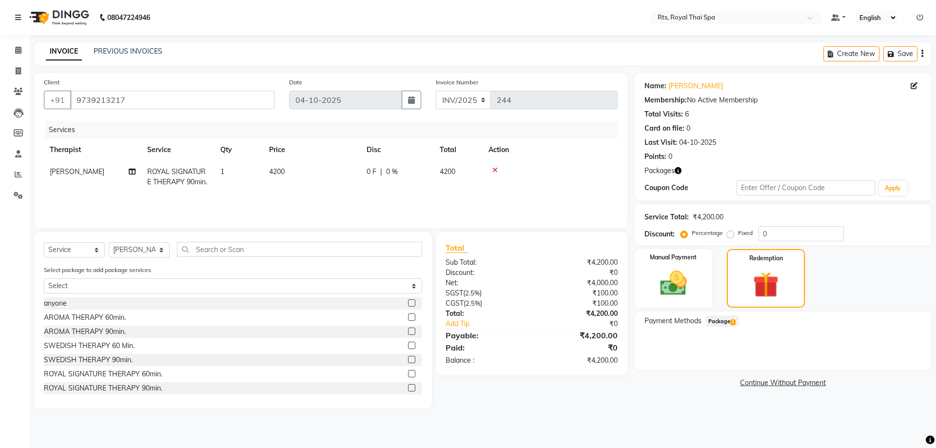
click at [717, 320] on span "Package 2" at bounding box center [722, 320] width 34 height 11
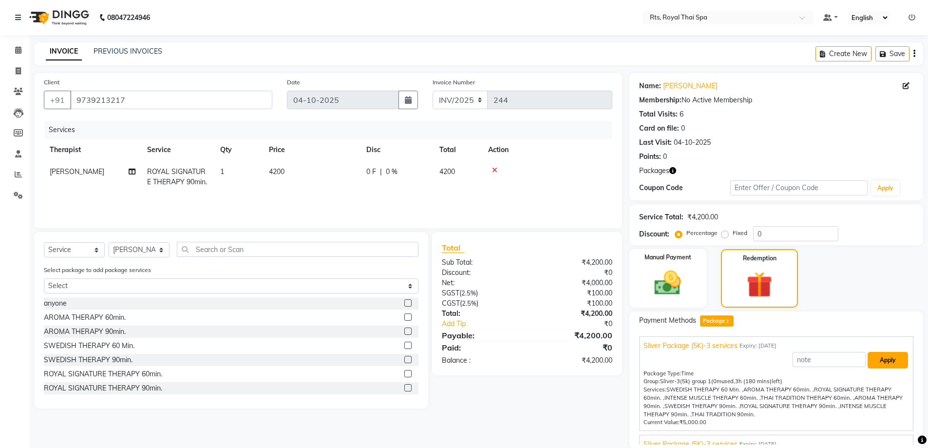
click at [876, 358] on button "Apply" at bounding box center [888, 360] width 40 height 17
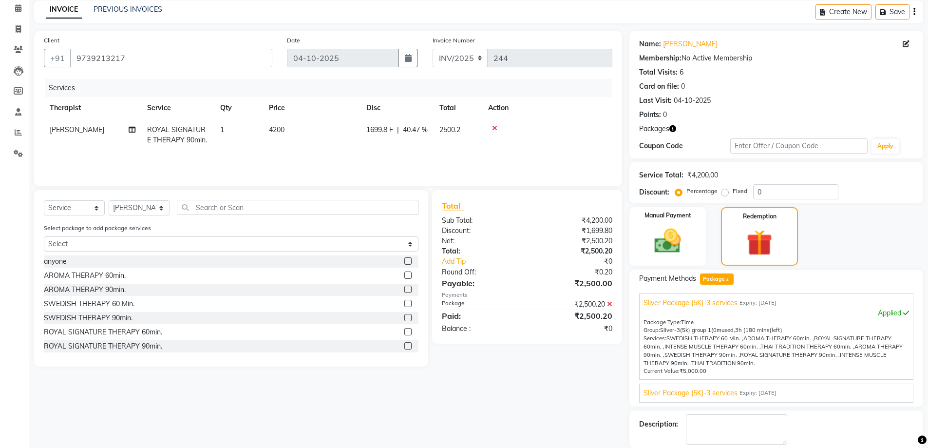
scroll to position [90, 0]
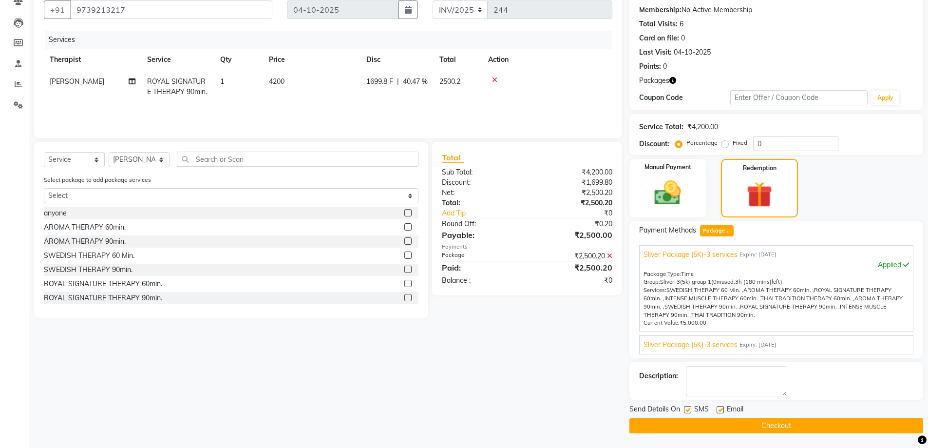
click at [685, 412] on label at bounding box center [687, 409] width 7 height 7
click at [685, 412] on input "checkbox" at bounding box center [687, 410] width 6 height 6
checkbox input "false"
click at [693, 421] on button "Checkout" at bounding box center [777, 425] width 294 height 15
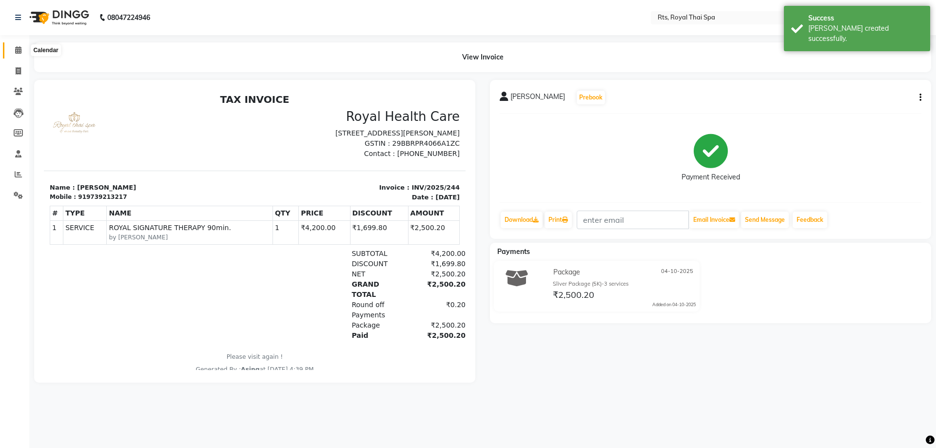
click at [18, 54] on span at bounding box center [18, 50] width 17 height 11
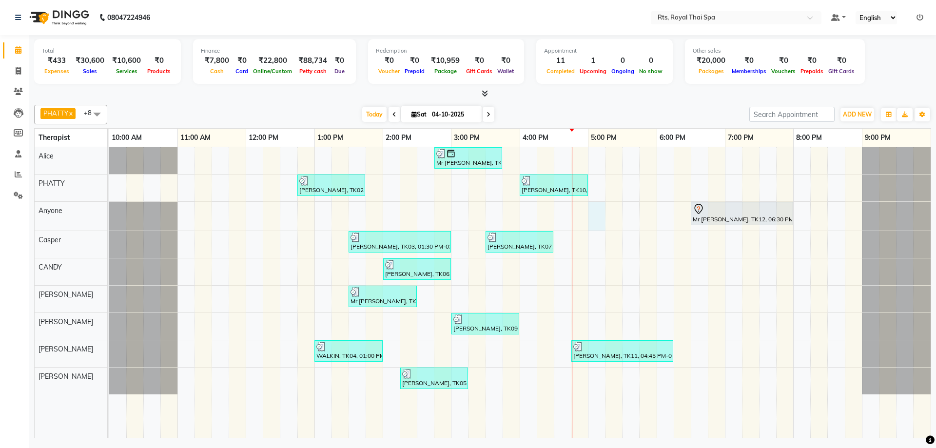
click at [594, 223] on div "Mr [PERSON_NAME], TK08, 02:45 PM-03:45 PM, ROYAL SIGNATURE THERAPY 60min. [PERS…" at bounding box center [519, 292] width 821 height 290
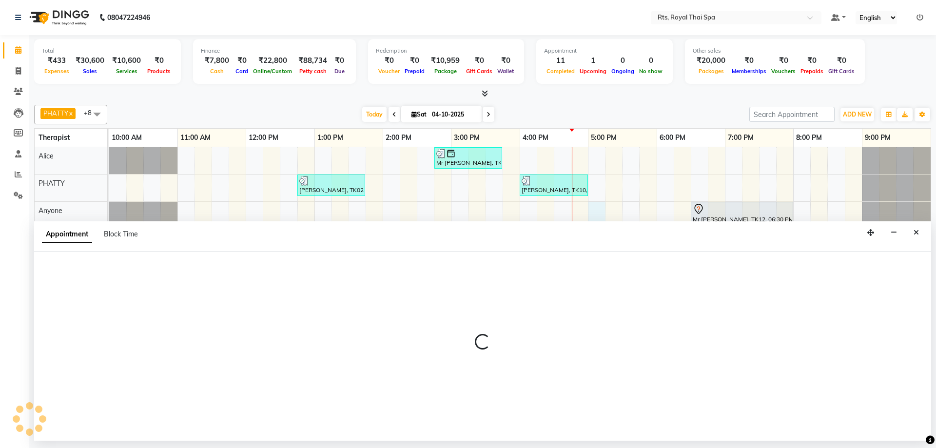
select select "39979"
select select "1020"
select select "tentative"
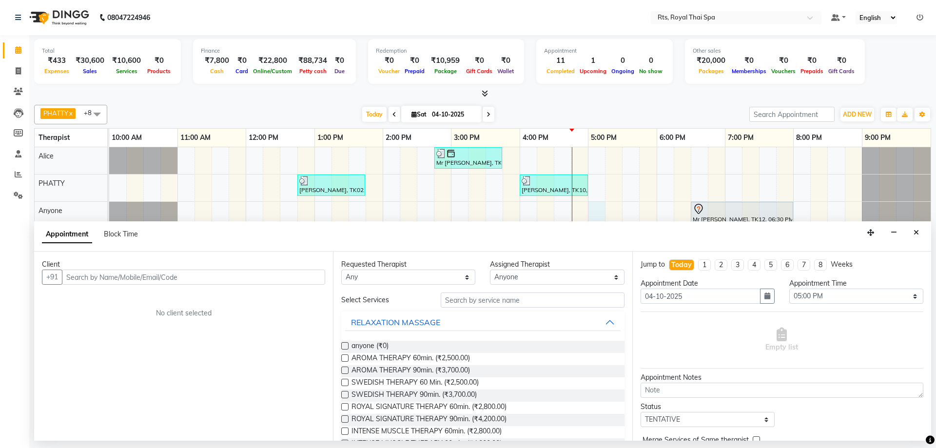
click at [247, 280] on input "text" at bounding box center [193, 276] width 263 height 15
click at [287, 279] on input "text" at bounding box center [193, 276] width 263 height 15
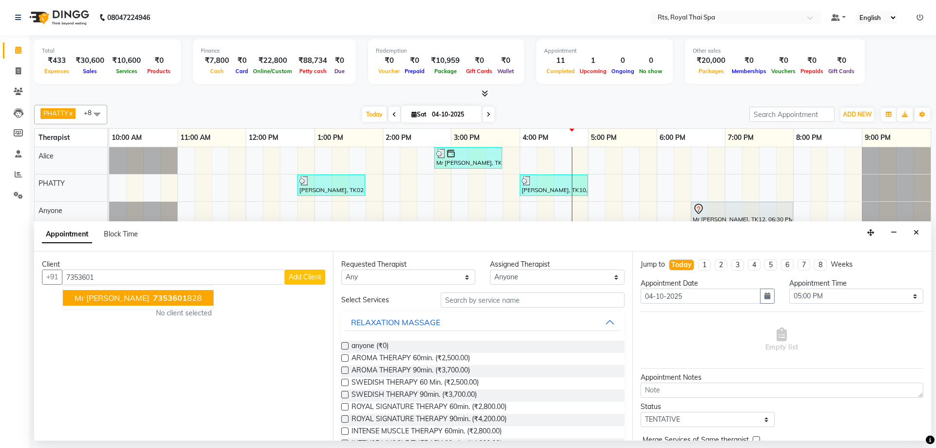
click at [145, 290] on ngb-typeahead-window "Mr [PERSON_NAME] 7353601 828" at bounding box center [138, 298] width 152 height 24
click at [151, 295] on ngb-highlight "7353601 828" at bounding box center [176, 298] width 51 height 10
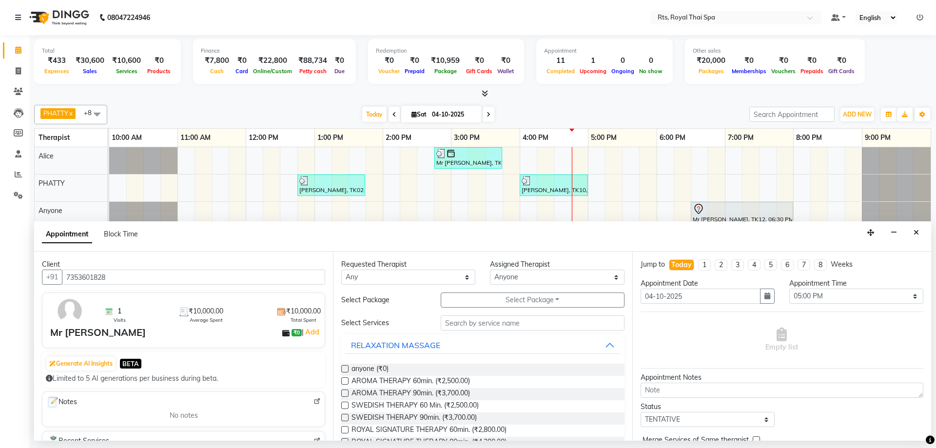
drag, startPoint x: 137, startPoint y: 273, endPoint x: 65, endPoint y: 255, distance: 74.3
click at [65, 255] on div "Client +91 7353601828 1 Visits ₹10,000.00 Average Spent ₹10,000.00 Total Spent …" at bounding box center [183, 345] width 299 height 189
type input "7353601828"
click at [710, 394] on textarea at bounding box center [781, 390] width 283 height 15
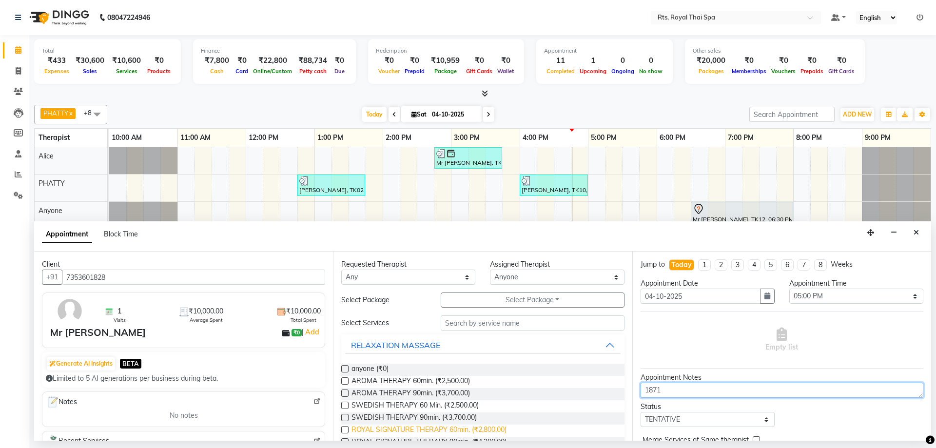
type textarea "1871"
click at [465, 431] on span "ROYAL SIGNATURE THERAPY 60min. (₹2,800.00)" at bounding box center [428, 430] width 155 height 12
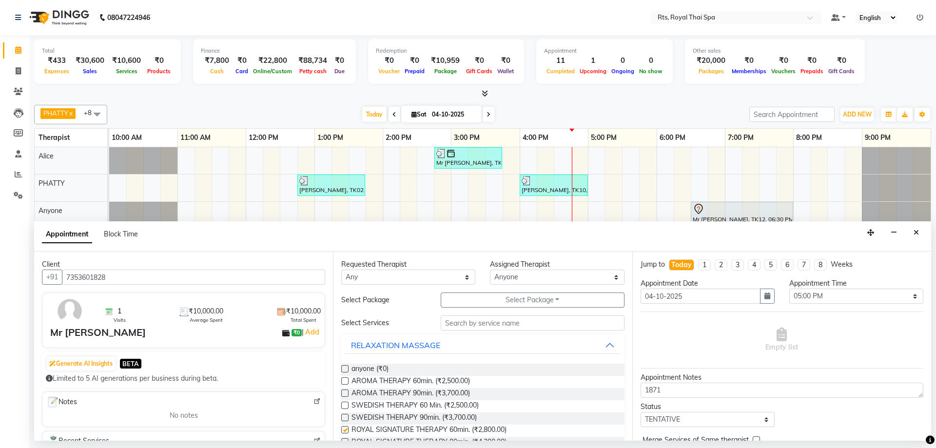
checkbox input "false"
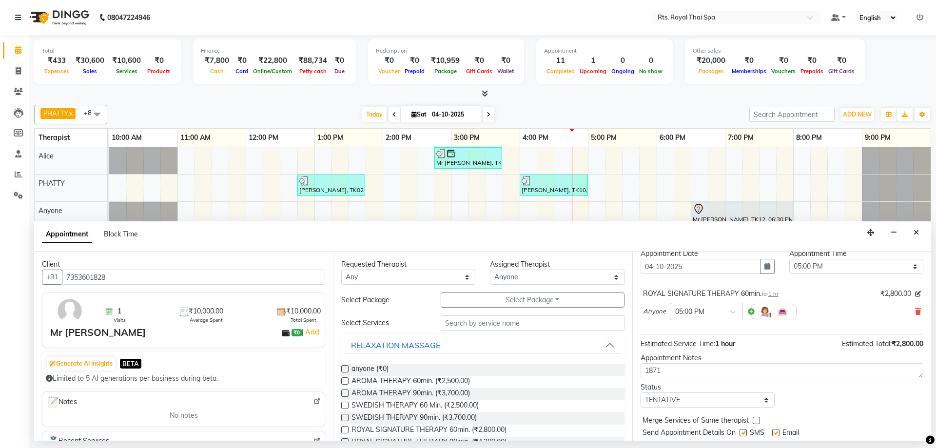
scroll to position [58, 0]
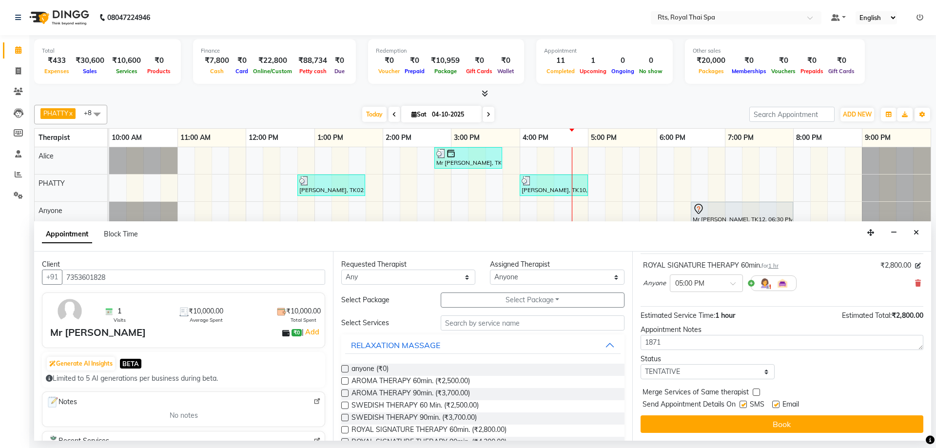
click at [742, 406] on label at bounding box center [742, 404] width 7 height 7
click at [742, 406] on input "checkbox" at bounding box center [742, 405] width 6 height 6
checkbox input "false"
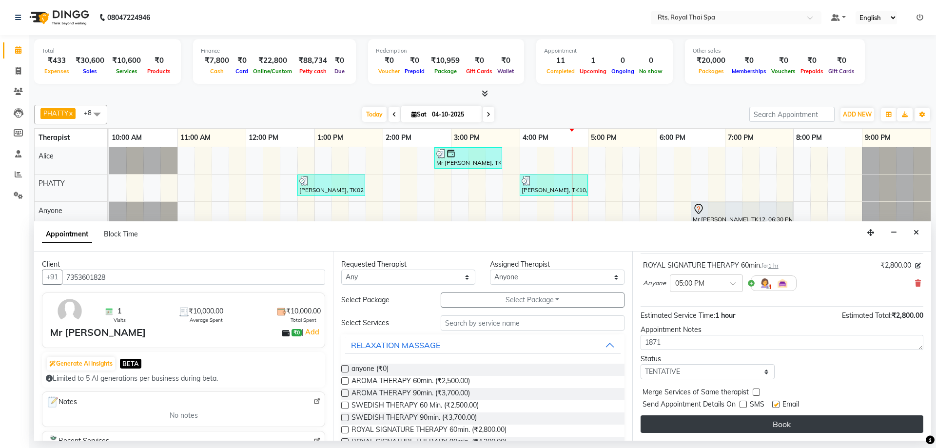
click at [740, 419] on button "Book" at bounding box center [781, 424] width 283 height 18
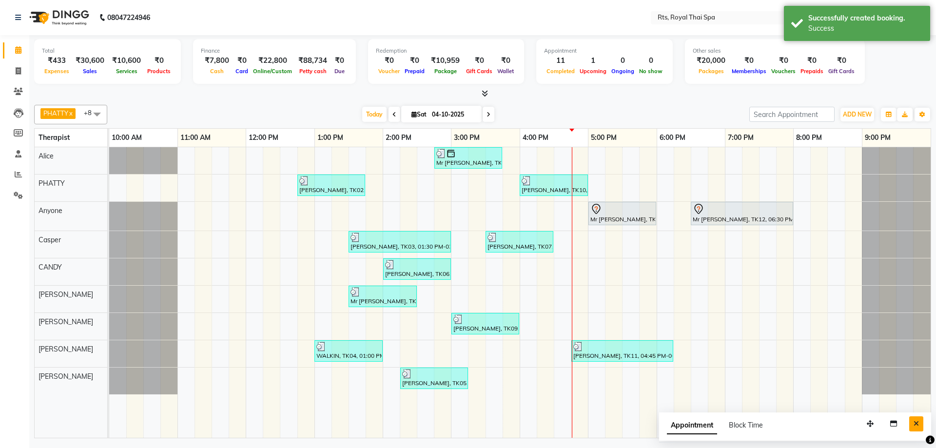
click at [919, 428] on button "Close" at bounding box center [916, 423] width 14 height 15
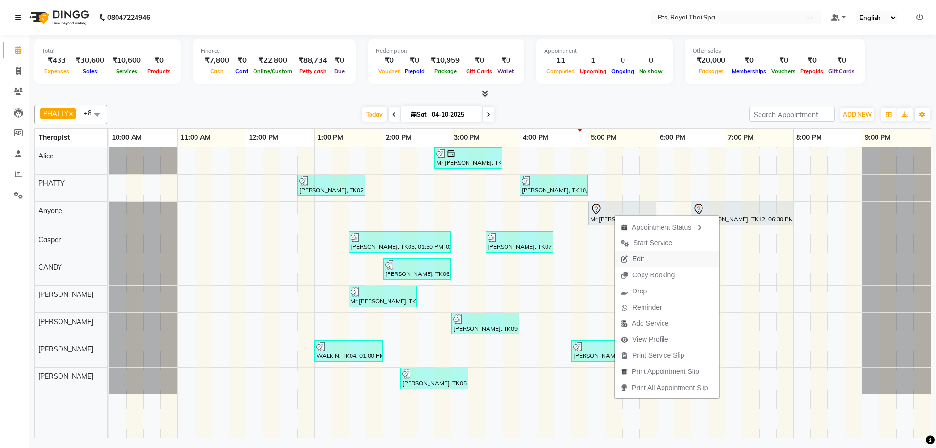
click at [636, 262] on span "Edit" at bounding box center [638, 259] width 12 height 10
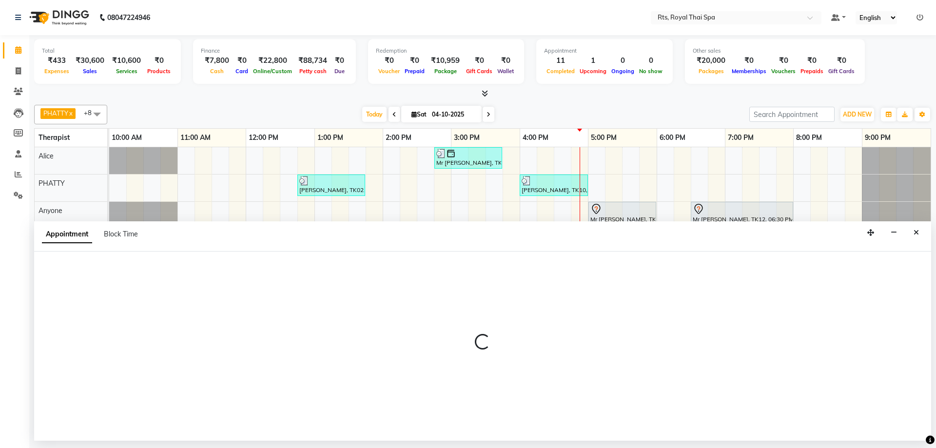
select select "39979"
select select "1020"
select select "tentative"
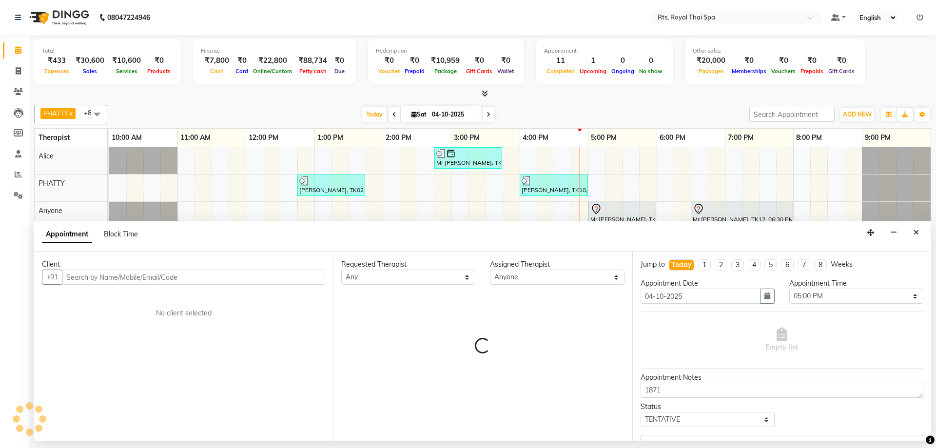
select select "2391"
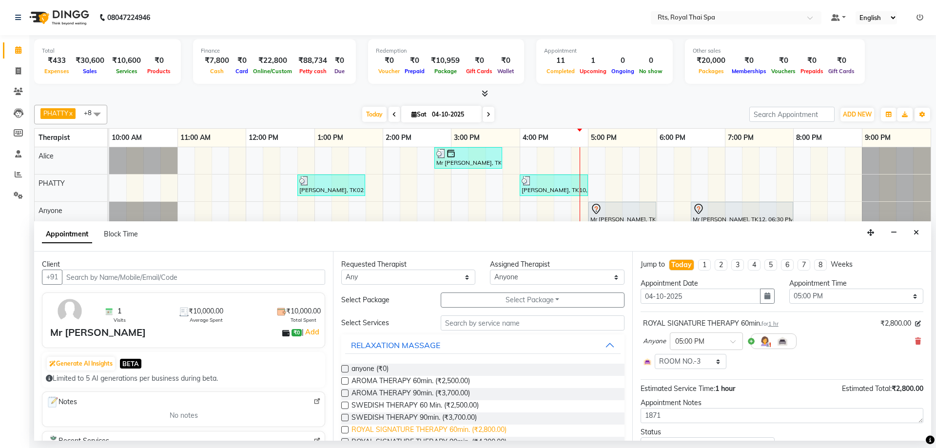
click at [495, 431] on span "ROYAL SIGNATURE THERAPY 60min. (₹2,800.00)" at bounding box center [428, 430] width 155 height 12
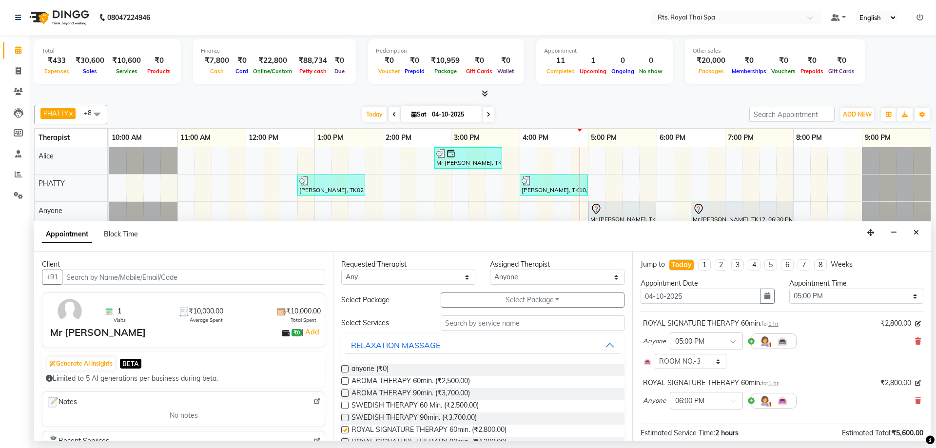
checkbox input "false"
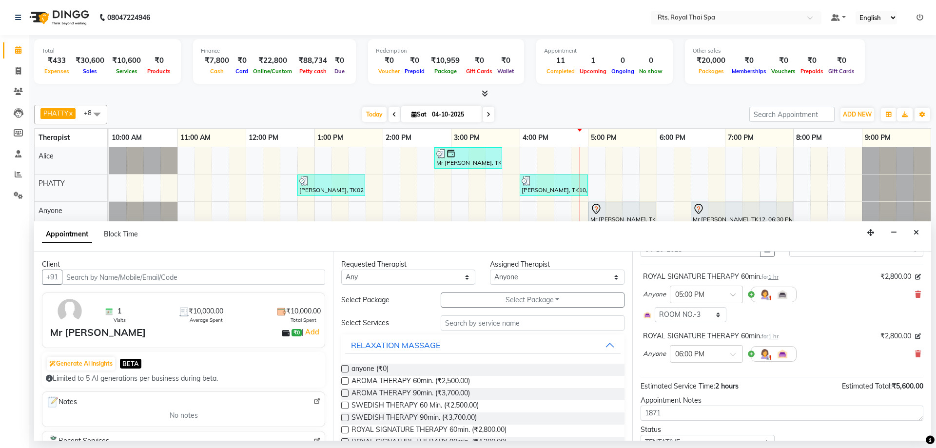
scroll to position [89, 0]
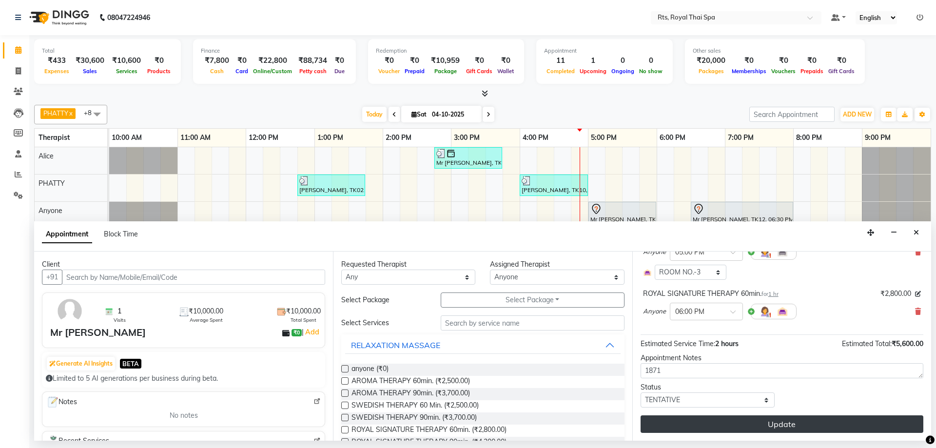
click at [692, 423] on button "Update" at bounding box center [781, 424] width 283 height 18
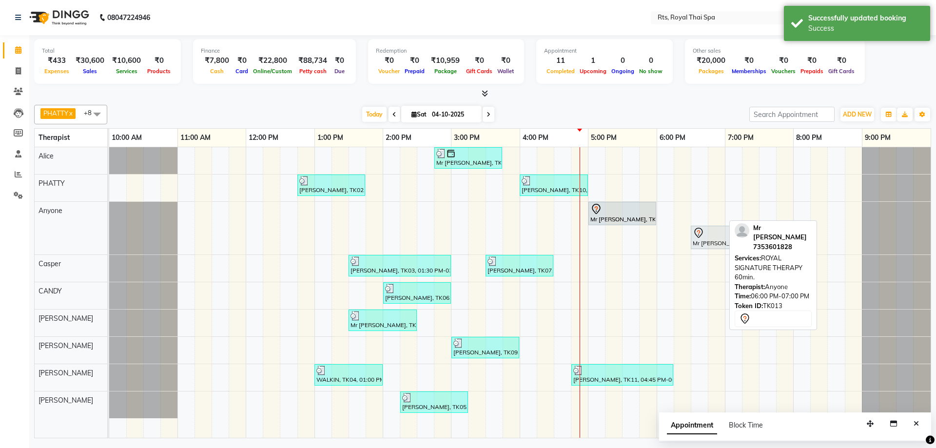
drag, startPoint x: 691, startPoint y: 206, endPoint x: 624, endPoint y: 218, distance: 68.7
click at [109, 218] on div "Mr [PERSON_NAME], TK13, 05:00 PM-06:00 PM, ROYAL SIGNATURE THERAPY 60min. Mr [P…" at bounding box center [109, 228] width 0 height 53
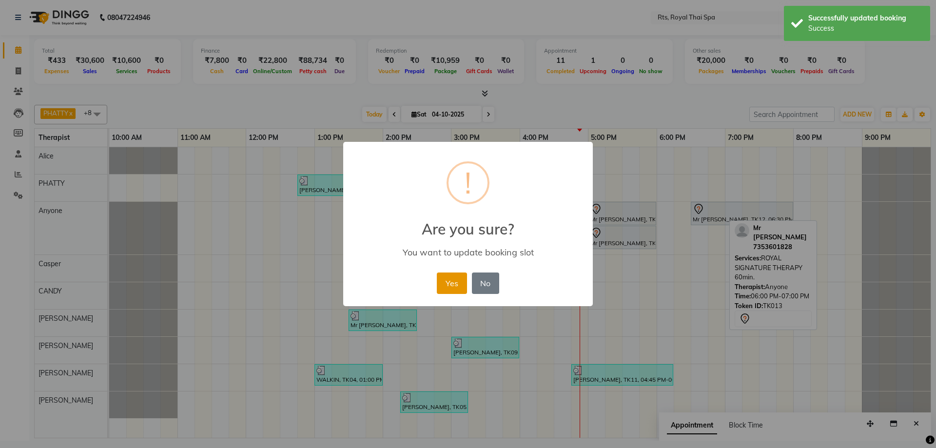
click at [452, 288] on button "Yes" at bounding box center [452, 282] width 30 height 21
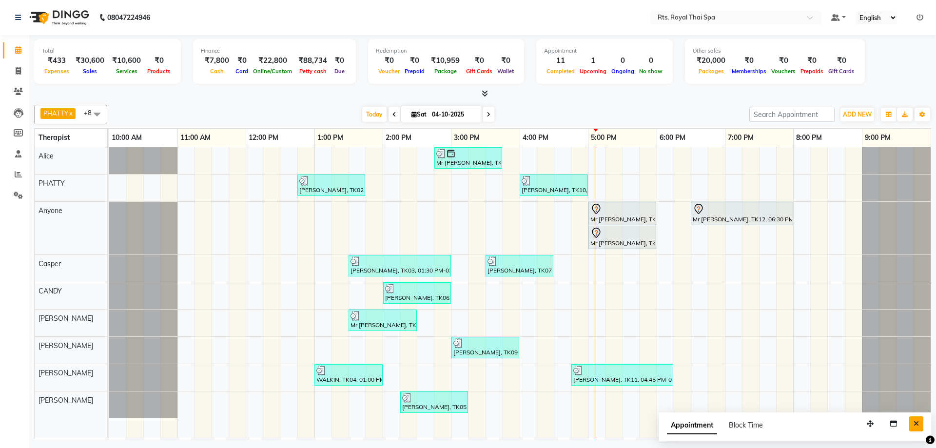
click at [915, 426] on icon "Close" at bounding box center [915, 423] width 5 height 7
click at [598, 269] on div "Mr [PERSON_NAME], TK08, 02:45 PM-03:45 PM, ROYAL SIGNATURE THERAPY 60min. [PERS…" at bounding box center [519, 292] width 821 height 290
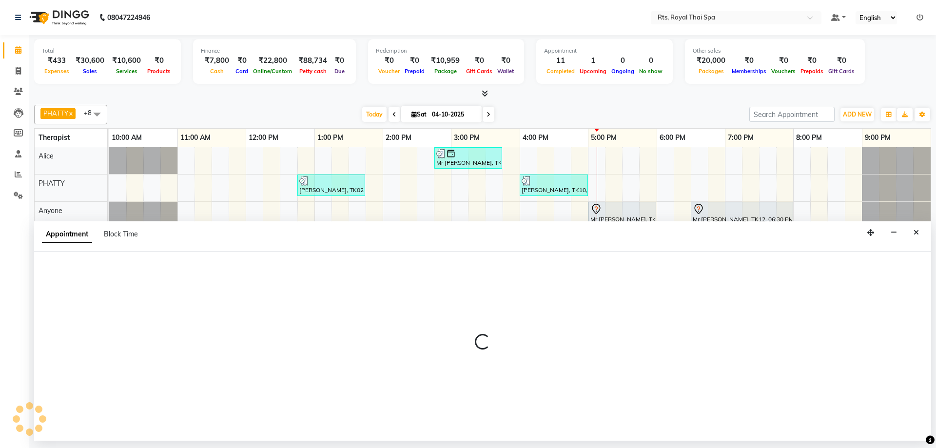
select select "39991"
select select "1020"
select select "tentative"
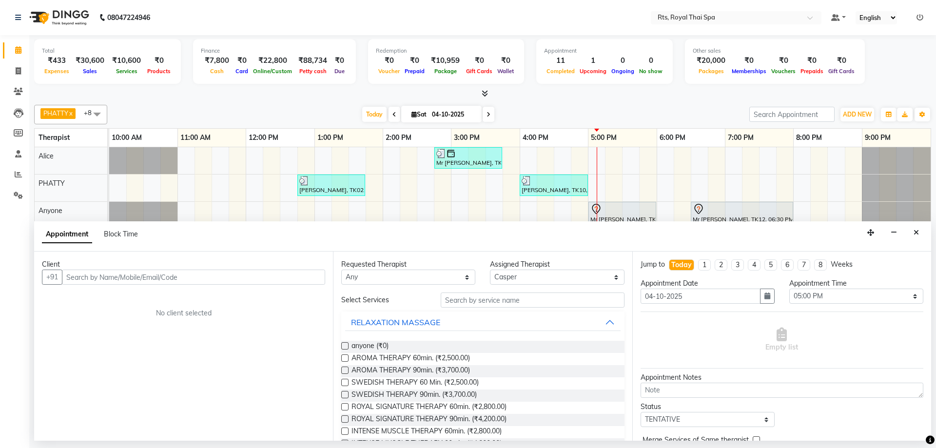
click at [249, 279] on input "text" at bounding box center [193, 276] width 263 height 15
type input "w"
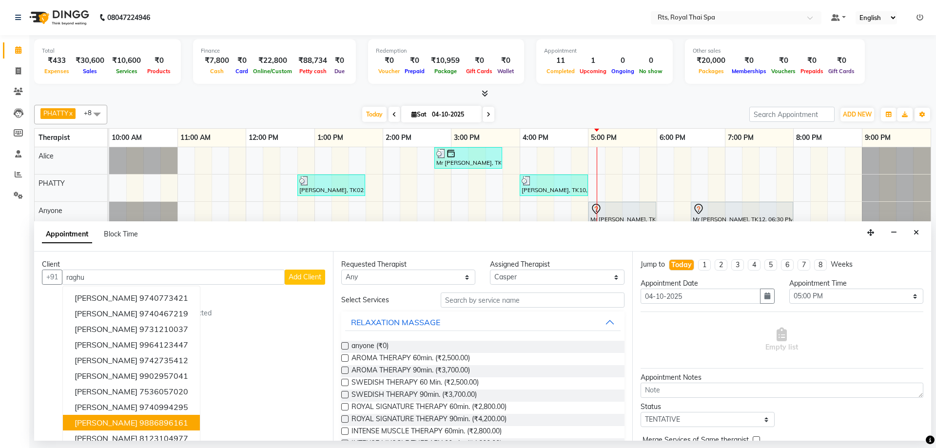
click at [151, 420] on ngb-highlight "9886896161" at bounding box center [163, 423] width 49 height 10
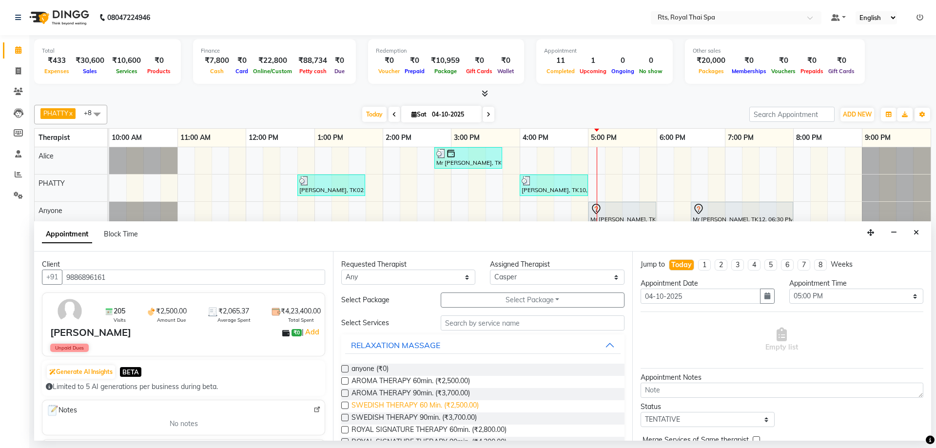
type input "9886896161"
click at [452, 408] on span "SWEDISH THERAPY 60 Min. (₹2,500.00)" at bounding box center [414, 406] width 127 height 12
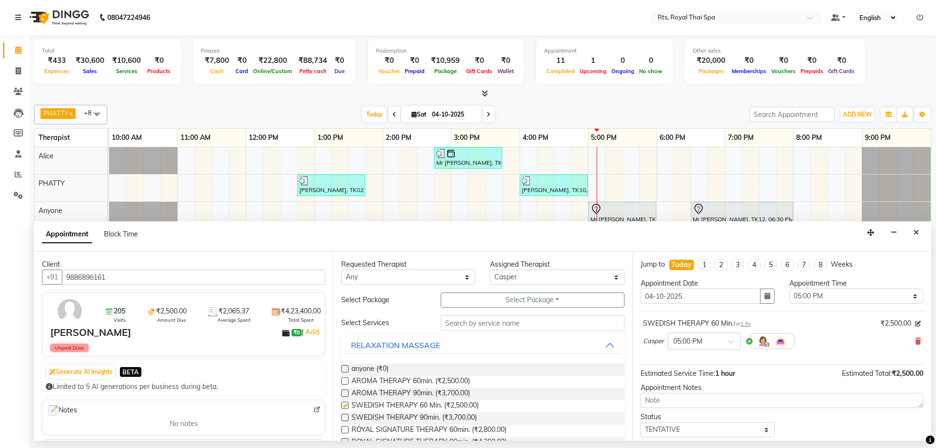
checkbox input "false"
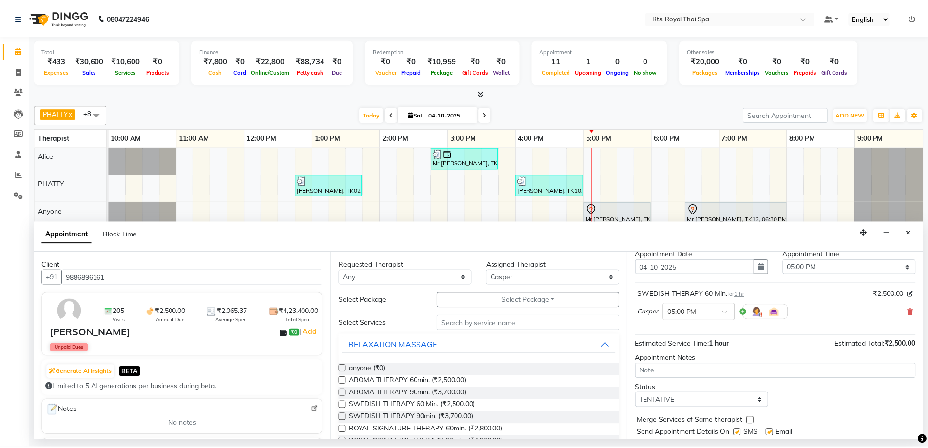
scroll to position [58, 0]
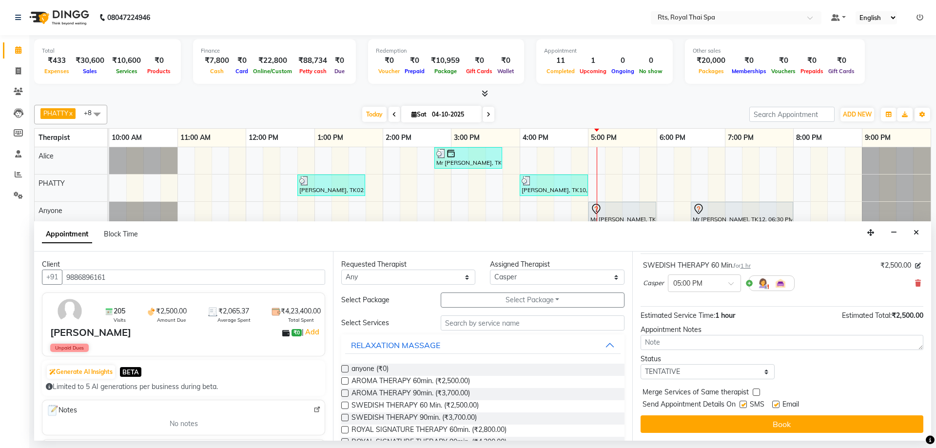
click at [743, 406] on label at bounding box center [742, 404] width 7 height 7
click at [743, 406] on input "checkbox" at bounding box center [742, 405] width 6 height 6
checkbox input "false"
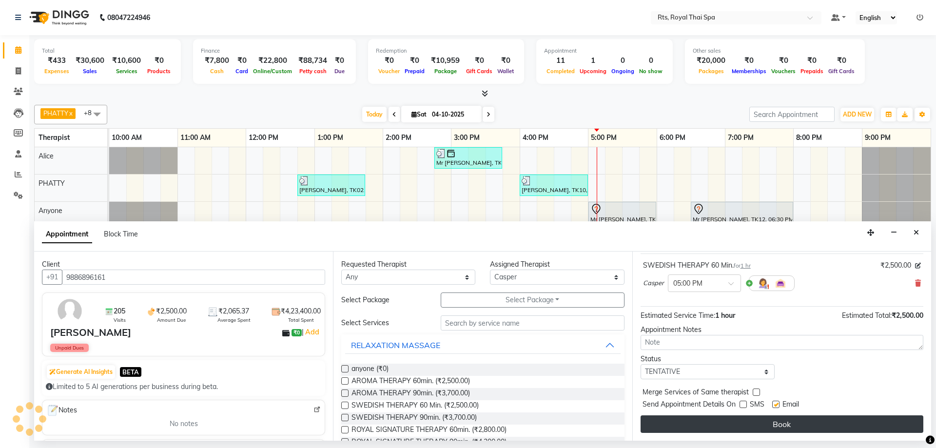
click at [739, 421] on button "Book" at bounding box center [781, 424] width 283 height 18
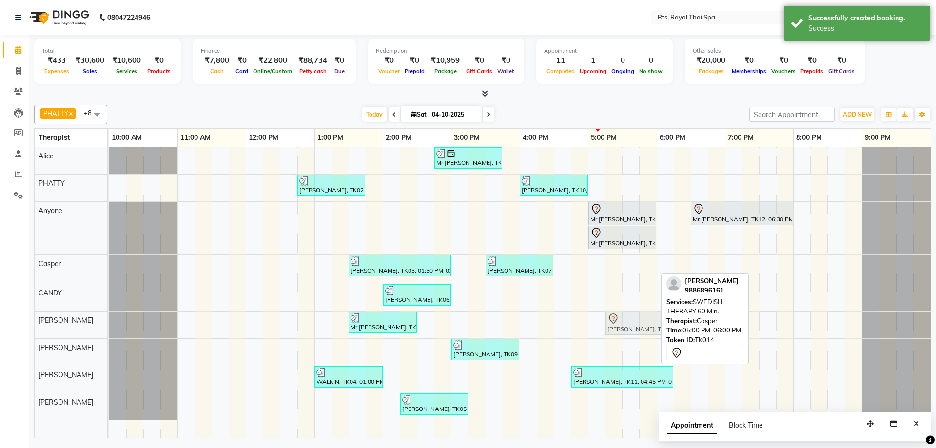
drag, startPoint x: 608, startPoint y: 270, endPoint x: 627, endPoint y: 327, distance: 59.6
click at [627, 327] on tbody "Mr [PERSON_NAME], TK08, 02:45 PM-03:45 PM, ROYAL SIGNATURE THERAPY 60min. [PERS…" at bounding box center [519, 283] width 821 height 273
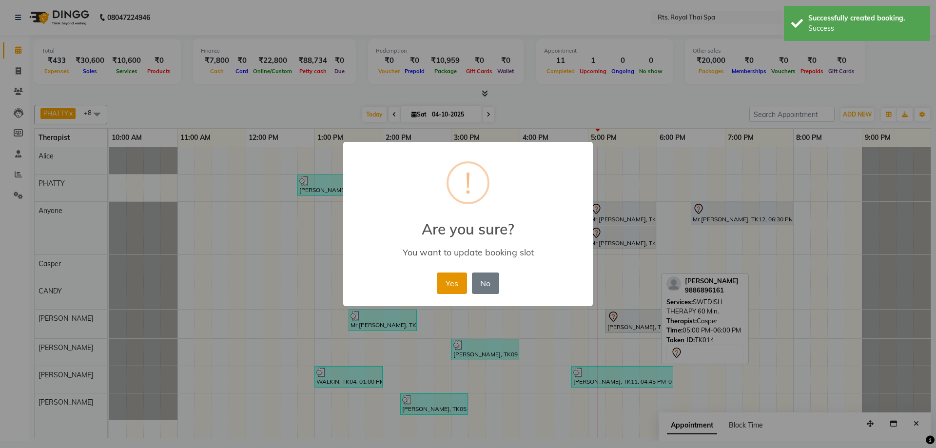
click at [459, 285] on button "Yes" at bounding box center [452, 282] width 30 height 21
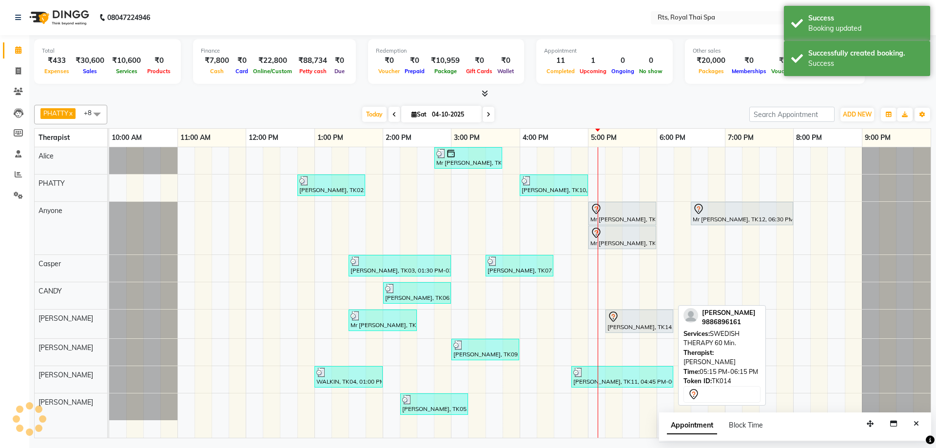
click at [633, 318] on div at bounding box center [639, 317] width 64 height 12
select select "7"
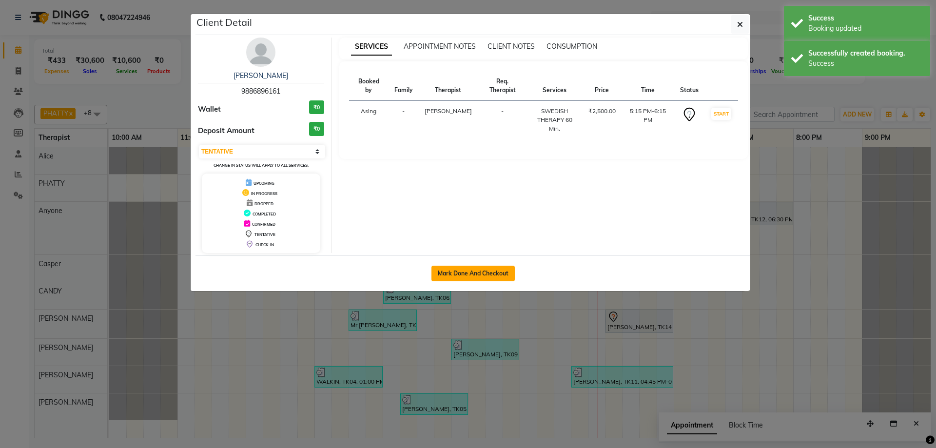
drag, startPoint x: 497, startPoint y: 277, endPoint x: 502, endPoint y: 275, distance: 6.2
click at [497, 276] on button "Mark Done And Checkout" at bounding box center [472, 274] width 83 height 16
select select "service"
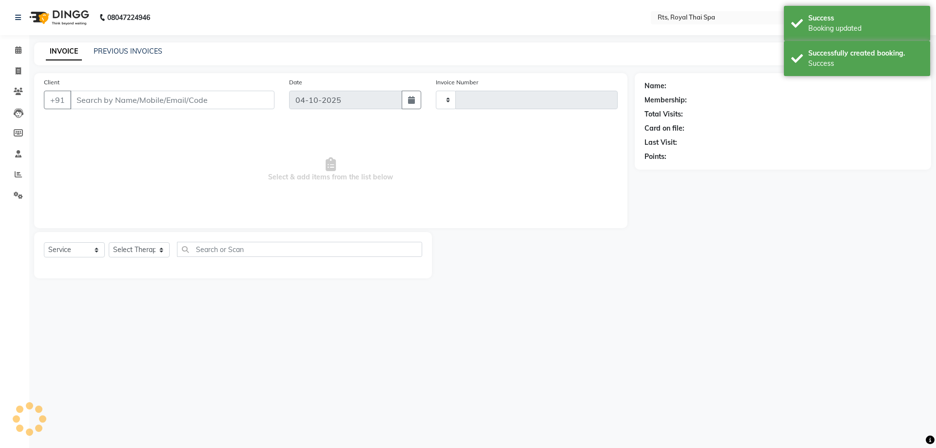
type input "245"
select select "9068"
type input "9886896161"
select select "65624"
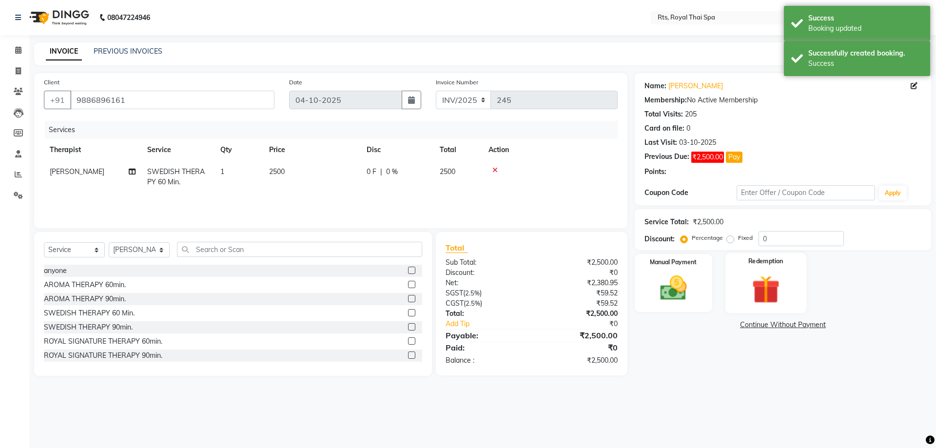
click at [765, 287] on img at bounding box center [765, 289] width 45 height 35
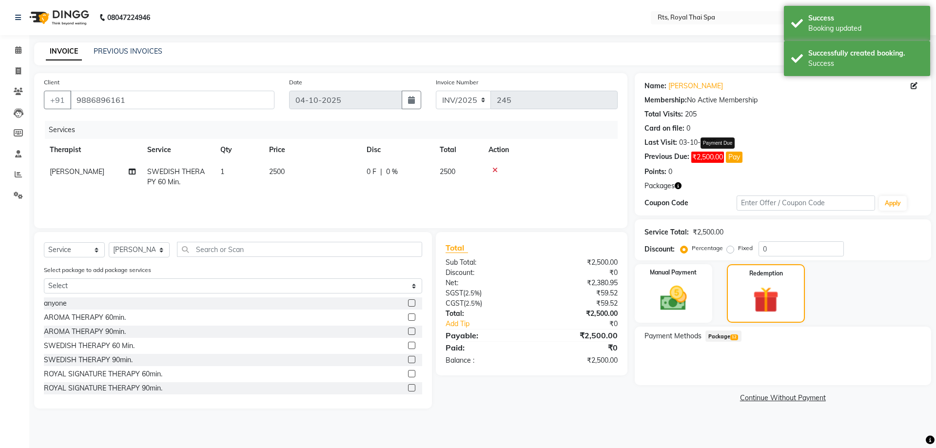
click at [733, 155] on button "Pay" at bounding box center [734, 157] width 17 height 11
select select "1"
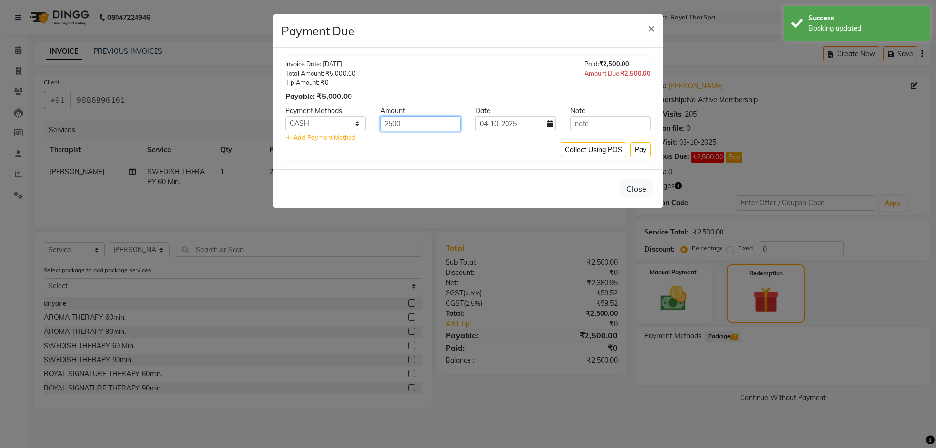
drag, startPoint x: 431, startPoint y: 130, endPoint x: 348, endPoint y: 124, distance: 83.5
click at [349, 125] on div "UPI CARD CASH NearBuy 2500 [DATE]" at bounding box center [468, 123] width 380 height 15
type input "1000"
click at [642, 153] on button "Pay" at bounding box center [640, 149] width 20 height 15
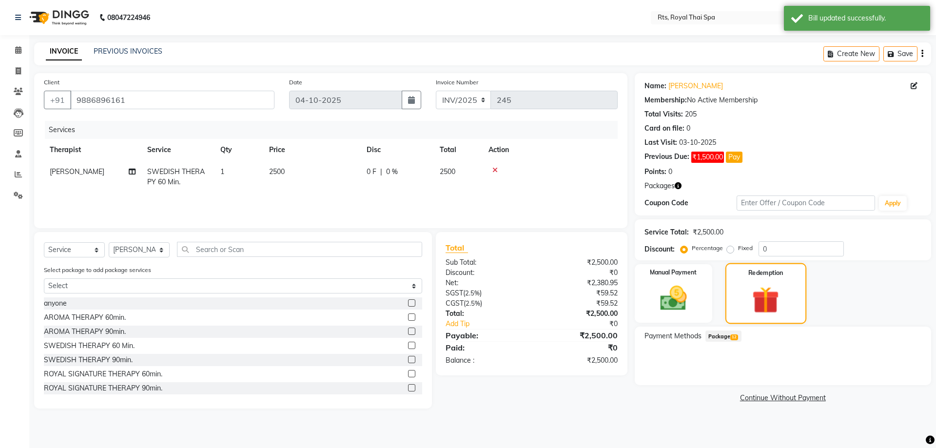
click at [779, 302] on img at bounding box center [766, 300] width 44 height 34
click at [740, 337] on span "Package 12" at bounding box center [723, 335] width 36 height 11
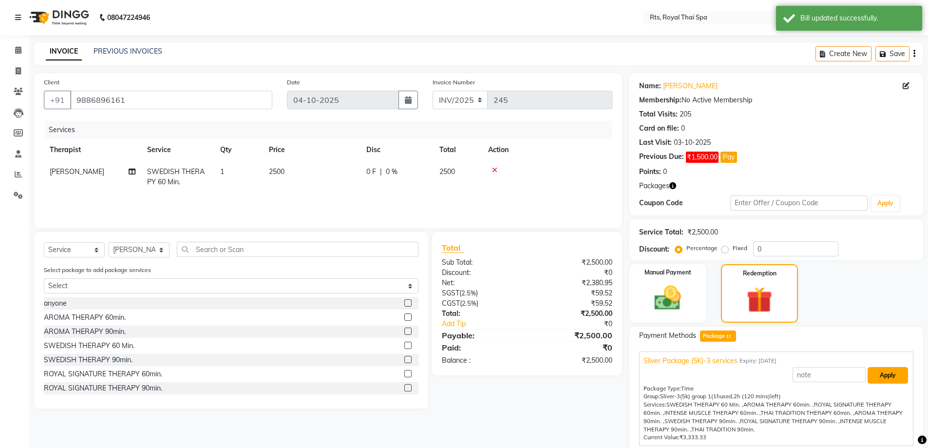
click at [884, 373] on button "Apply" at bounding box center [888, 375] width 40 height 17
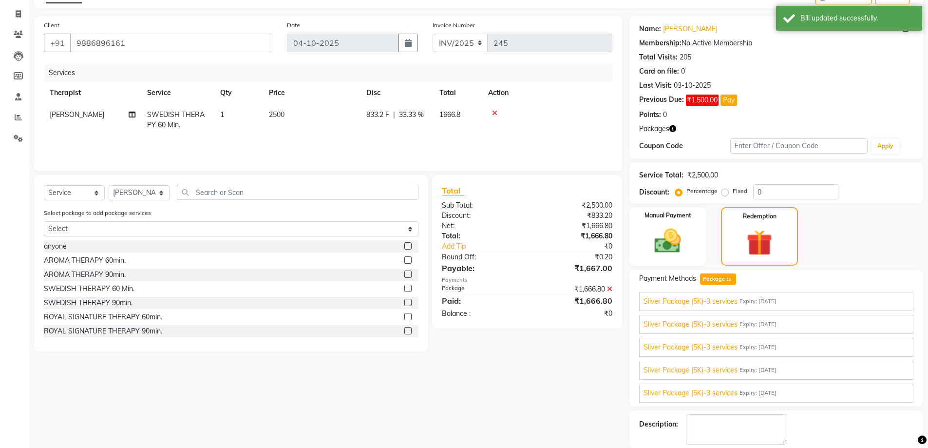
scroll to position [105, 0]
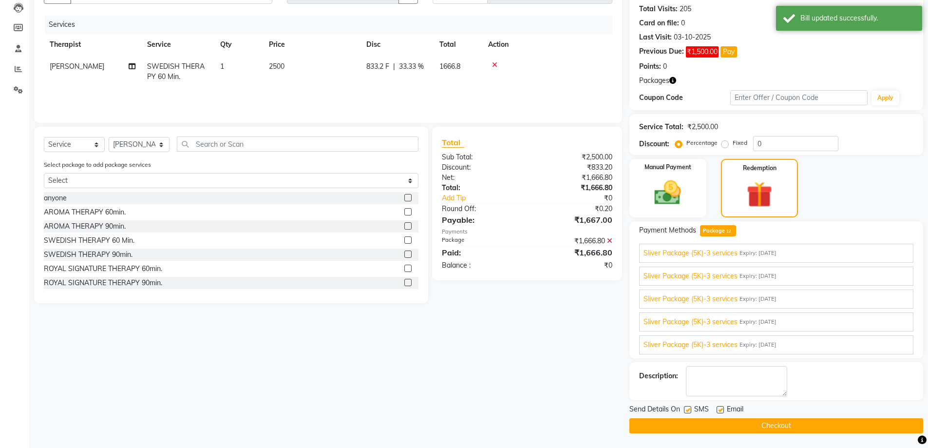
click at [688, 409] on label at bounding box center [687, 409] width 7 height 7
click at [688, 409] on input "checkbox" at bounding box center [687, 410] width 6 height 6
checkbox input "false"
click at [692, 426] on button "Checkout" at bounding box center [777, 425] width 294 height 15
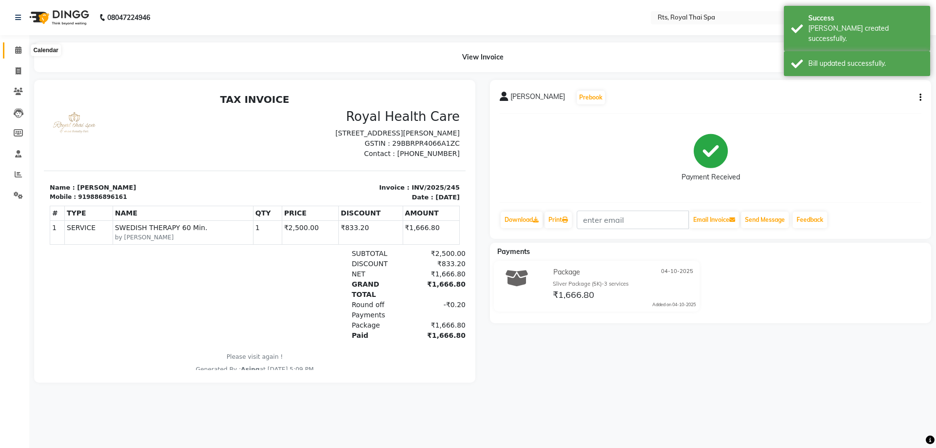
click at [13, 52] on span at bounding box center [18, 50] width 17 height 11
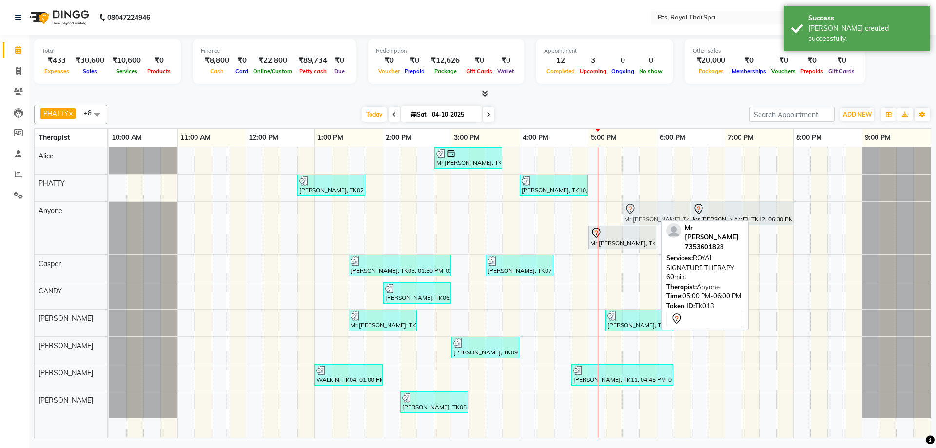
click at [109, 208] on div "Mr [PERSON_NAME], TK13, 05:00 PM-06:00 PM, ROYAL SIGNATURE THERAPY 60min. Mr [P…" at bounding box center [109, 228] width 0 height 53
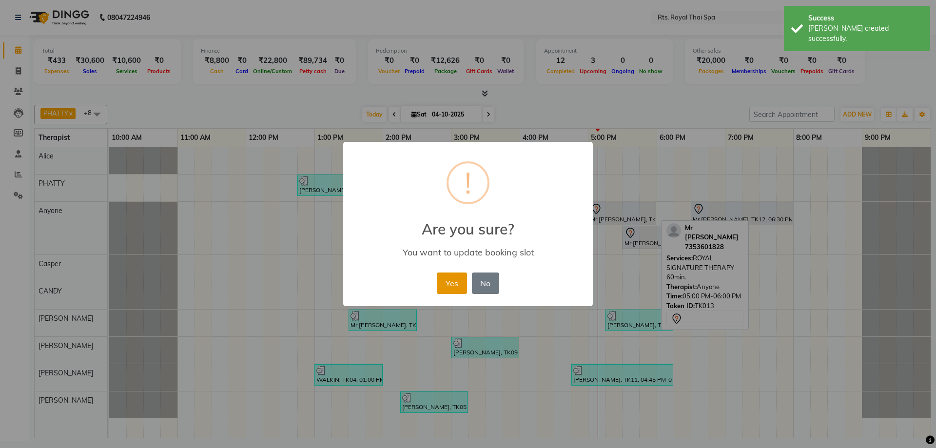
click at [453, 288] on button "Yes" at bounding box center [452, 282] width 30 height 21
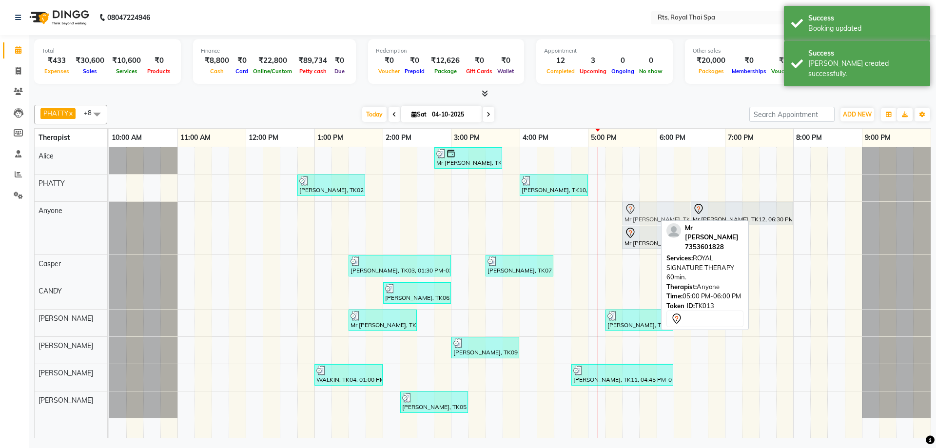
drag, startPoint x: 603, startPoint y: 215, endPoint x: 635, endPoint y: 214, distance: 32.2
click at [109, 214] on div "Mr [PERSON_NAME], TK13, 05:00 PM-06:00 PM, ROYAL SIGNATURE THERAPY 60min. Mr [P…" at bounding box center [109, 228] width 0 height 53
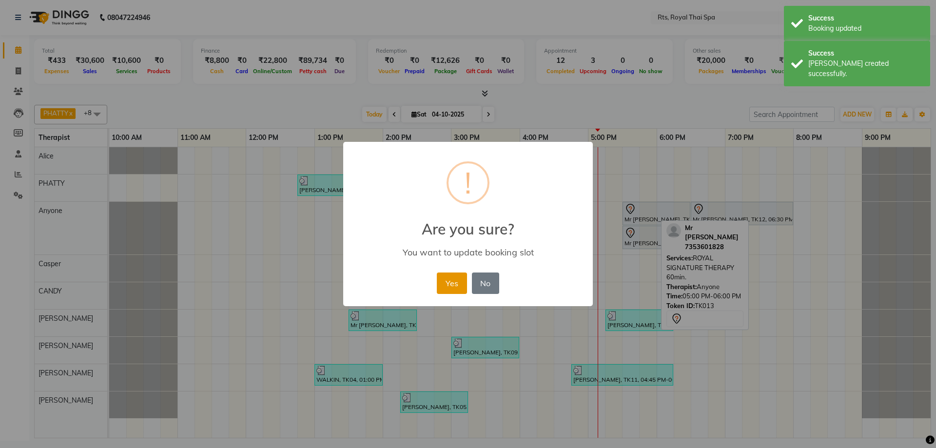
drag, startPoint x: 440, startPoint y: 276, endPoint x: 484, endPoint y: 264, distance: 45.9
click at [441, 276] on button "Yes" at bounding box center [452, 282] width 30 height 21
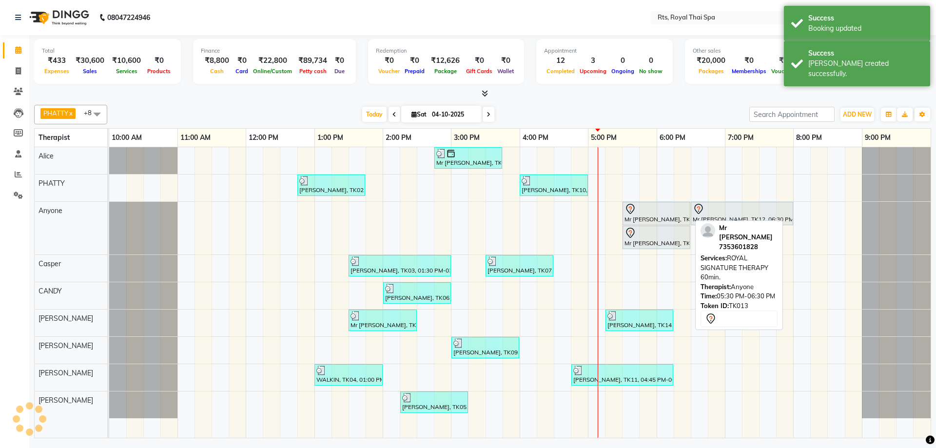
click at [640, 217] on div "Mr [PERSON_NAME], TK13, 05:30 PM-06:30 PM, ROYAL SIGNATURE THERAPY 60min." at bounding box center [656, 213] width 66 height 20
select select "7"
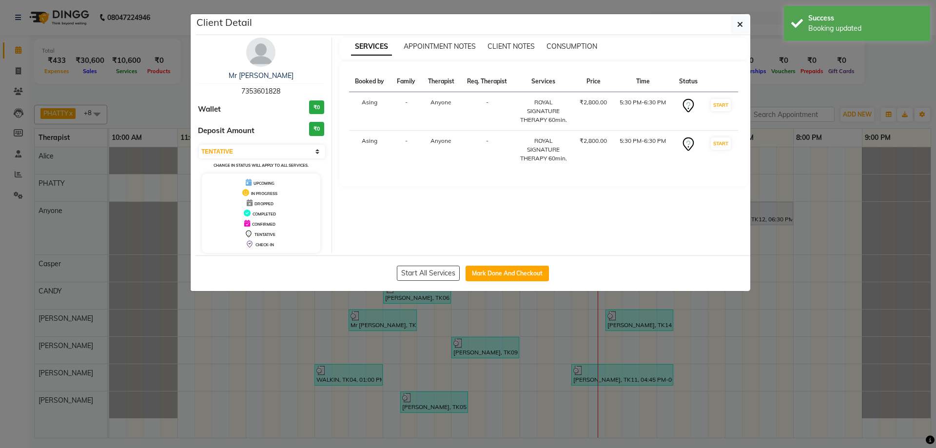
click at [274, 57] on img at bounding box center [260, 52] width 29 height 29
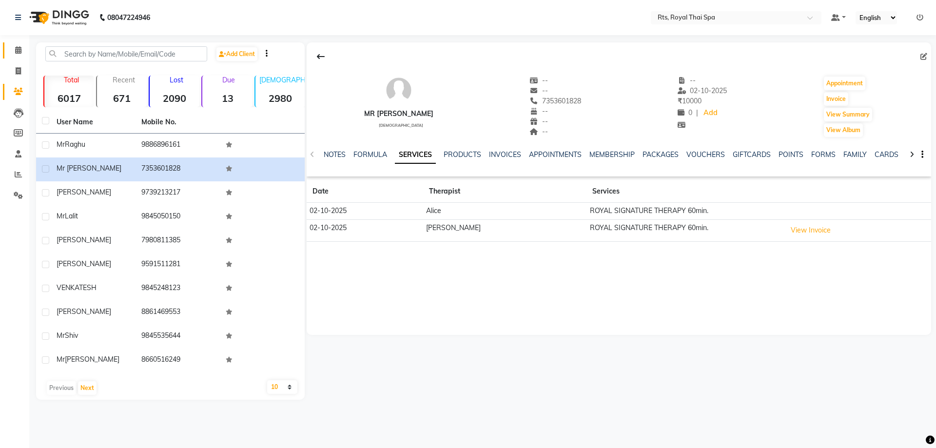
click at [16, 45] on link "Calendar" at bounding box center [14, 50] width 23 height 16
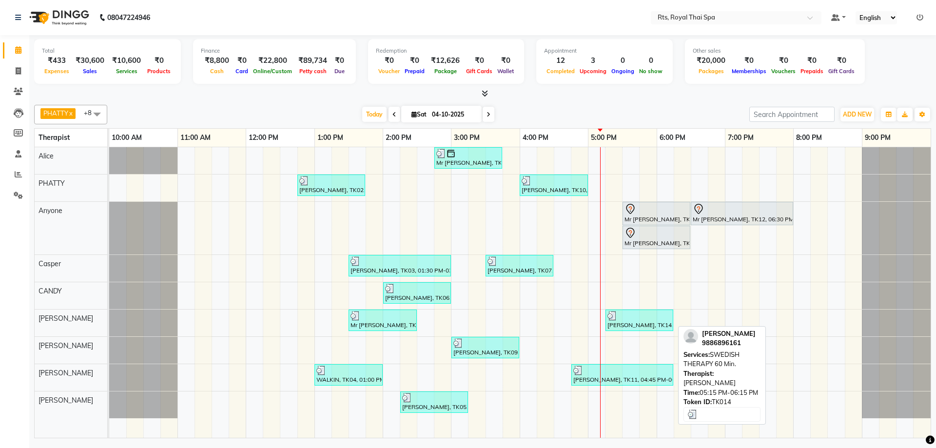
click at [622, 312] on div at bounding box center [639, 316] width 64 height 10
select select "3"
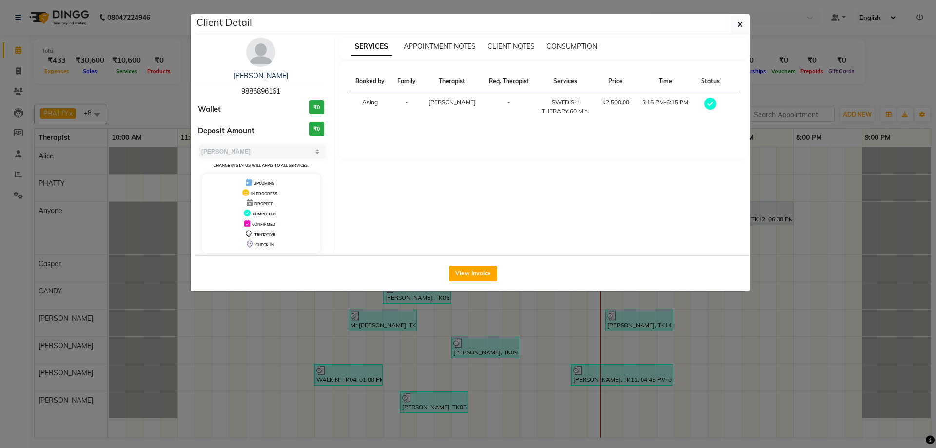
click at [264, 53] on img at bounding box center [260, 52] width 29 height 29
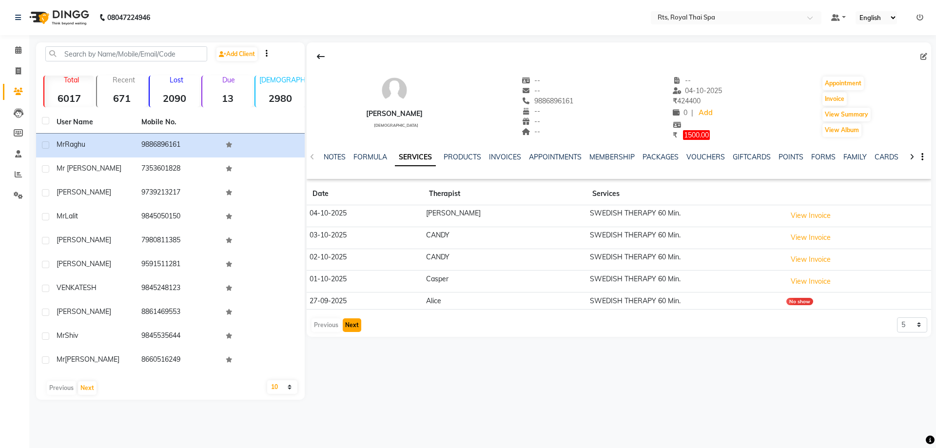
click at [356, 325] on button "Next" at bounding box center [352, 325] width 19 height 14
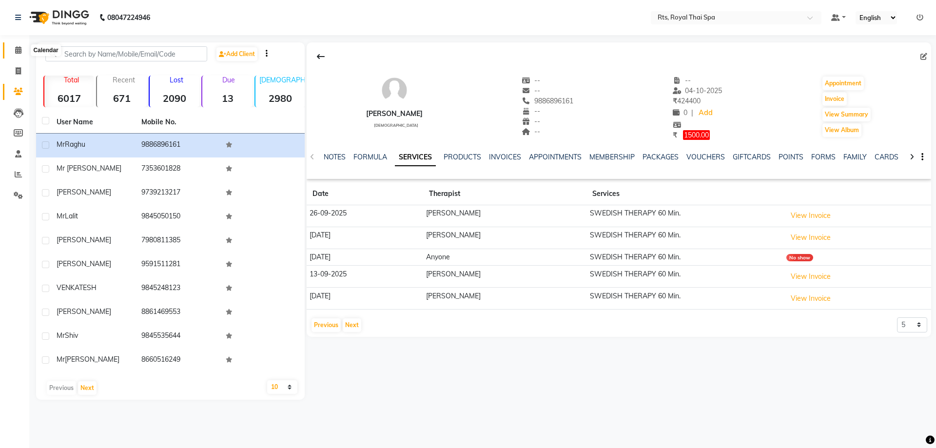
click at [21, 51] on icon at bounding box center [18, 49] width 6 height 7
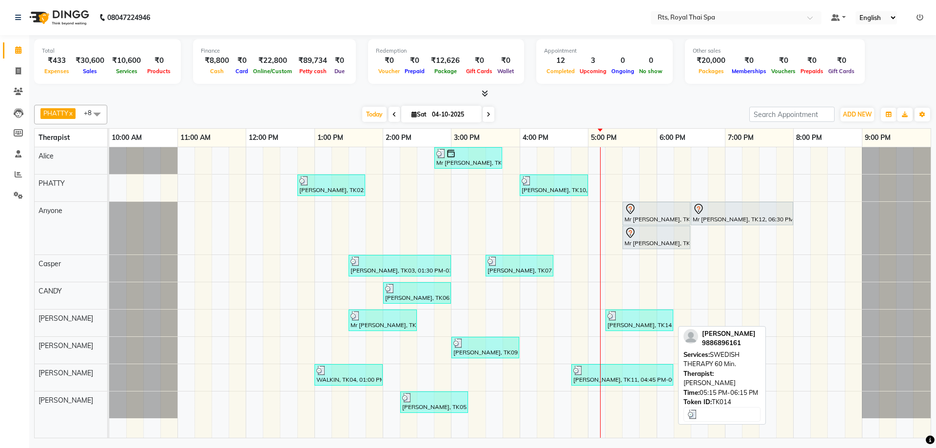
click at [630, 322] on div "[PERSON_NAME], TK14, 05:15 PM-06:15 PM, SWEDISH THERAPY 60 Min." at bounding box center [639, 320] width 66 height 19
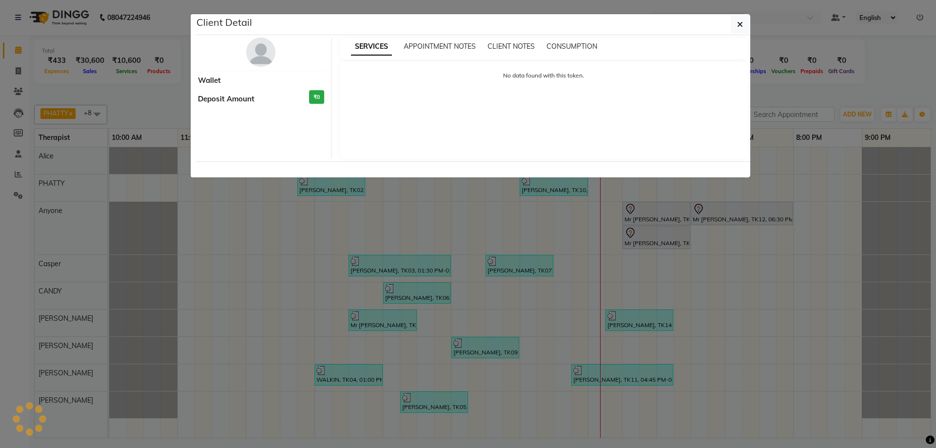
select select "3"
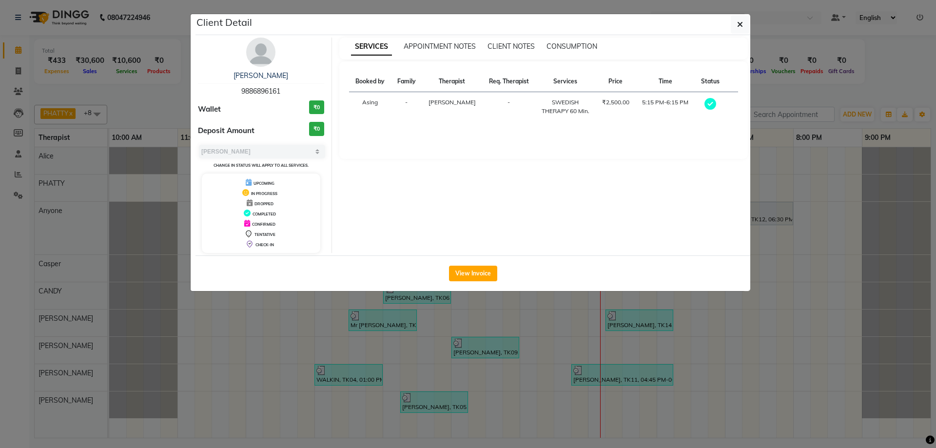
drag, startPoint x: 234, startPoint y: 93, endPoint x: 322, endPoint y: 91, distance: 87.7
click at [322, 91] on div "[PERSON_NAME] 9886896161" at bounding box center [261, 84] width 126 height 26
copy span "9886896161"
click at [744, 21] on button "button" at bounding box center [739, 24] width 19 height 19
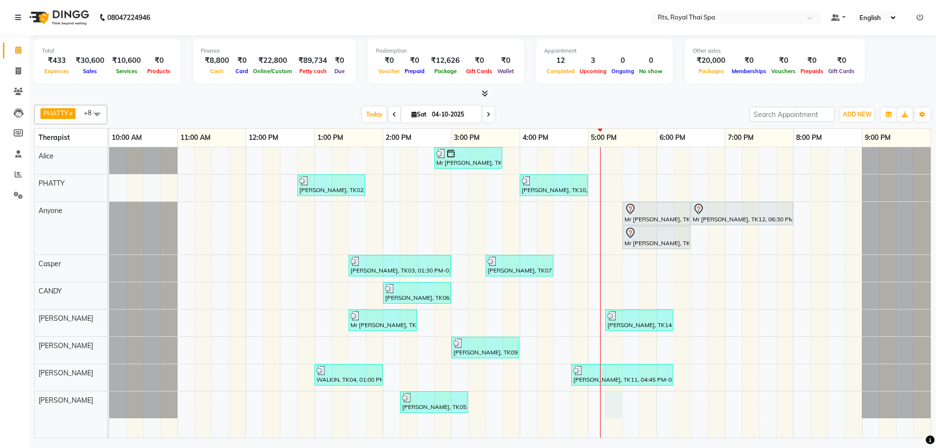
click at [613, 403] on div "Mr [PERSON_NAME], TK08, 02:45 PM-03:45 PM, ROYAL SIGNATURE THERAPY 60min. [PERS…" at bounding box center [519, 292] width 821 height 290
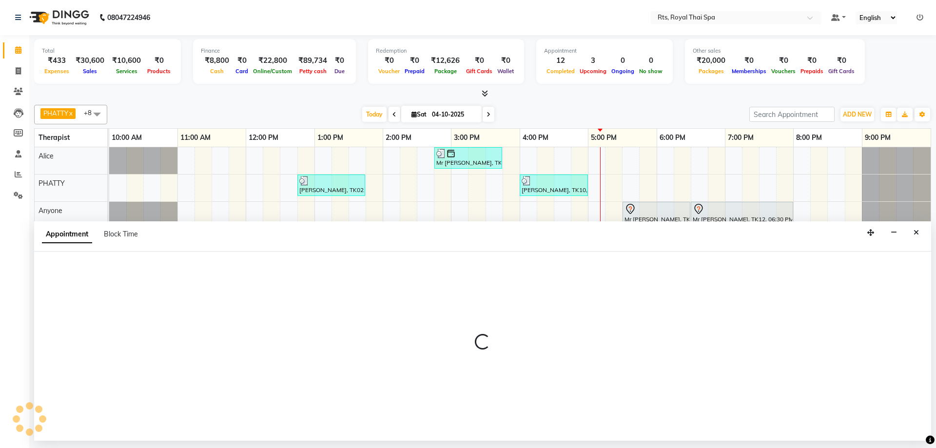
select select "91270"
select select "1035"
select select "tentative"
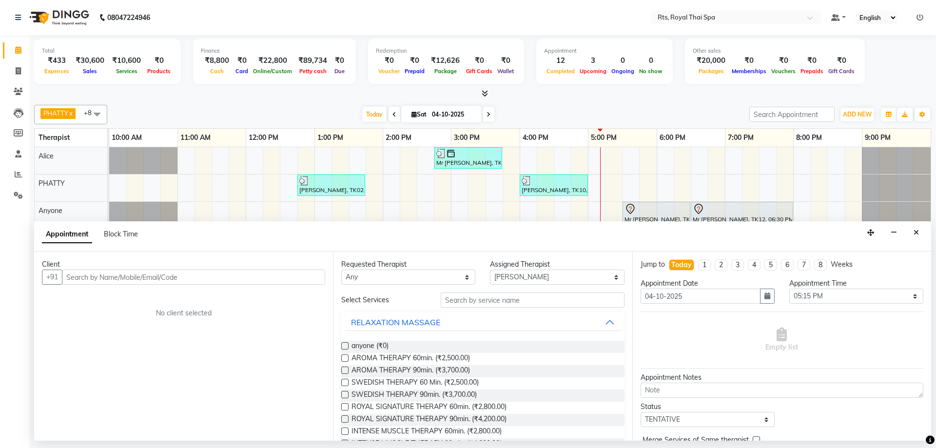
click at [262, 281] on input "text" at bounding box center [193, 276] width 263 height 15
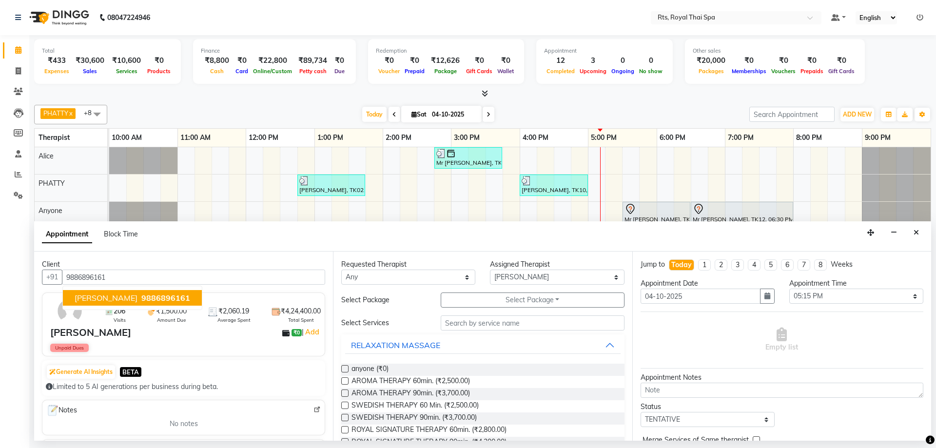
click at [141, 295] on span "9886896161" at bounding box center [165, 298] width 49 height 10
type input "9886896161"
click at [463, 403] on span "SWEDISH THERAPY 60 Min. (₹2,500.00)" at bounding box center [414, 406] width 127 height 12
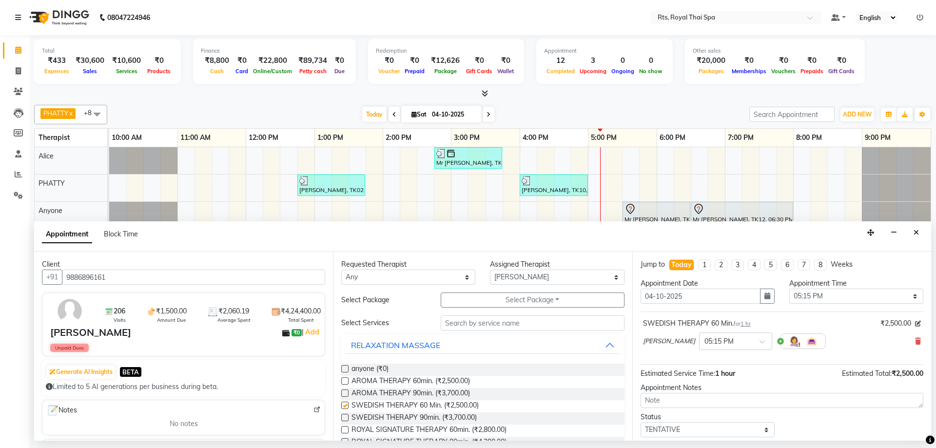
checkbox input "false"
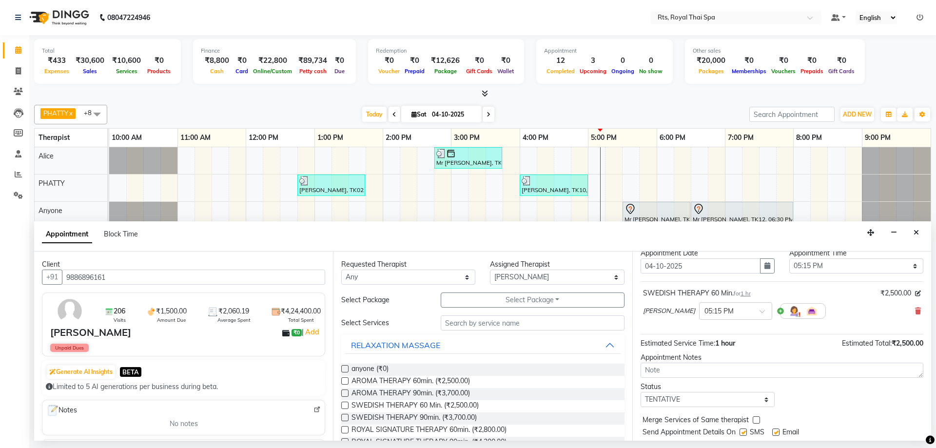
scroll to position [58, 0]
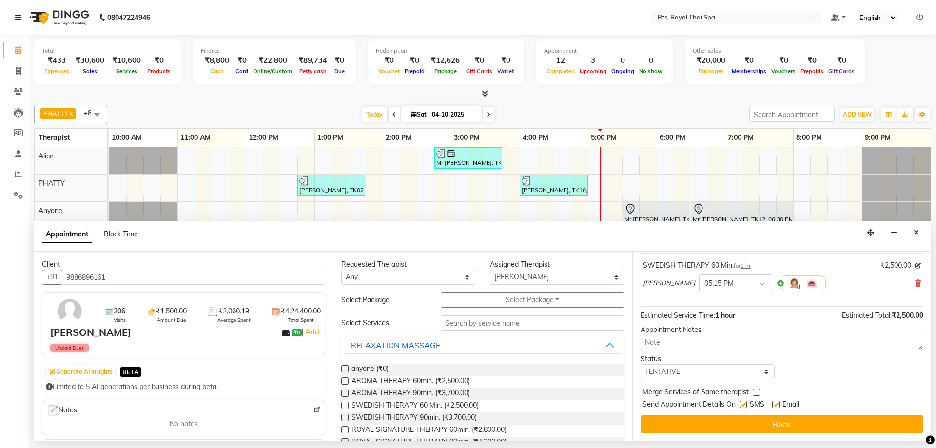
click at [741, 403] on label at bounding box center [742, 404] width 7 height 7
click at [741, 403] on input "checkbox" at bounding box center [742, 405] width 6 height 6
checkbox input "false"
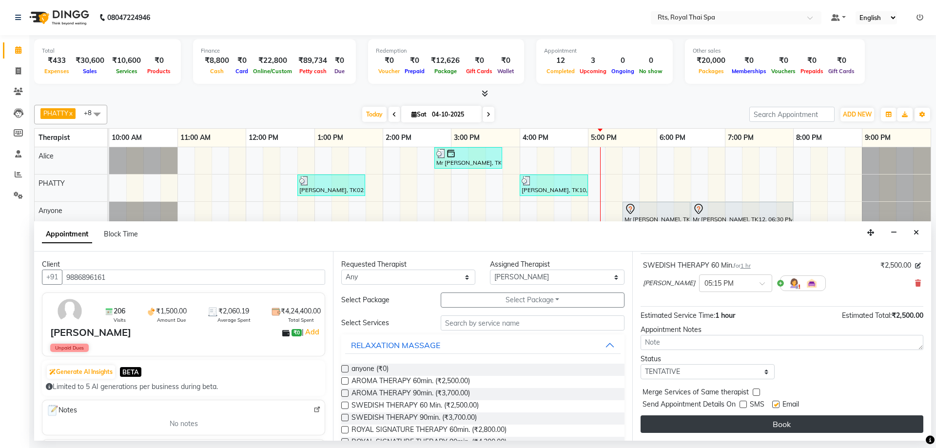
click at [741, 419] on button "Book" at bounding box center [781, 424] width 283 height 18
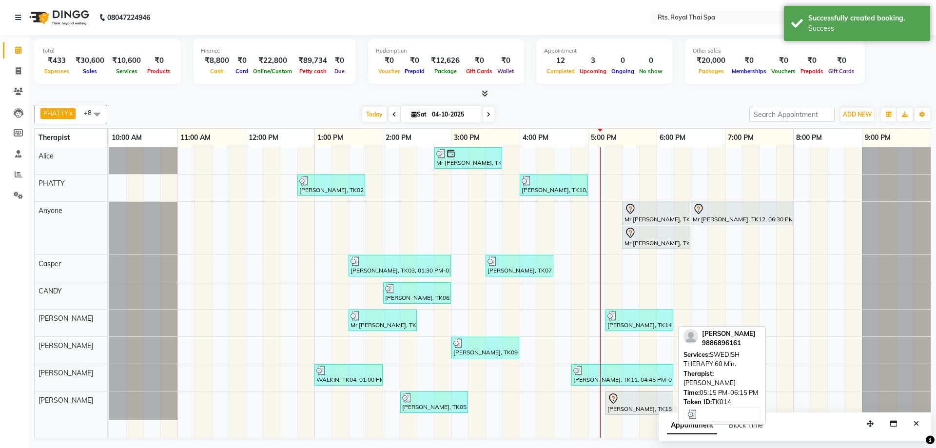
click at [638, 324] on div "[PERSON_NAME], TK14, 05:15 PM-06:15 PM, SWEDISH THERAPY 60 Min." at bounding box center [639, 320] width 66 height 19
select select "3"
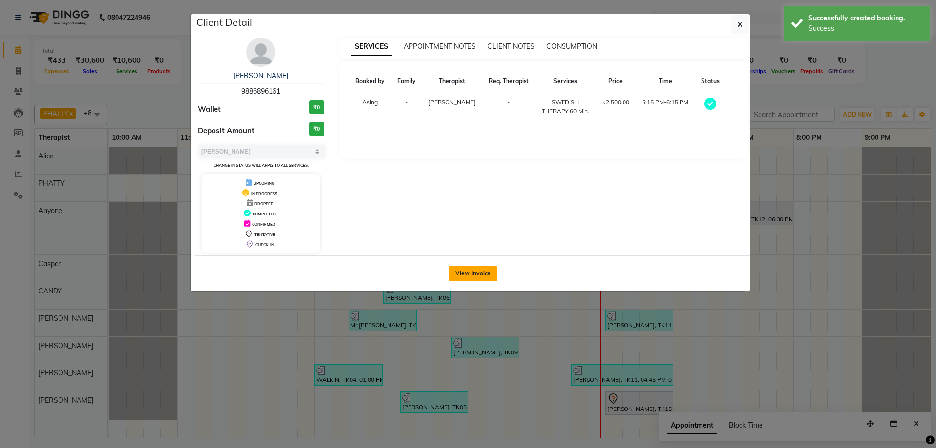
click at [479, 279] on button "View Invoice" at bounding box center [473, 274] width 48 height 16
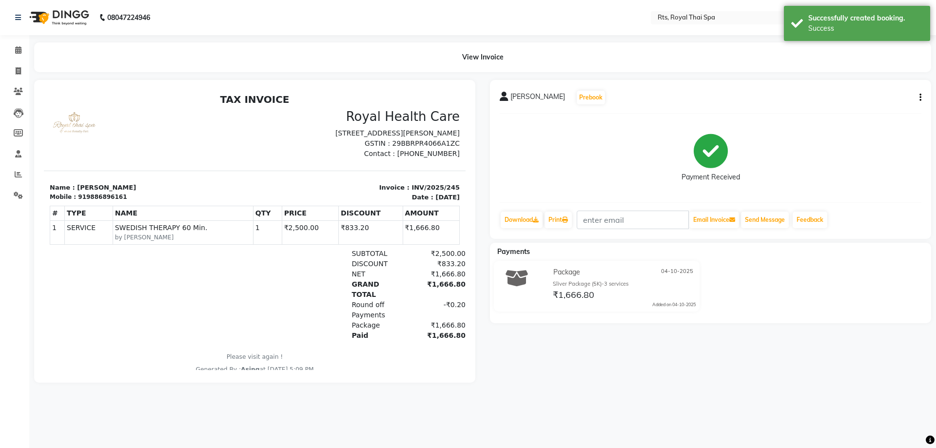
click at [920, 98] on icon "button" at bounding box center [920, 97] width 2 height 0
click at [866, 80] on div "Cancel Invoice" at bounding box center [871, 79] width 67 height 12
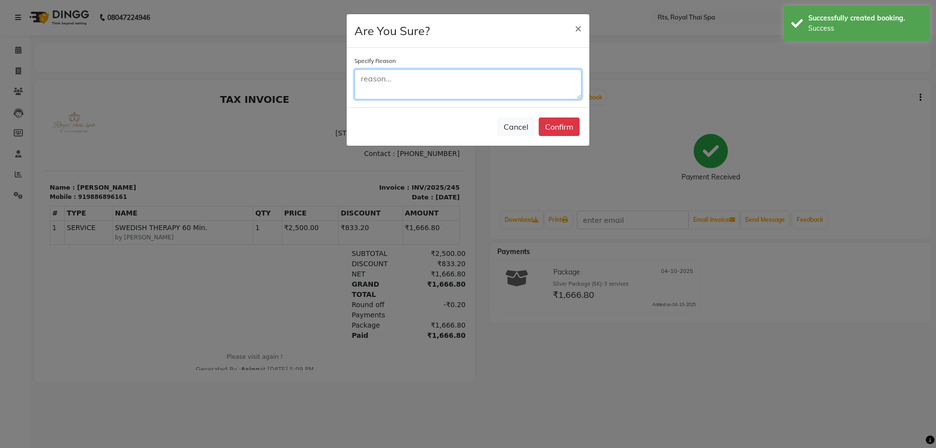
click at [425, 86] on textarea at bounding box center [467, 84] width 227 height 30
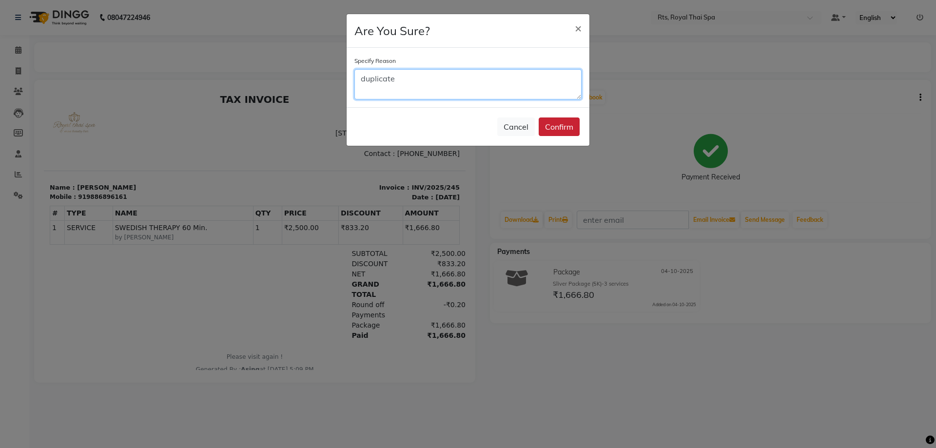
type textarea "duplicate"
click at [571, 130] on button "Confirm" at bounding box center [558, 126] width 41 height 19
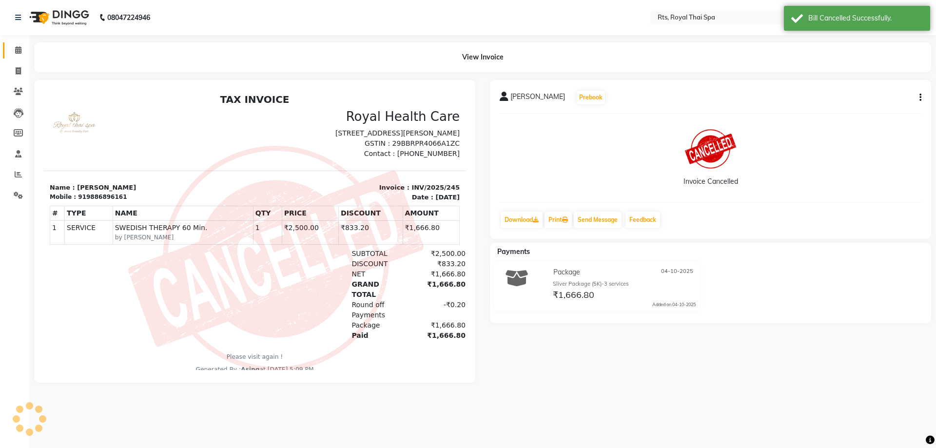
click at [17, 44] on link "Calendar" at bounding box center [14, 50] width 23 height 16
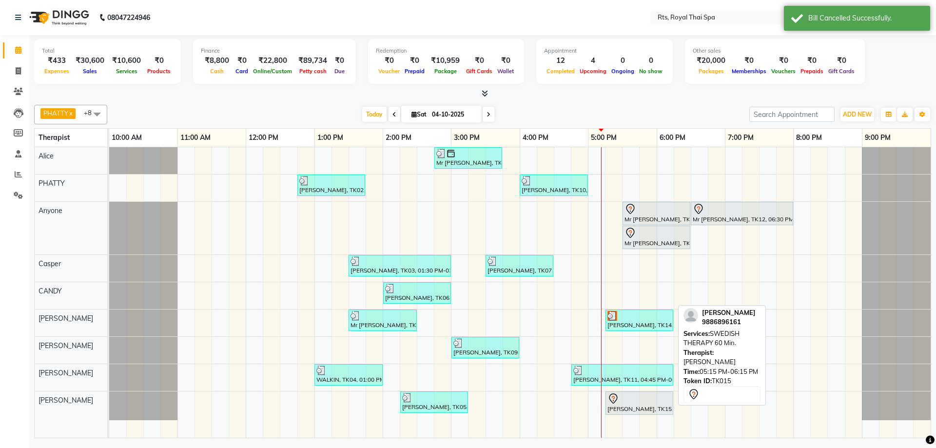
click at [634, 404] on div "[PERSON_NAME], TK15, 05:15 PM-06:15 PM, SWEDISH THERAPY 60 Min." at bounding box center [639, 403] width 66 height 20
select select "7"
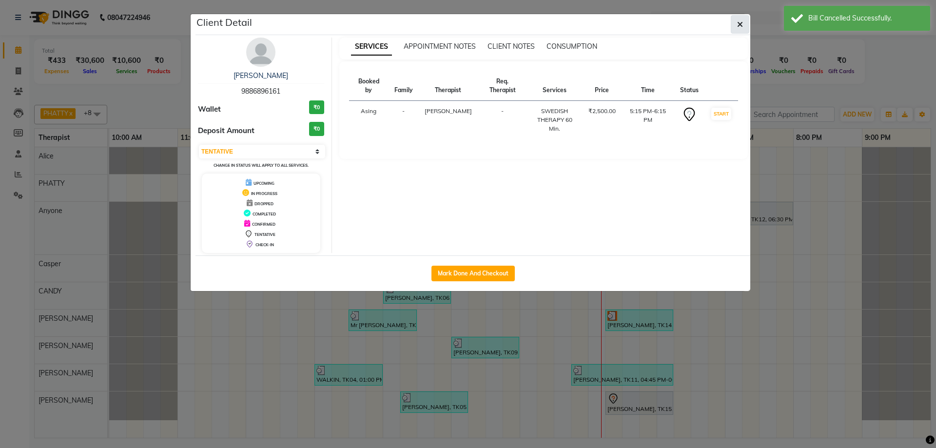
click at [741, 25] on icon "button" at bounding box center [740, 24] width 6 height 8
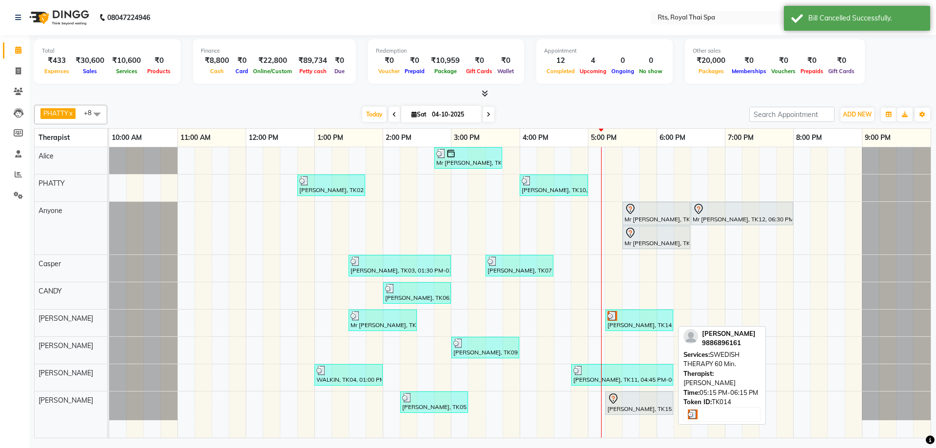
click at [631, 321] on div "[PERSON_NAME], TK14, 05:15 PM-06:15 PM, SWEDISH THERAPY 60 Min." at bounding box center [639, 320] width 66 height 19
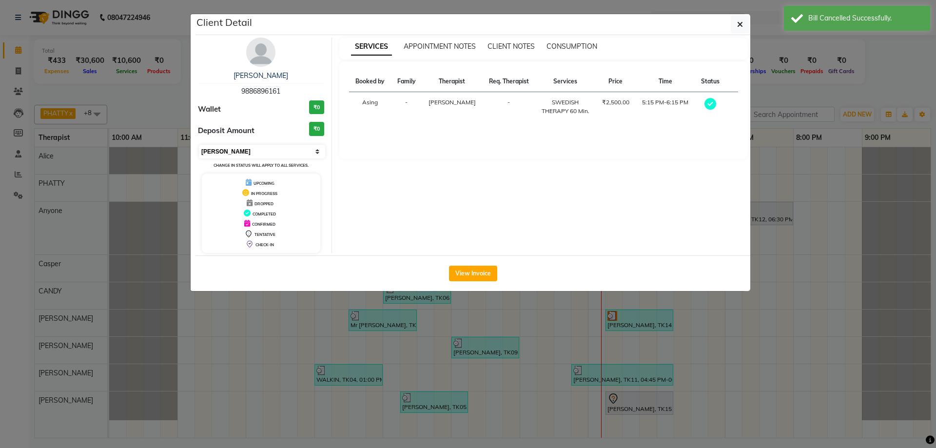
click at [283, 149] on select "Select MARK DONE UPCOMING" at bounding box center [262, 152] width 126 height 14
select select "5"
click at [199, 145] on select "Select MARK DONE UPCOMING" at bounding box center [262, 152] width 126 height 14
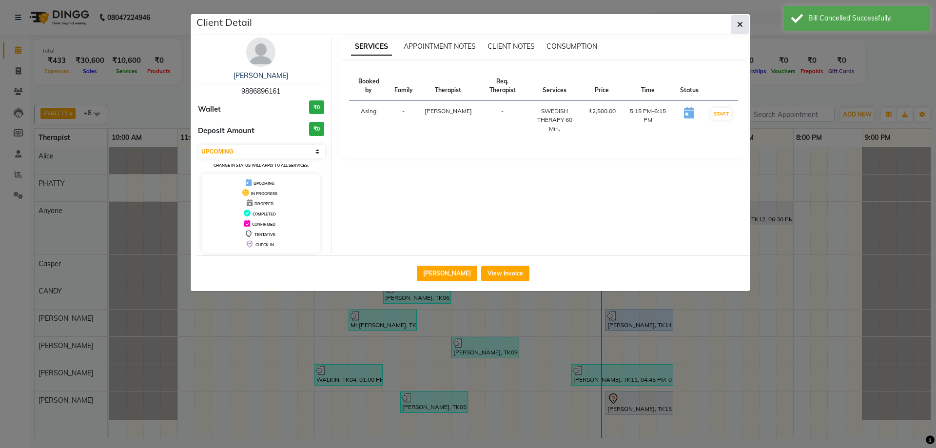
click at [742, 22] on icon "button" at bounding box center [740, 24] width 6 height 8
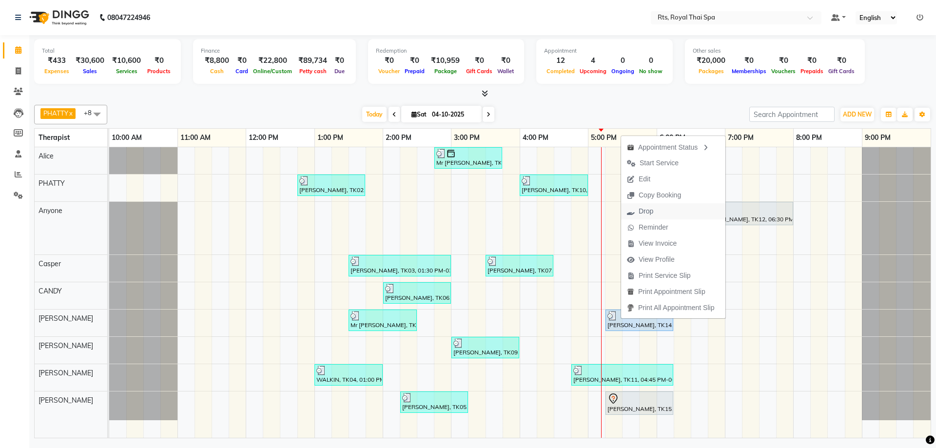
click at [647, 213] on span "Drop" at bounding box center [645, 211] width 15 height 10
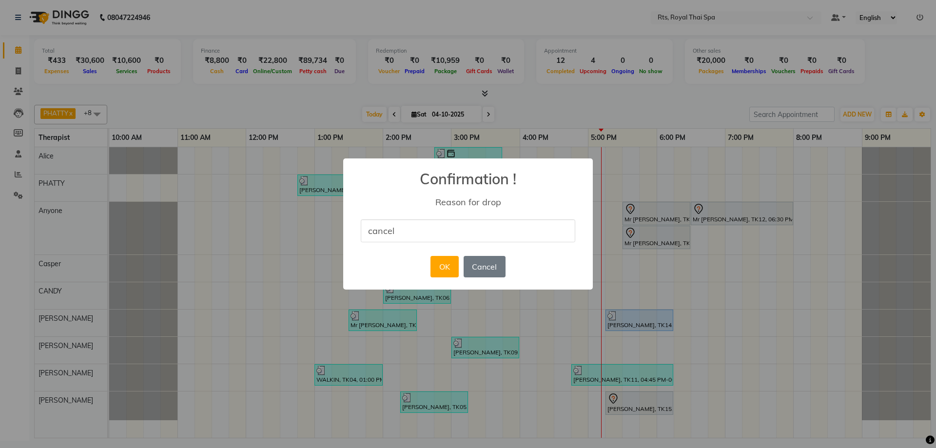
type input "CANCEL"
click at [444, 267] on button "OK" at bounding box center [444, 266] width 28 height 21
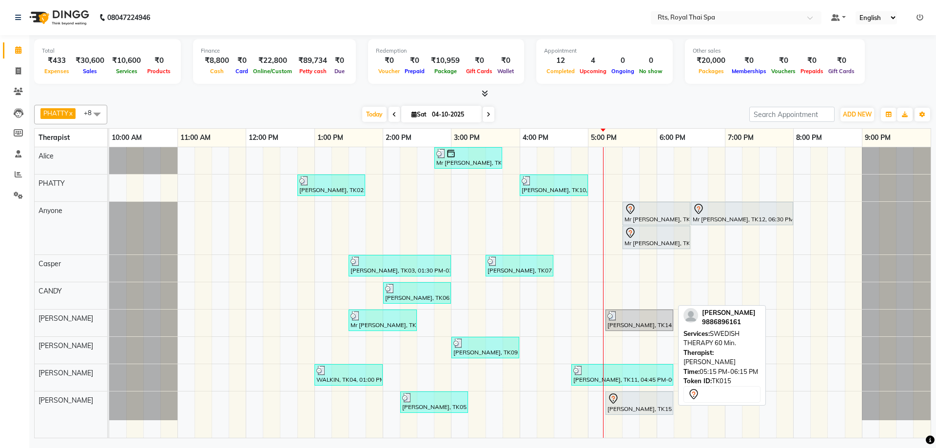
click at [618, 403] on icon at bounding box center [613, 399] width 12 height 12
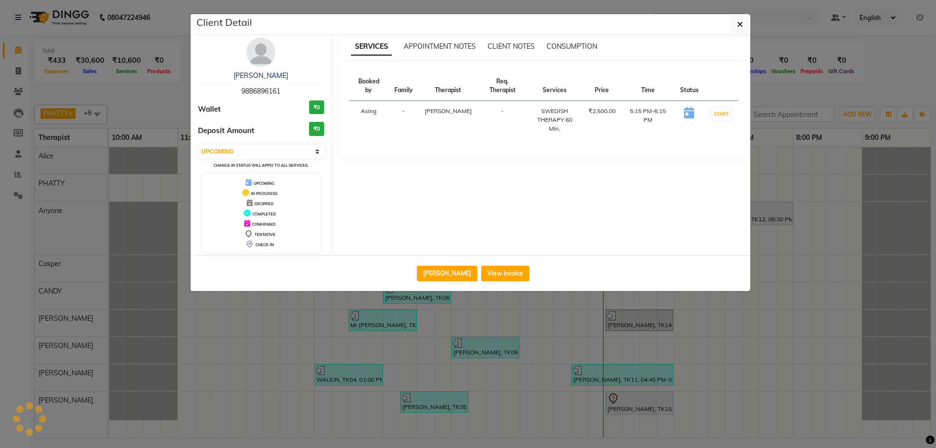
select select "7"
click at [488, 268] on button "Mark Done And Checkout" at bounding box center [472, 274] width 83 height 16
select select "service"
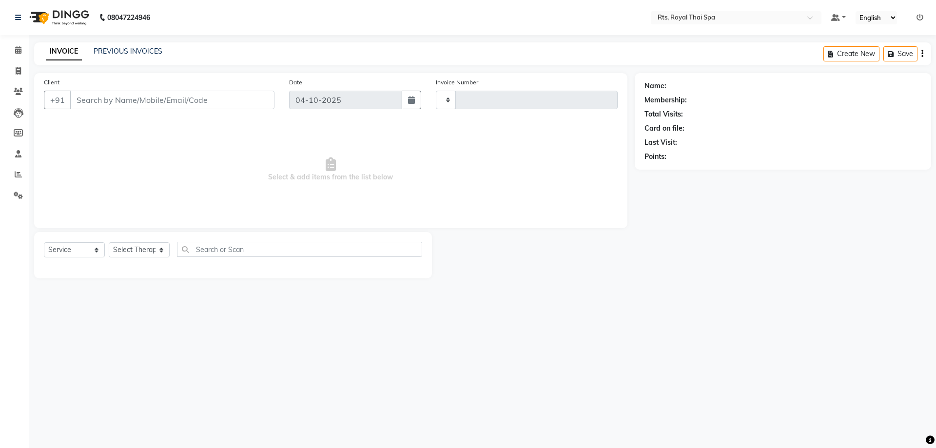
type input "246"
select select "9068"
type input "9886896161"
select select "91270"
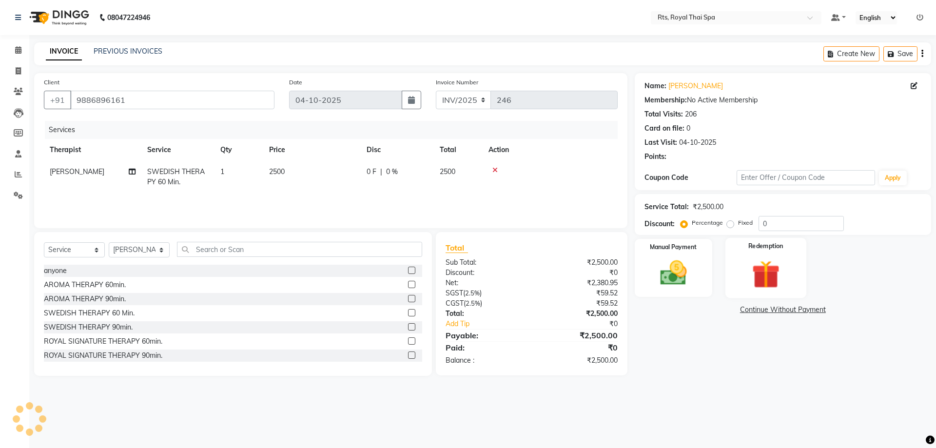
click at [758, 274] on div "Redemption" at bounding box center [765, 268] width 81 height 60
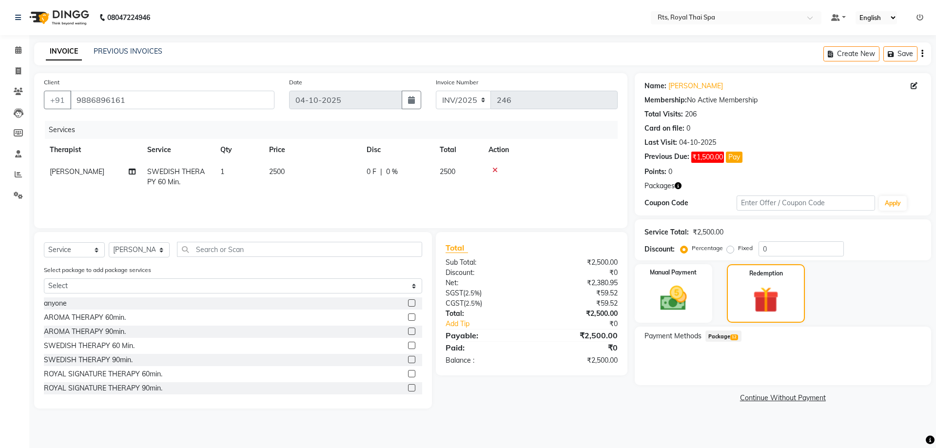
click at [727, 331] on span "Package 12" at bounding box center [723, 335] width 36 height 11
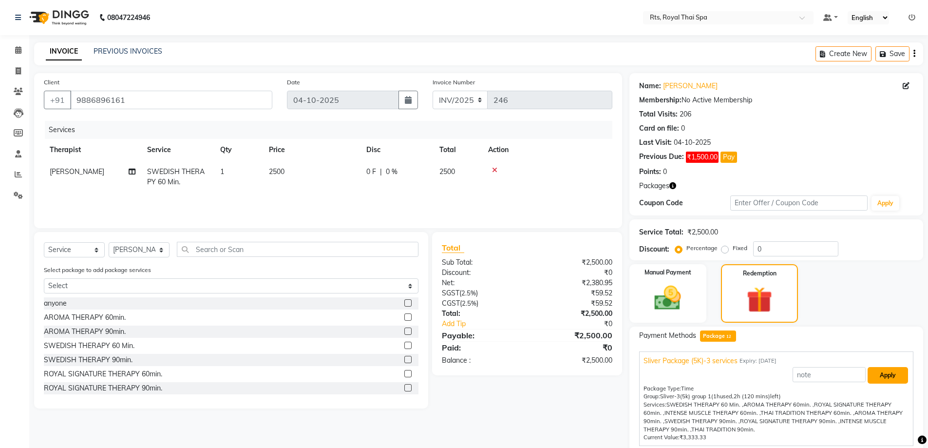
click at [895, 376] on button "Apply" at bounding box center [888, 375] width 40 height 17
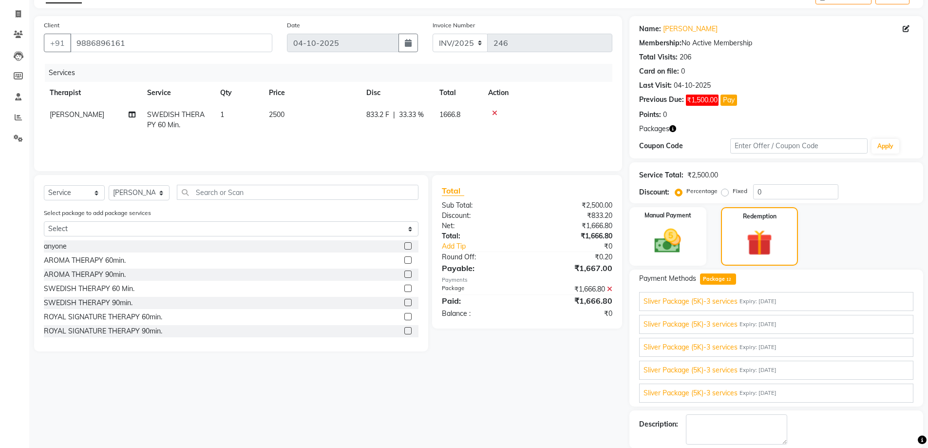
scroll to position [105, 0]
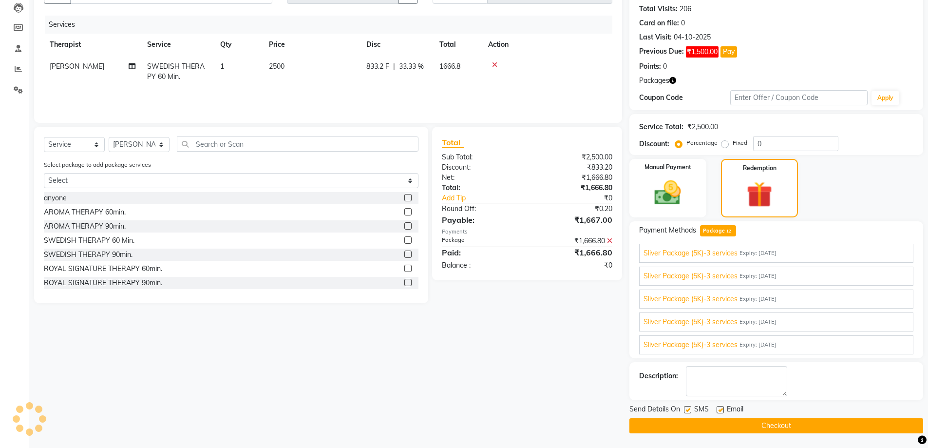
click at [686, 409] on label at bounding box center [687, 409] width 7 height 7
click at [686, 409] on input "checkbox" at bounding box center [687, 410] width 6 height 6
checkbox input "false"
drag, startPoint x: 691, startPoint y: 423, endPoint x: 688, endPoint y: 415, distance: 8.8
click at [691, 423] on button "Checkout" at bounding box center [777, 425] width 294 height 15
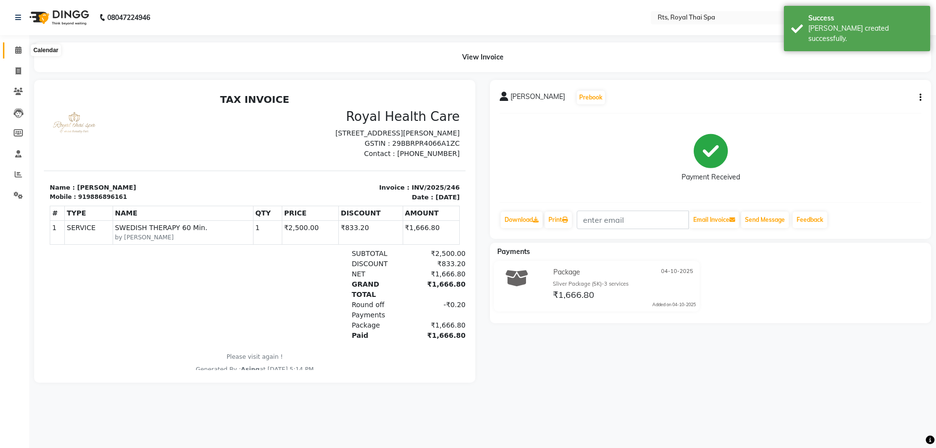
click at [18, 50] on icon at bounding box center [18, 49] width 6 height 7
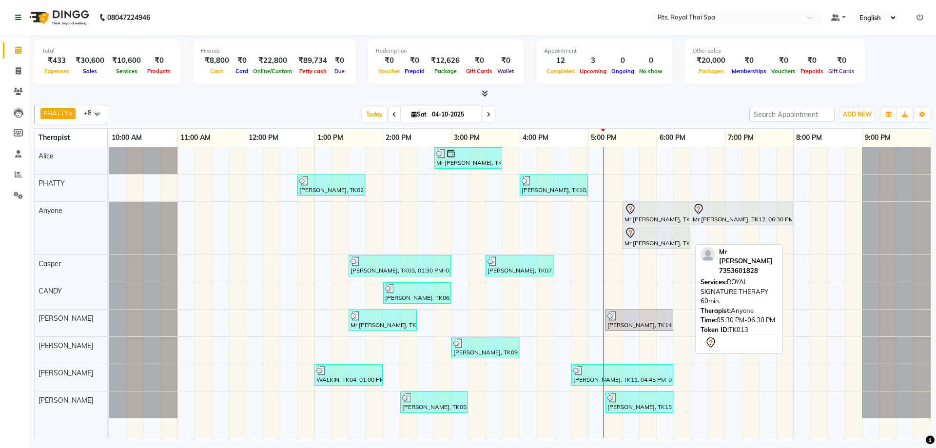
click at [641, 238] on div at bounding box center [656, 233] width 64 height 12
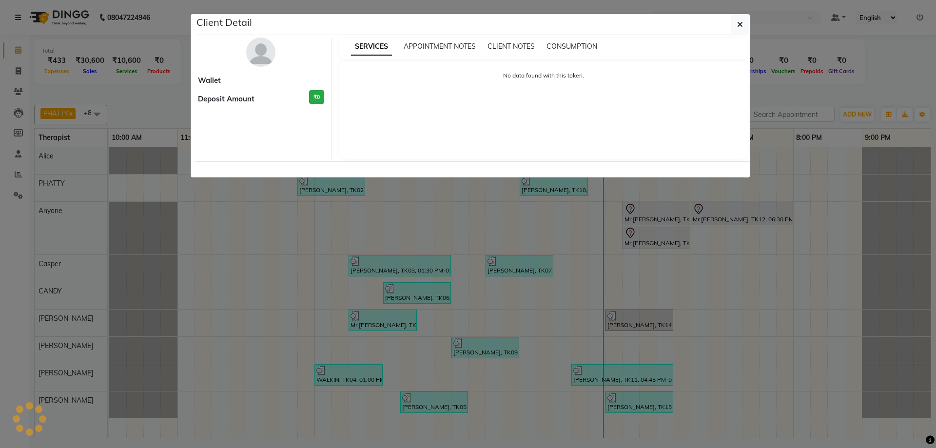
select select "7"
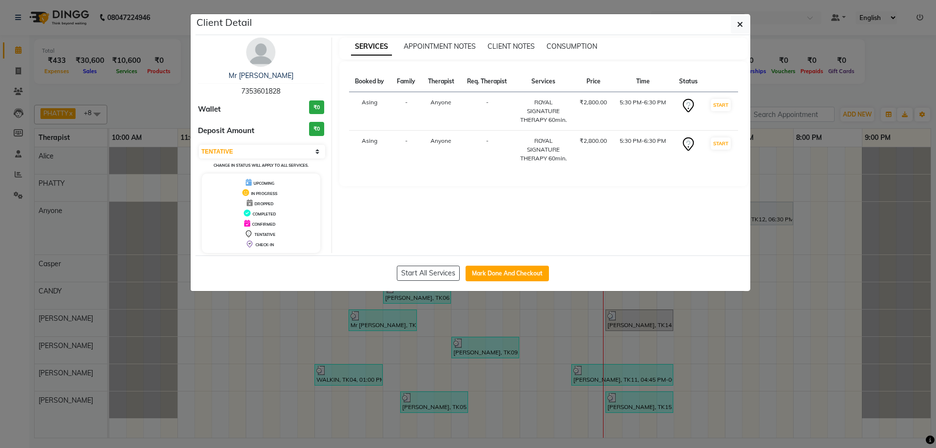
click at [263, 56] on img at bounding box center [260, 52] width 29 height 29
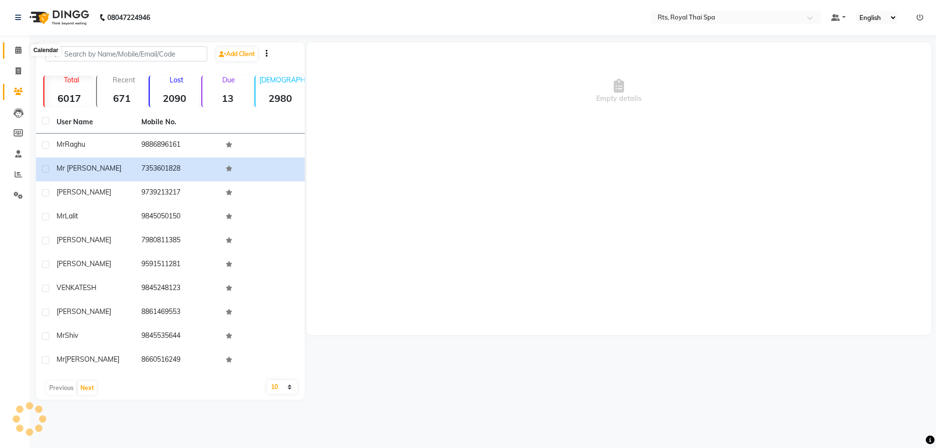
click at [18, 47] on icon at bounding box center [18, 49] width 6 height 7
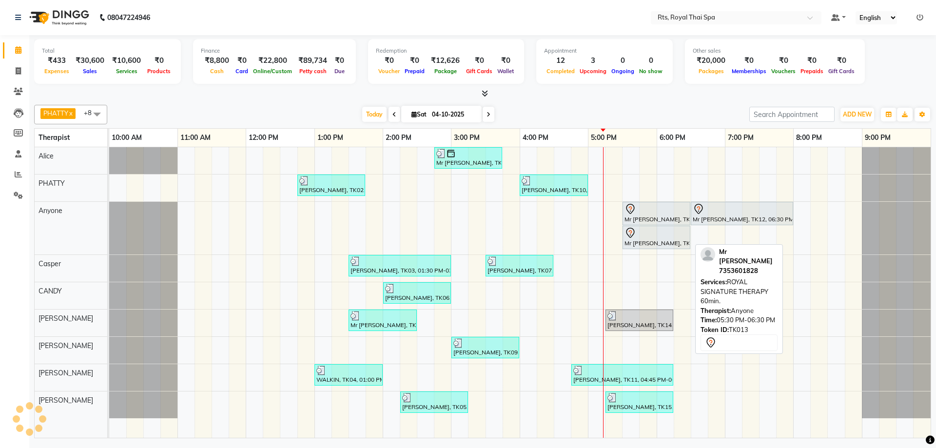
click at [653, 238] on div at bounding box center [656, 233] width 64 height 12
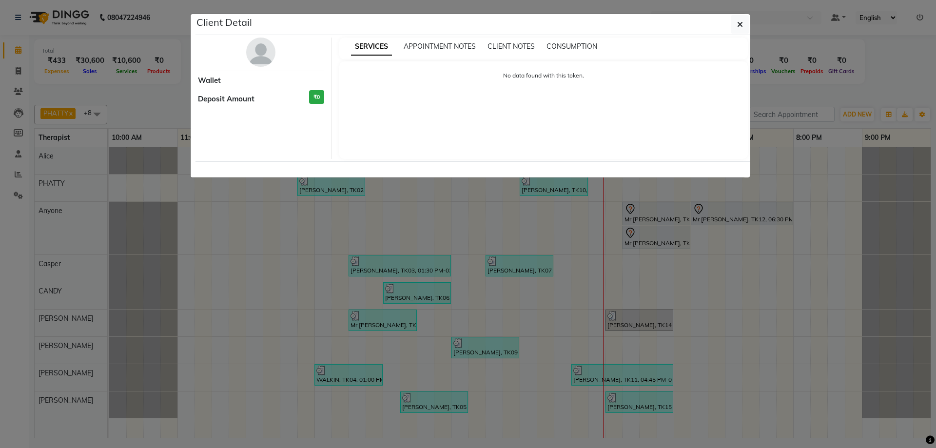
select select "7"
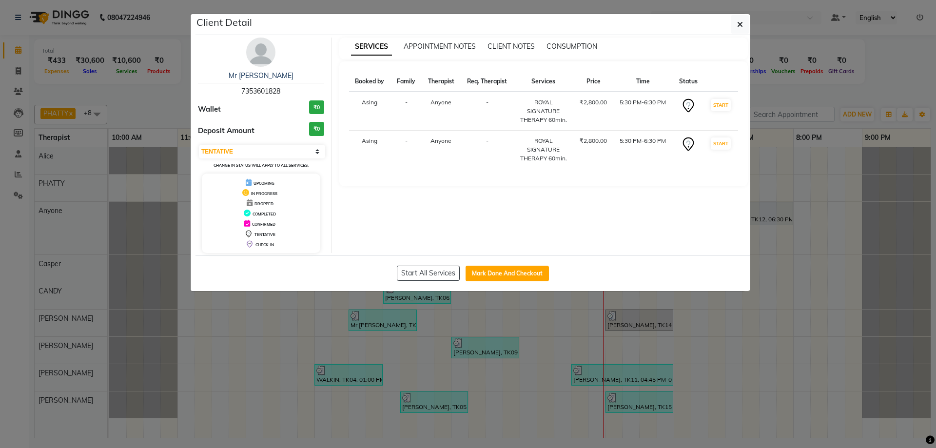
click at [265, 50] on img at bounding box center [260, 52] width 29 height 29
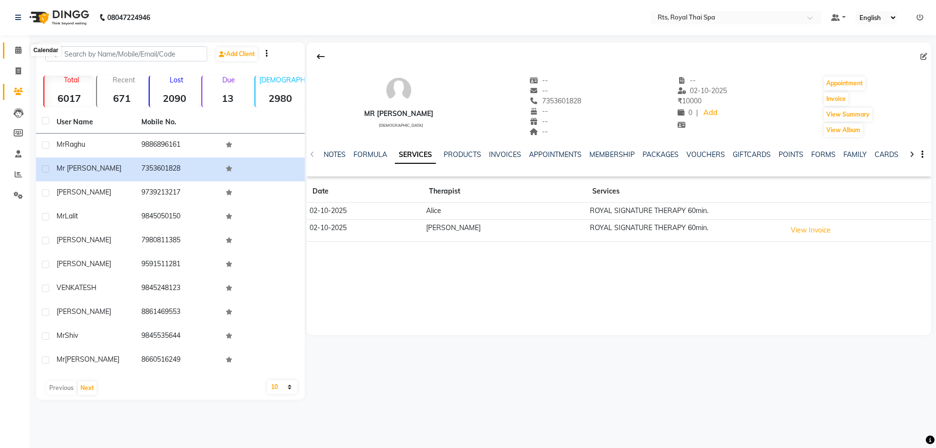
click at [25, 46] on span at bounding box center [18, 50] width 17 height 11
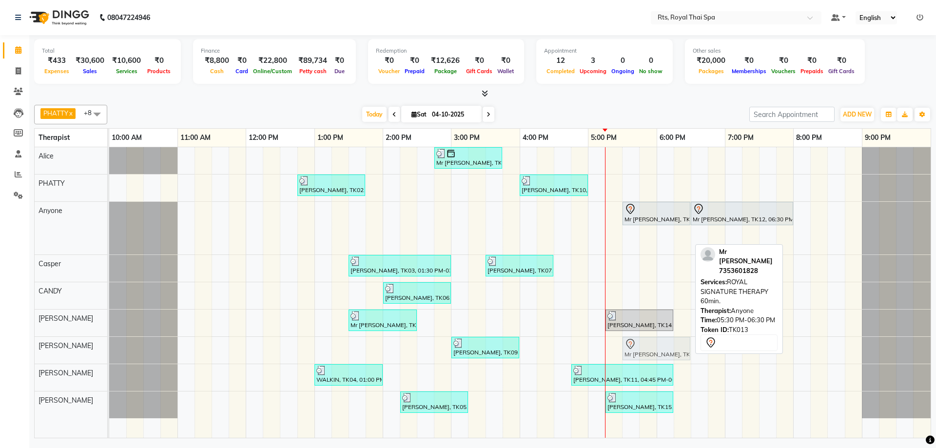
drag, startPoint x: 639, startPoint y: 242, endPoint x: 642, endPoint y: 348, distance: 106.3
click at [642, 348] on tbody "Mr [PERSON_NAME], TK08, 02:45 PM-03:45 PM, ROYAL SIGNATURE THERAPY 60min. [PERS…" at bounding box center [519, 282] width 821 height 271
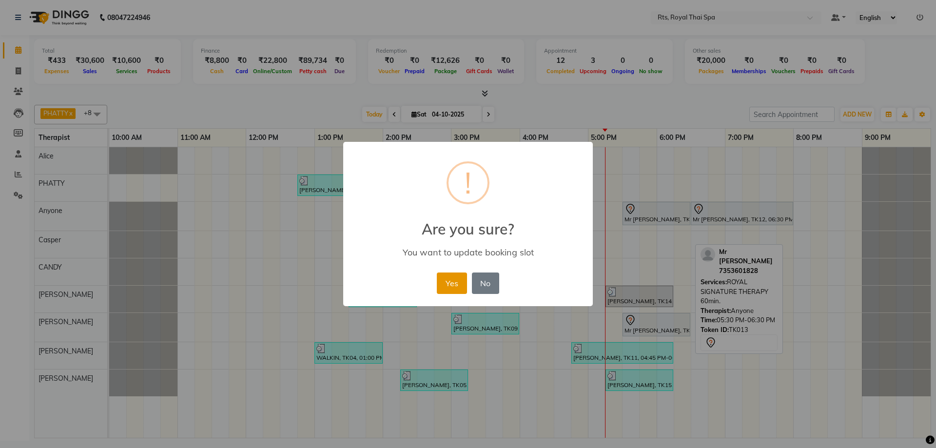
click at [451, 279] on button "Yes" at bounding box center [452, 282] width 30 height 21
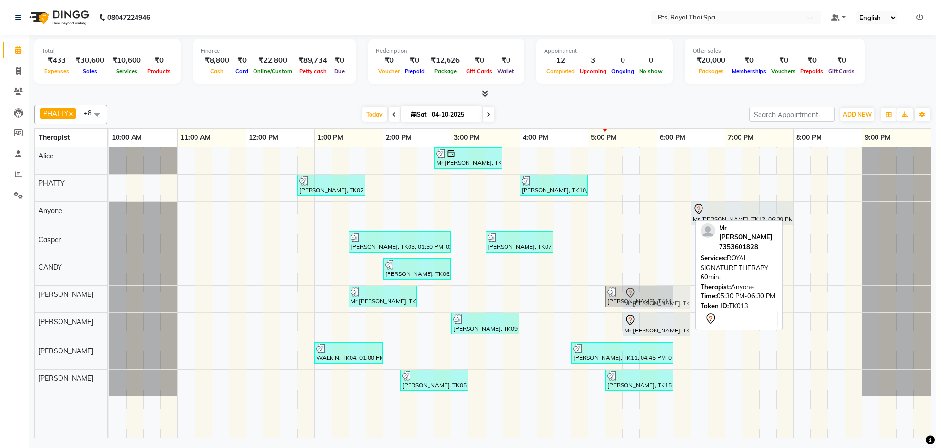
drag, startPoint x: 631, startPoint y: 213, endPoint x: 635, endPoint y: 297, distance: 83.9
click at [635, 297] on tbody "Mr [PERSON_NAME], TK08, 02:45 PM-03:45 PM, ROYAL SIGNATURE THERAPY 60min. [PERS…" at bounding box center [519, 271] width 821 height 249
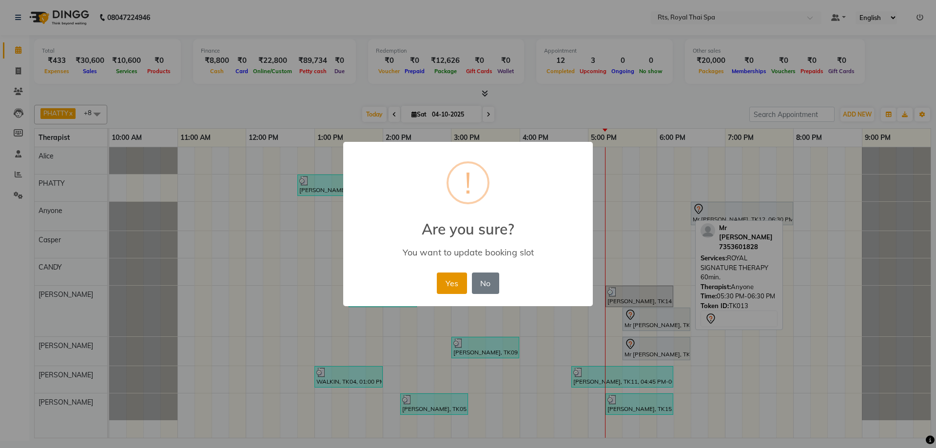
click at [451, 281] on button "Yes" at bounding box center [452, 282] width 30 height 21
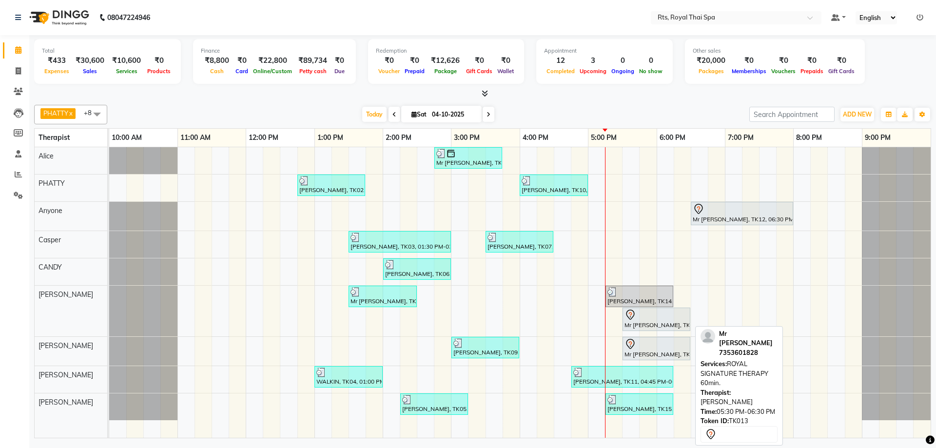
click at [625, 323] on div "Mr [PERSON_NAME], TK13, 05:30 PM-06:30 PM, ROYAL SIGNATURE THERAPY 60min." at bounding box center [656, 319] width 66 height 20
drag, startPoint x: 647, startPoint y: 323, endPoint x: 629, endPoint y: 325, distance: 18.1
click at [109, 325] on div "Mr [PERSON_NAME], TK01, 01:30 PM-02:30 PM, AROMA THERAPY 60min. [PERSON_NAME], …" at bounding box center [109, 311] width 0 height 51
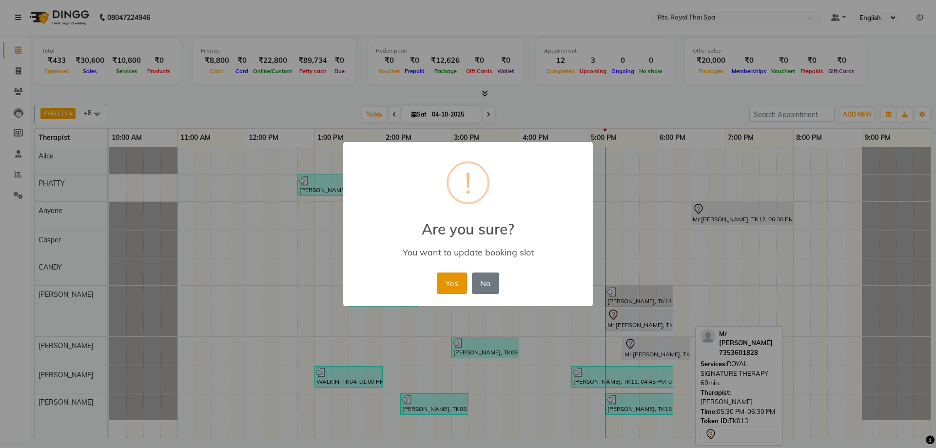
click at [452, 287] on button "Yes" at bounding box center [452, 282] width 30 height 21
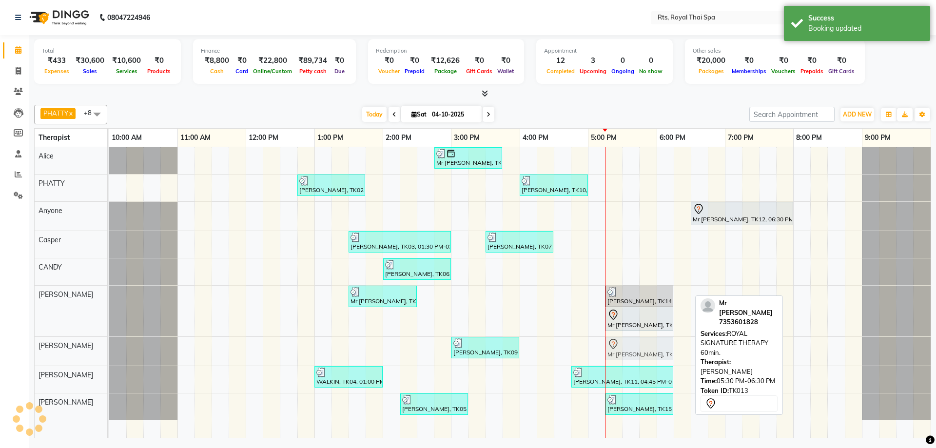
drag, startPoint x: 643, startPoint y: 345, endPoint x: 625, endPoint y: 345, distance: 17.5
click at [109, 345] on div "[PERSON_NAME], TK09, 03:00 PM-04:00 PM, INTENSE MUSCLE THERAPY 60min. Mr [PERSO…" at bounding box center [109, 351] width 0 height 29
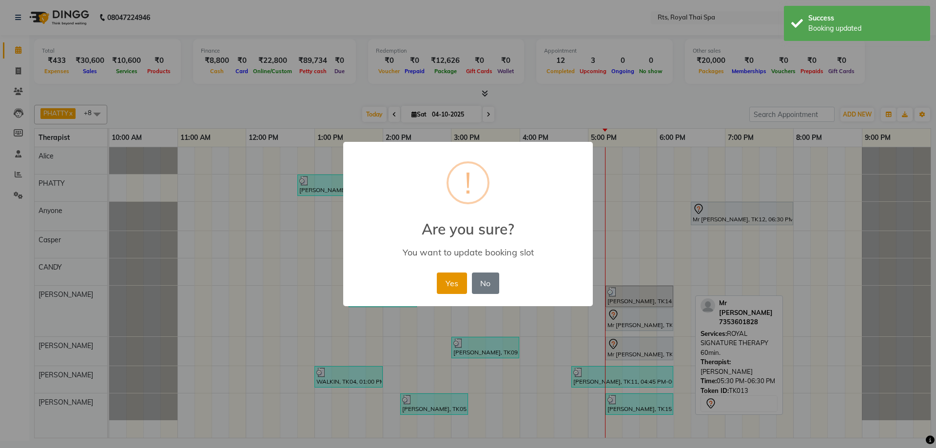
click at [456, 288] on button "Yes" at bounding box center [452, 282] width 30 height 21
